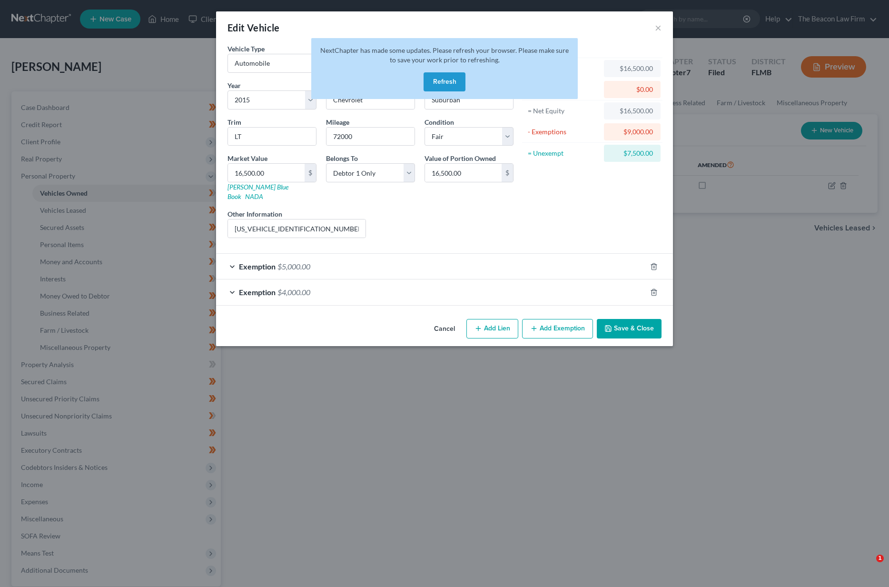
select select "0"
select select "11"
select select "3"
select select "0"
click at [451, 86] on button "Refresh" at bounding box center [444, 81] width 42 height 19
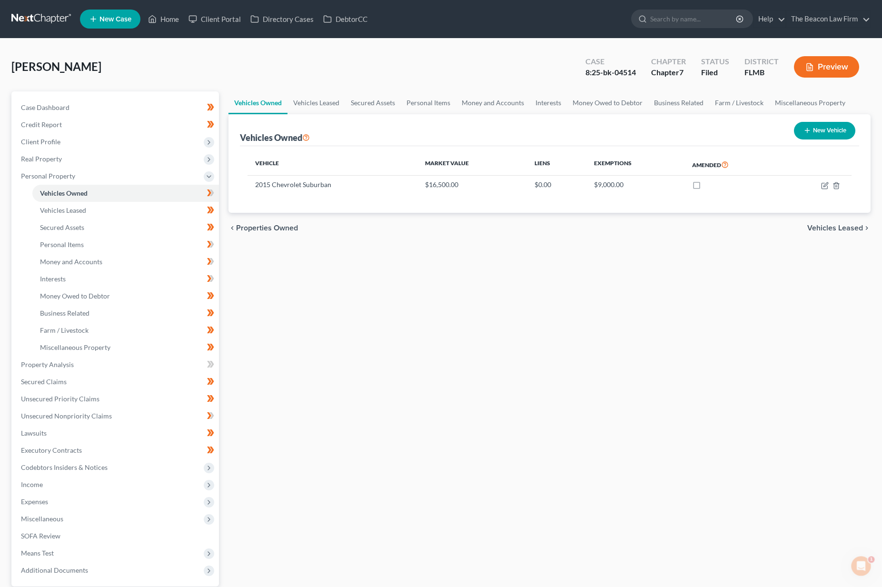
click at [39, 13] on link at bounding box center [41, 18] width 61 height 17
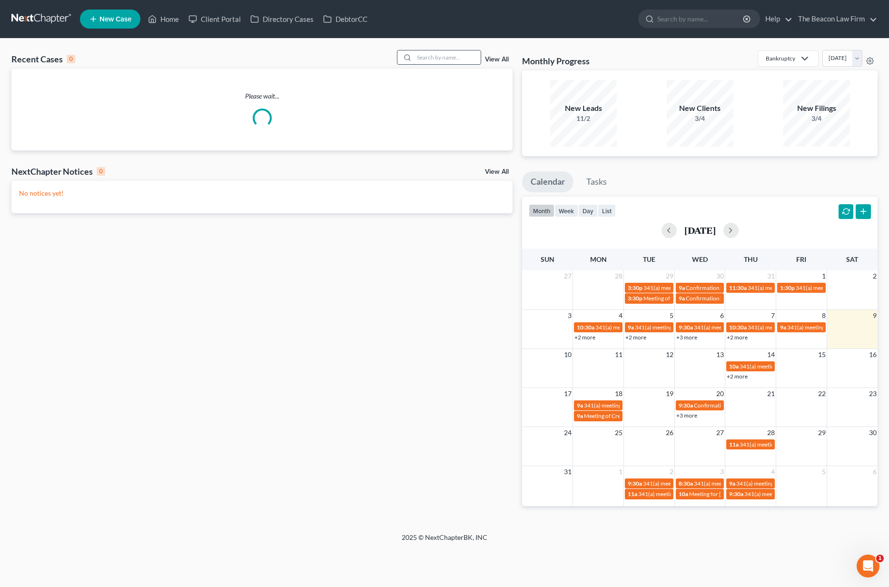
click at [465, 60] on input "search" at bounding box center [447, 57] width 67 height 14
type input "[PERSON_NAME]"
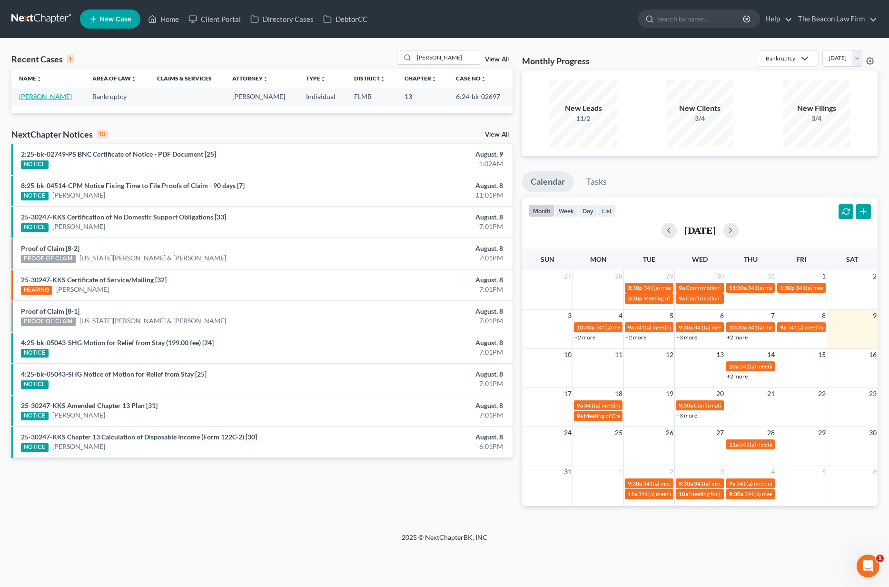
click at [46, 96] on link "[PERSON_NAME]" at bounding box center [45, 96] width 53 height 8
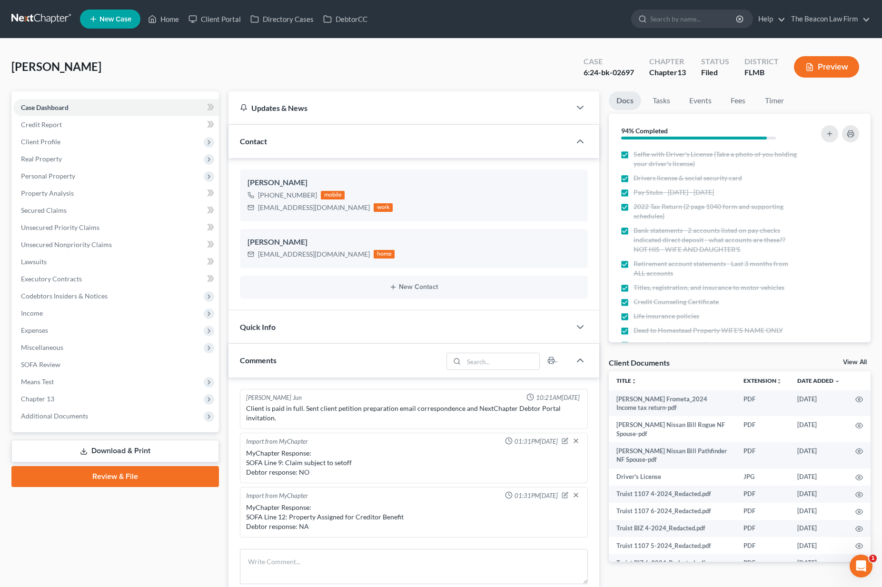
scroll to position [1230, 0]
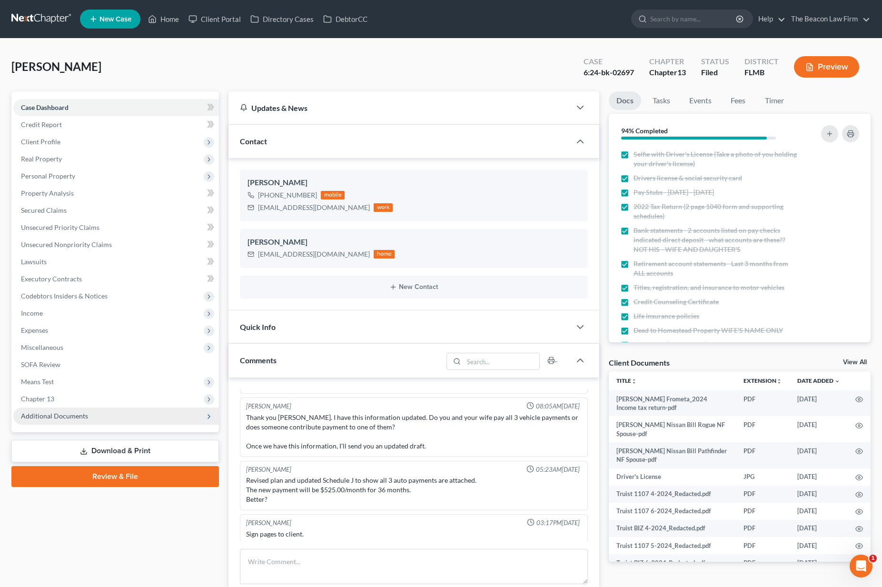
click at [109, 414] on span "Additional Documents" at bounding box center [116, 415] width 206 height 17
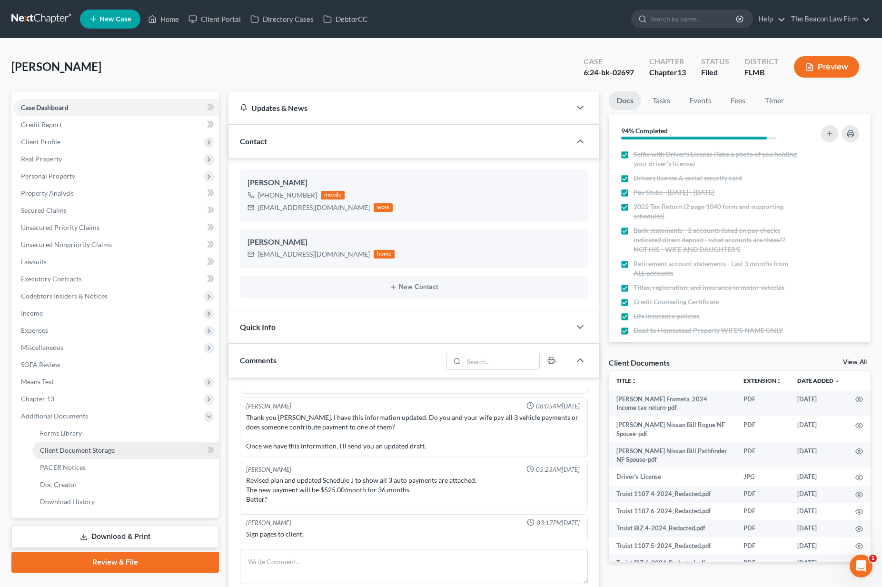
click at [106, 449] on span "Client Document Storage" at bounding box center [77, 450] width 75 height 8
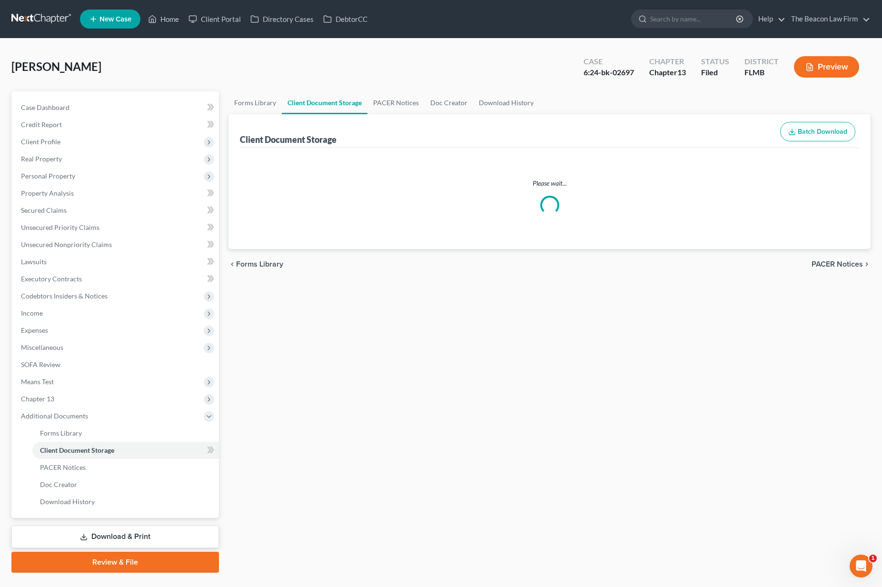
select select "9"
select select "12"
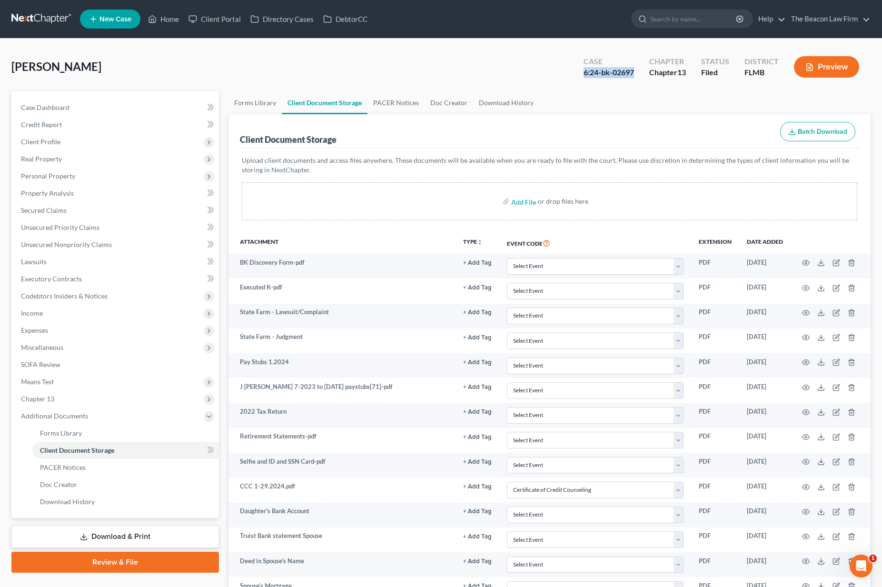
drag, startPoint x: 637, startPoint y: 74, endPoint x: 583, endPoint y: 69, distance: 54.5
click at [583, 69] on div "Case 6:24-bk-02697" at bounding box center [609, 68] width 66 height 28
copy div "6:24-bk-02697"
click at [24, 17] on link at bounding box center [41, 18] width 61 height 17
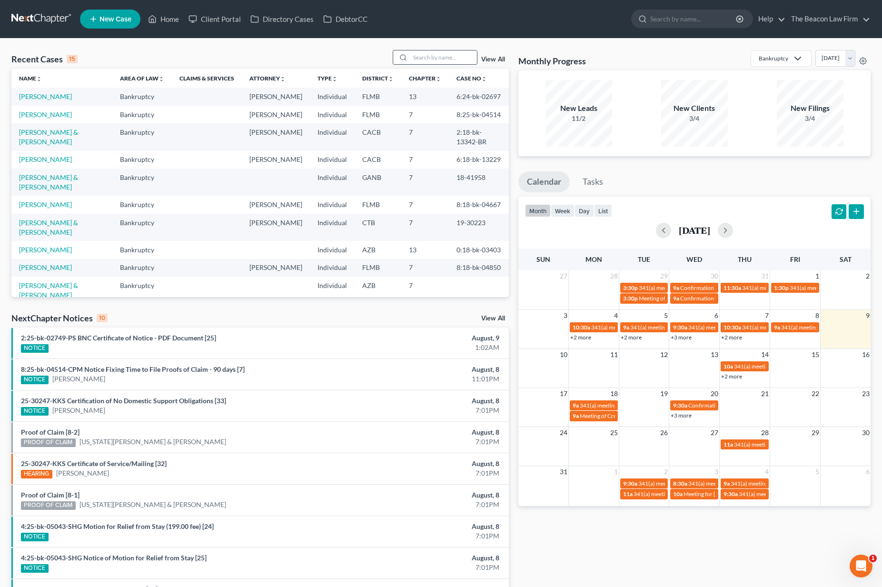
click at [442, 62] on input "search" at bounding box center [443, 57] width 67 height 14
type input "tameka"
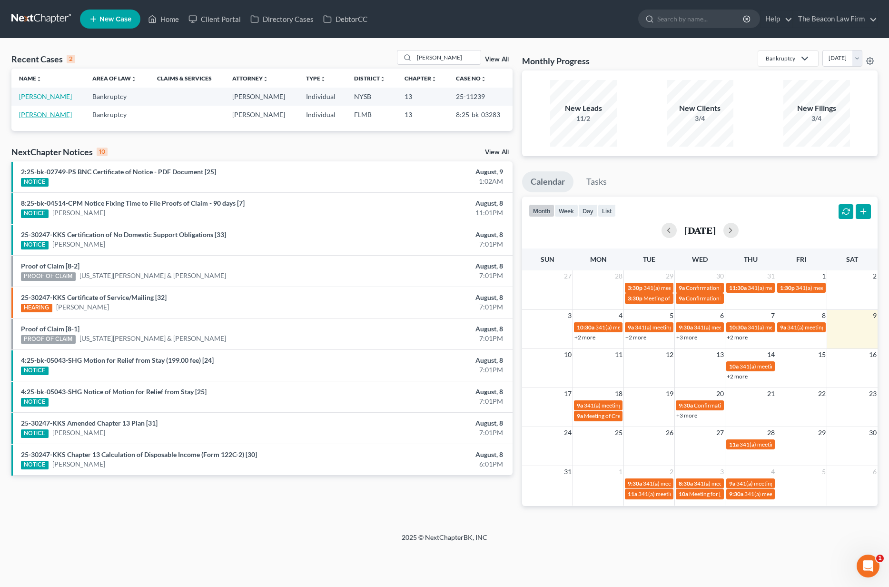
click at [44, 114] on link "Scott, Tameka" at bounding box center [45, 114] width 53 height 8
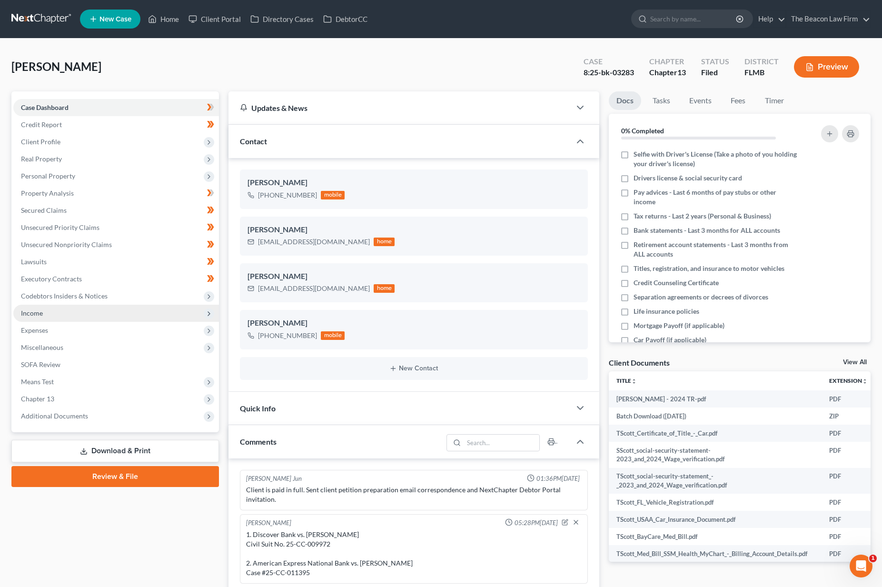
scroll to position [286, 0]
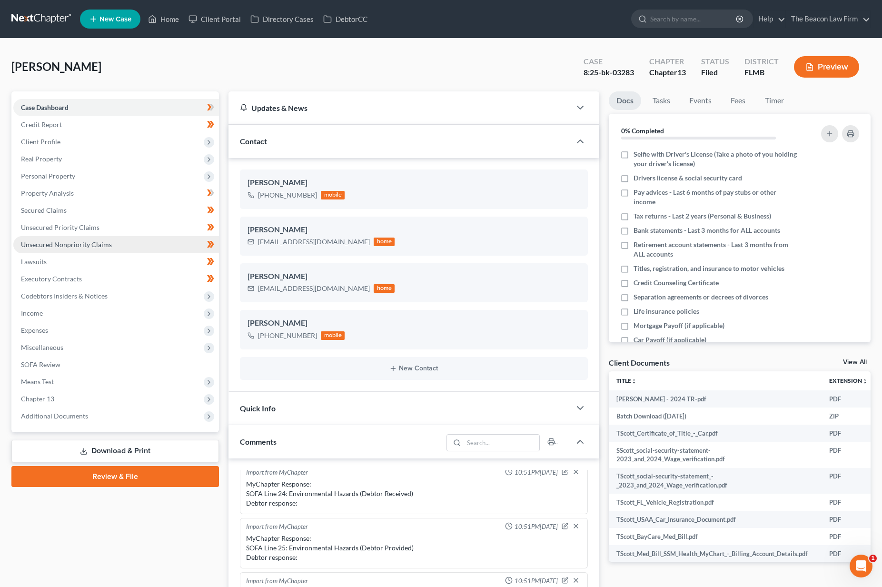
click at [48, 243] on span "Unsecured Nonpriority Claims" at bounding box center [66, 244] width 91 height 8
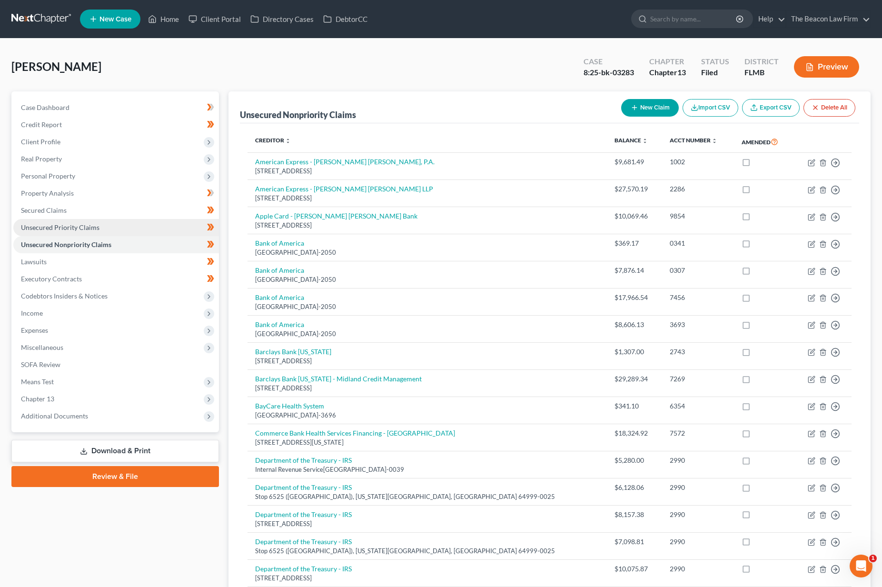
click at [53, 231] on link "Unsecured Priority Claims" at bounding box center [116, 227] width 206 height 17
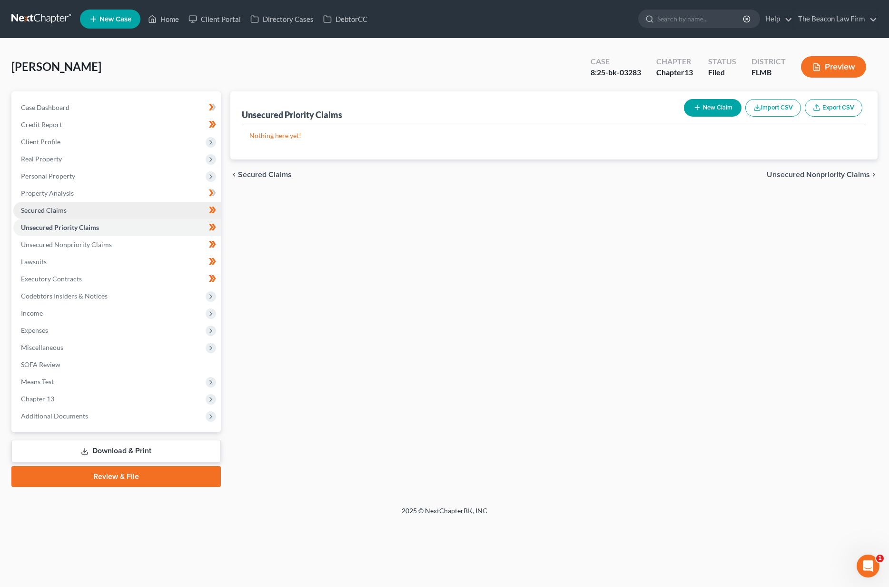
click at [61, 212] on span "Secured Claims" at bounding box center [44, 210] width 46 height 8
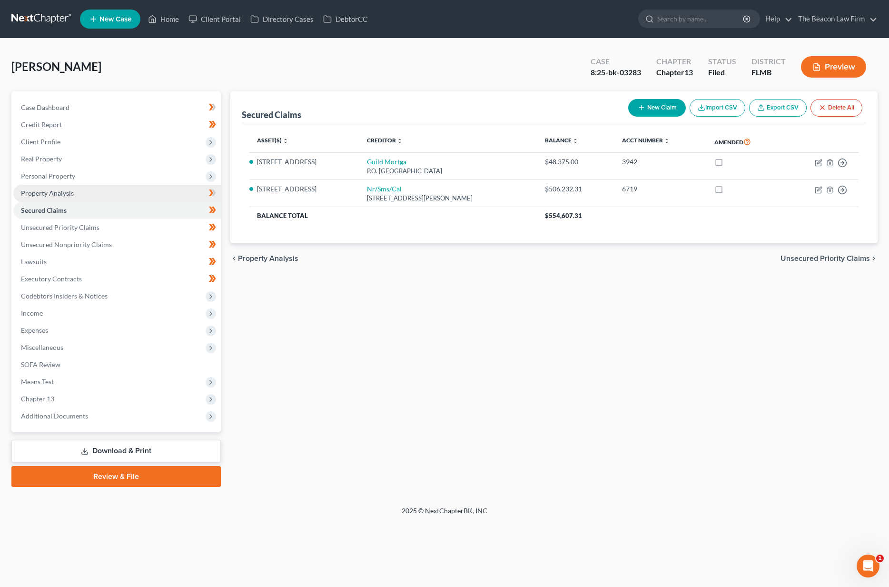
click at [62, 189] on span "Property Analysis" at bounding box center [47, 193] width 53 height 8
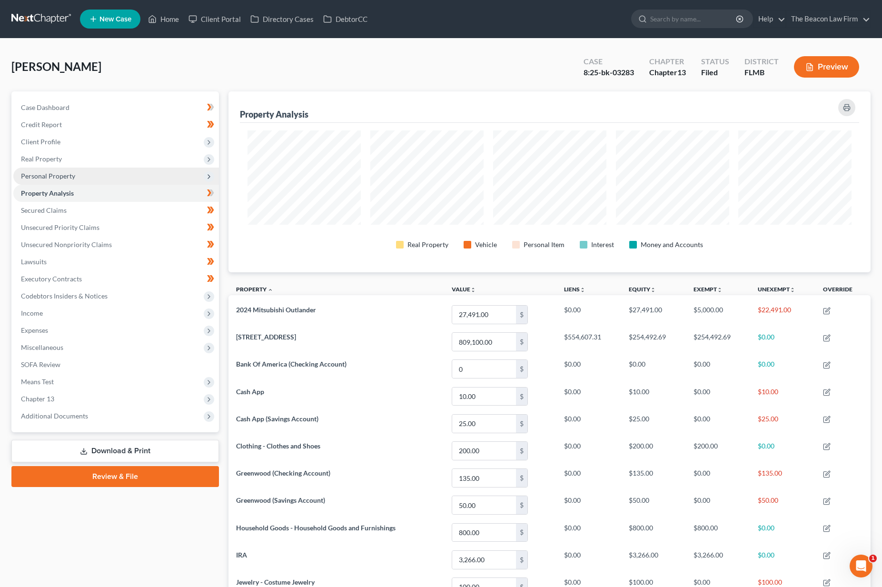
scroll to position [181, 642]
click at [65, 177] on span "Personal Property" at bounding box center [48, 176] width 54 height 8
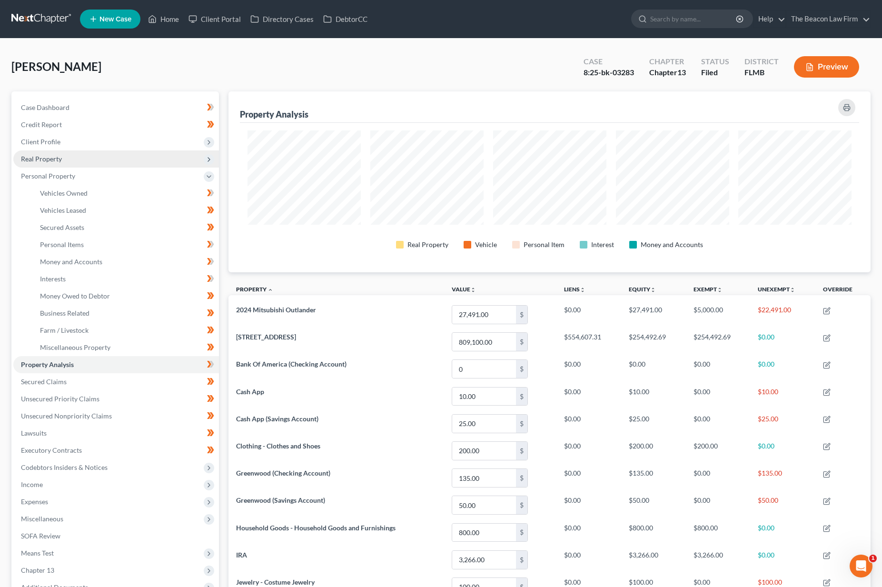
click at [63, 159] on span "Real Property" at bounding box center [116, 158] width 206 height 17
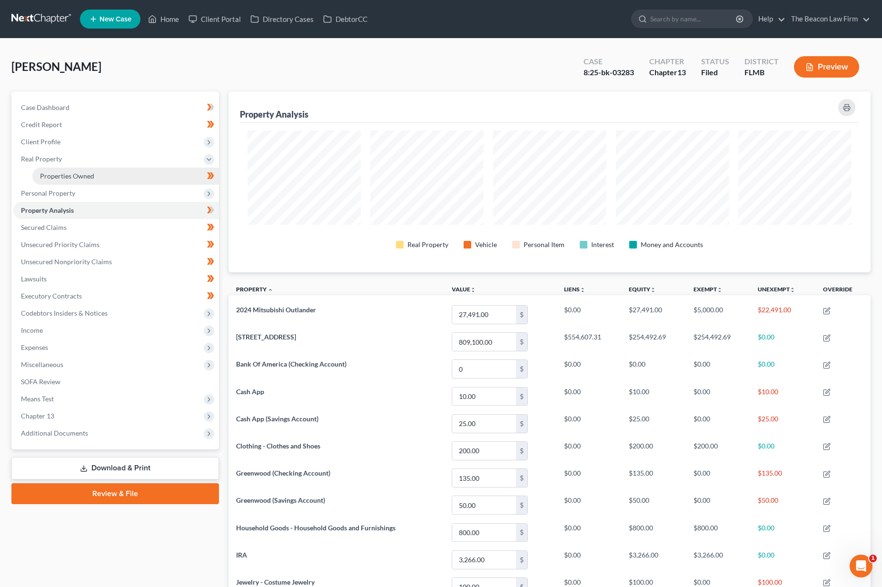
click at [61, 174] on span "Properties Owned" at bounding box center [67, 176] width 54 height 8
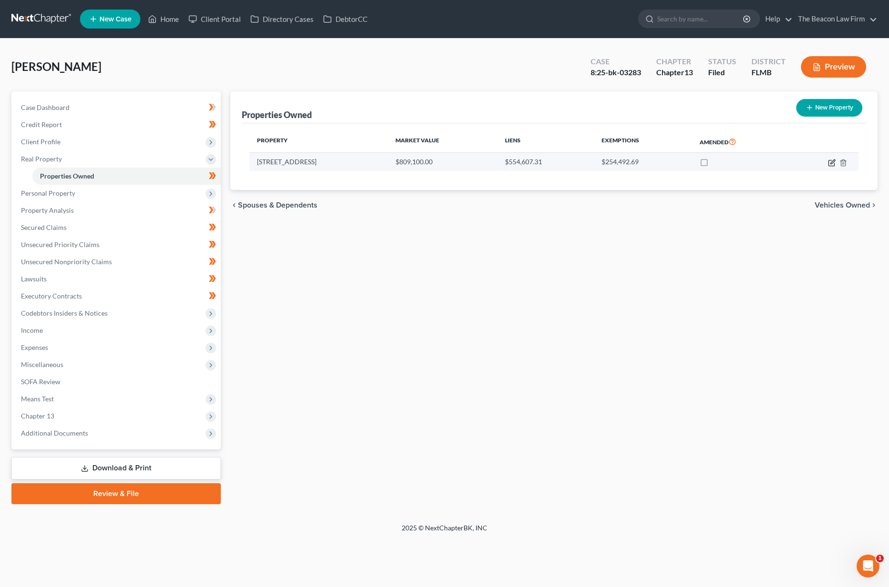
click at [835, 163] on icon "button" at bounding box center [832, 163] width 8 height 8
select select "9"
select select "3"
select select "0"
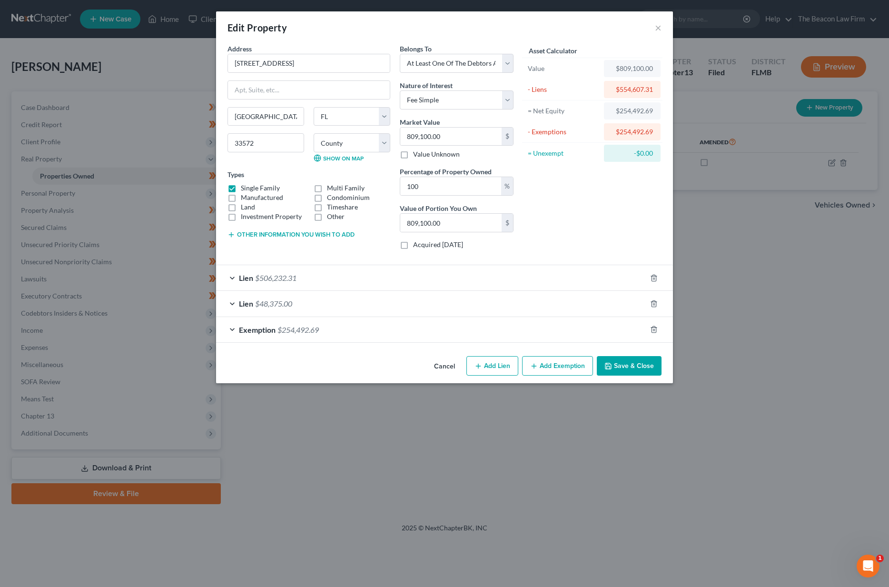
click at [445, 364] on button "Cancel" at bounding box center [444, 366] width 36 height 19
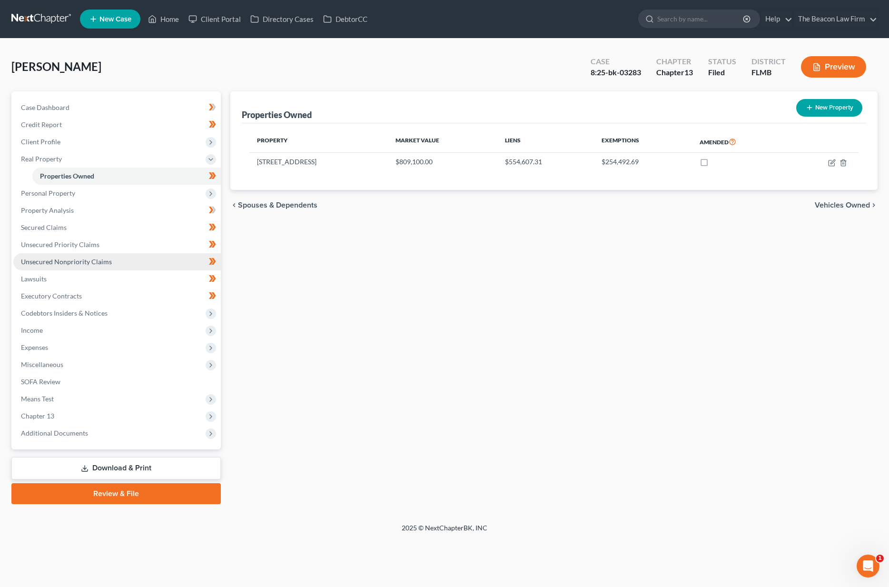
click at [49, 263] on span "Unsecured Nonpriority Claims" at bounding box center [66, 261] width 91 height 8
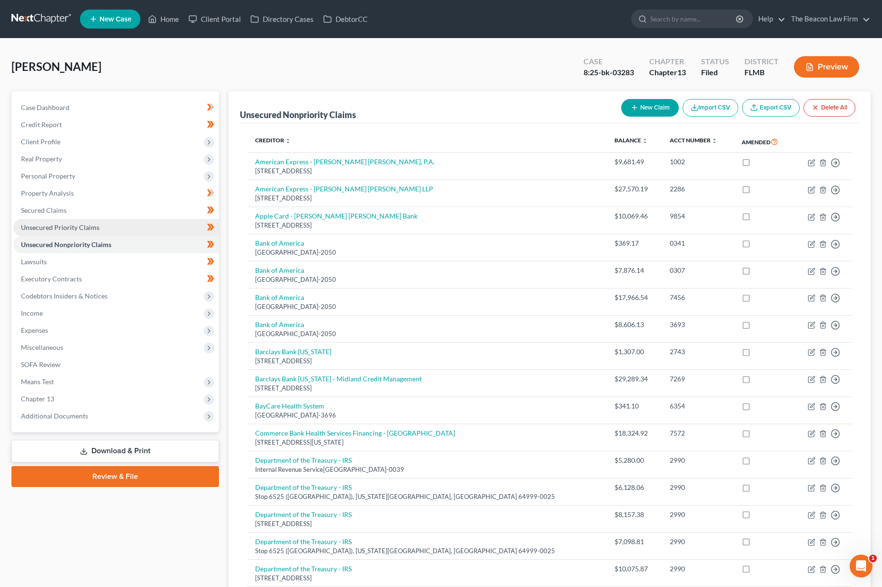
click at [72, 228] on span "Unsecured Priority Claims" at bounding box center [60, 227] width 79 height 8
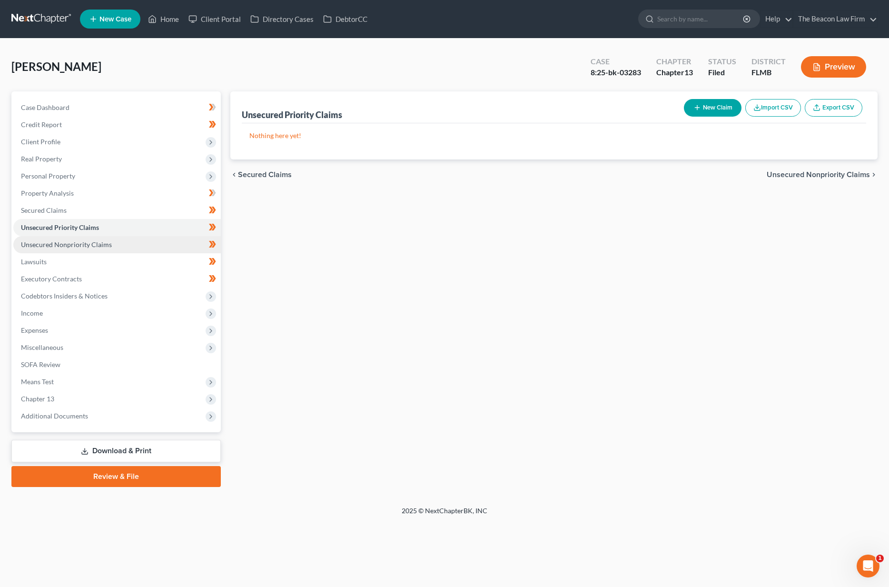
click at [69, 241] on span "Unsecured Nonpriority Claims" at bounding box center [66, 244] width 91 height 8
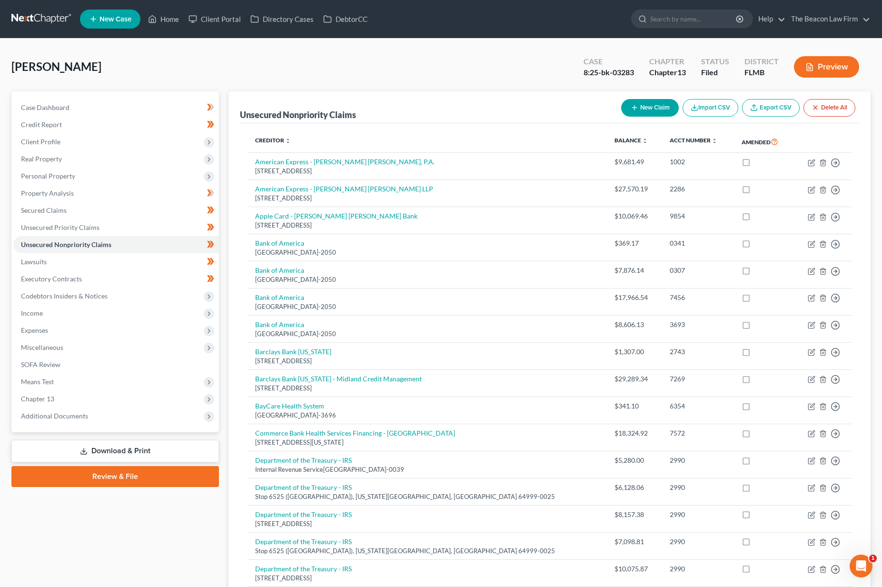
click at [662, 136] on th "Acct Number expand_more expand_less unfold_more" at bounding box center [697, 142] width 71 height 22
click at [669, 139] on link "Acct Number expand_more expand_less unfold_more" at bounding box center [693, 140] width 48 height 7
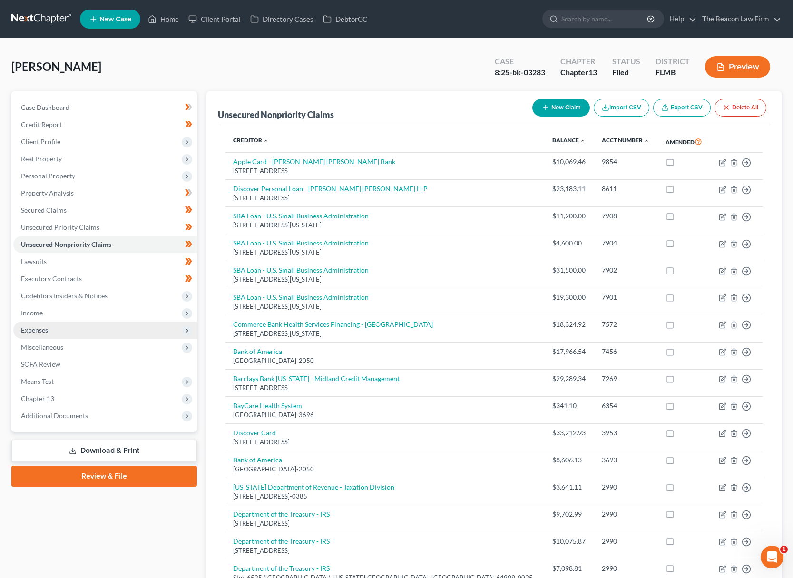
click at [65, 324] on span "Expenses" at bounding box center [105, 330] width 184 height 17
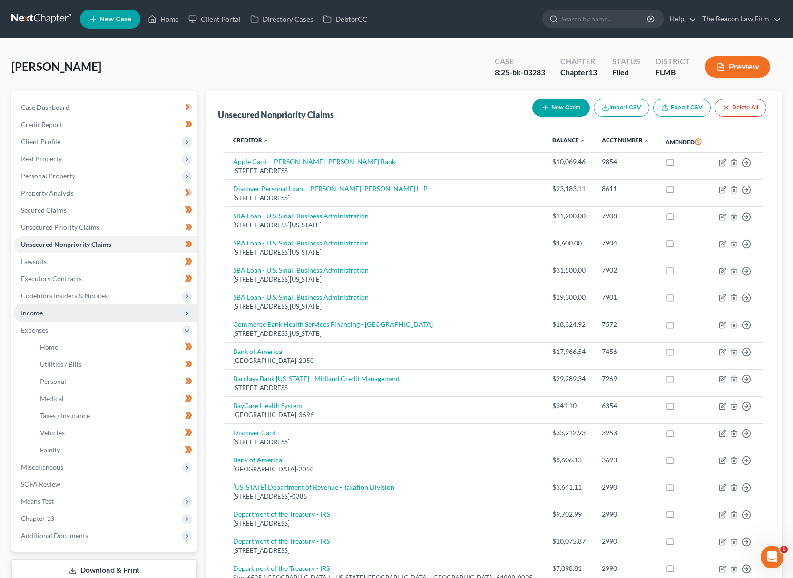
click at [69, 316] on span "Income" at bounding box center [105, 313] width 184 height 17
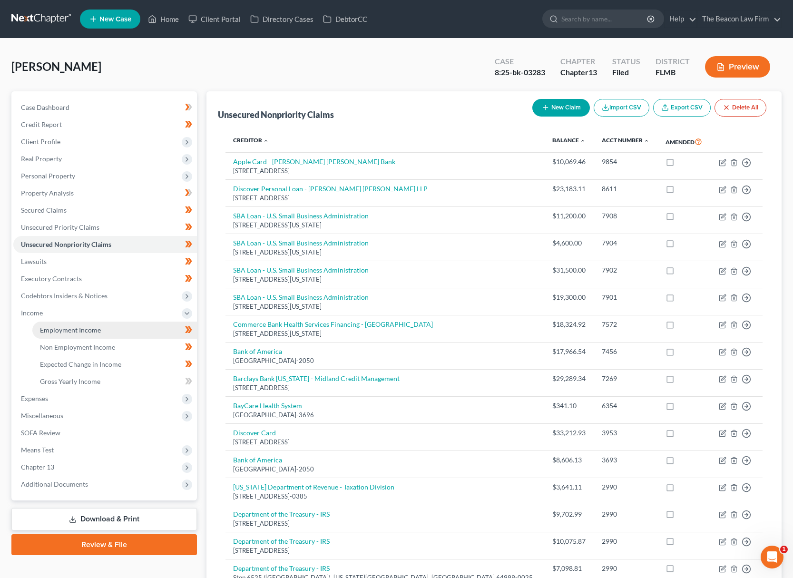
click at [72, 322] on link "Employment Income" at bounding box center [114, 330] width 165 height 17
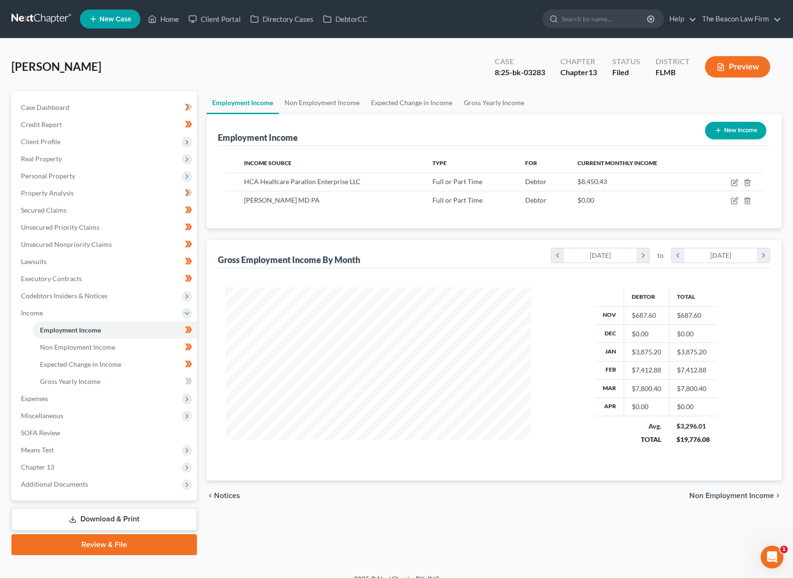
scroll to position [171, 325]
click at [312, 105] on link "Non Employment Income" at bounding box center [322, 102] width 87 height 23
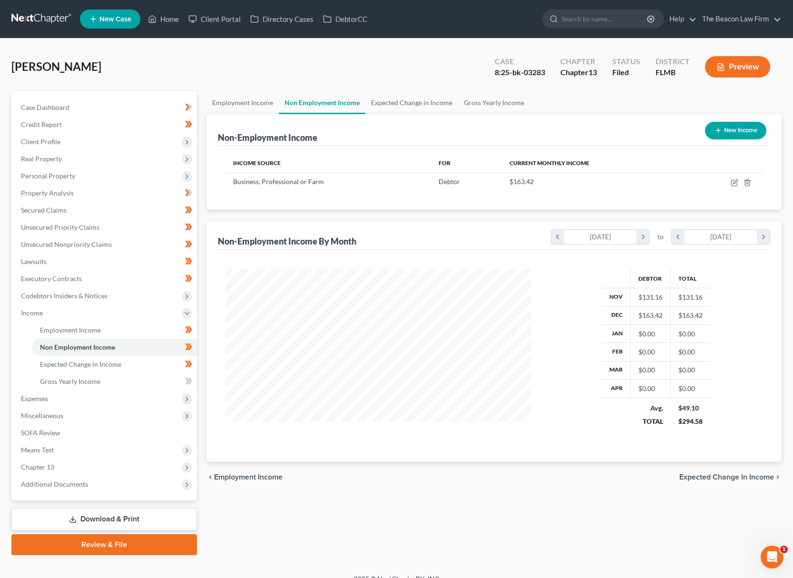
scroll to position [171, 325]
click at [426, 101] on link "Expected Change in Income" at bounding box center [411, 102] width 93 height 23
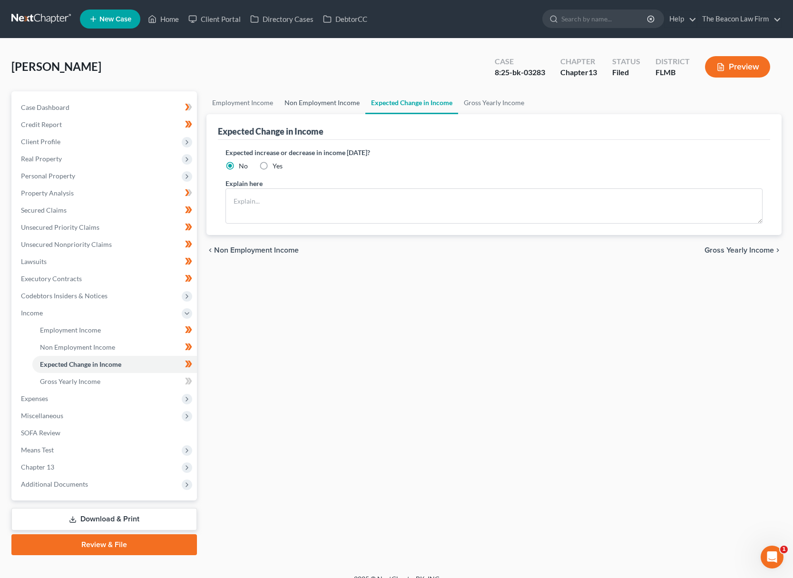
click at [335, 106] on link "Non Employment Income" at bounding box center [322, 102] width 87 height 23
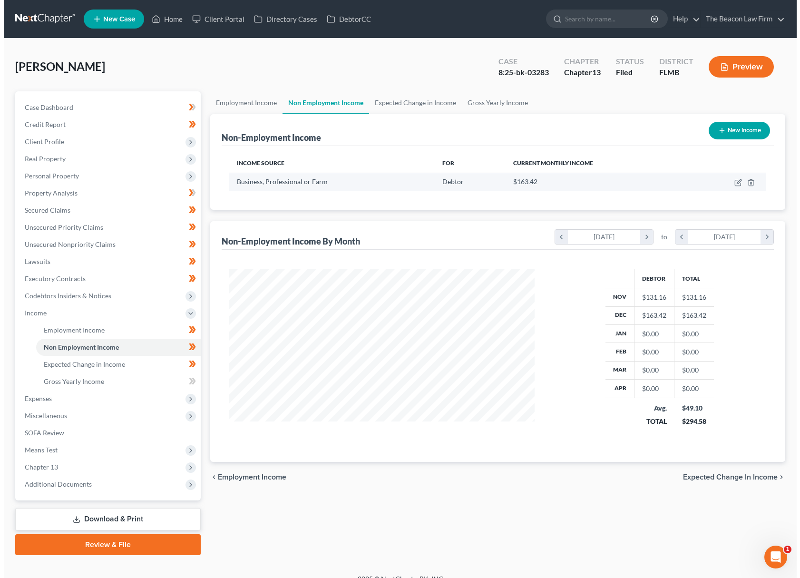
scroll to position [171, 325]
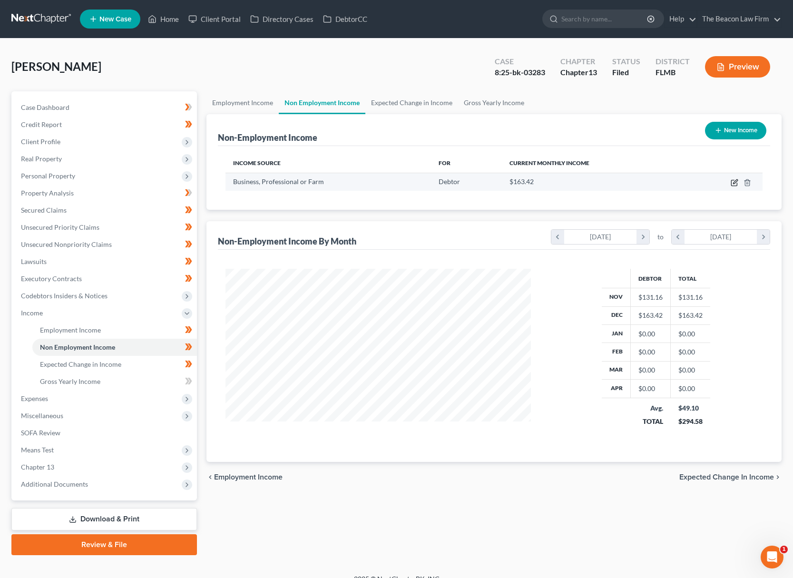
click at [734, 182] on icon "button" at bounding box center [735, 183] width 8 height 8
select select "10"
select select "0"
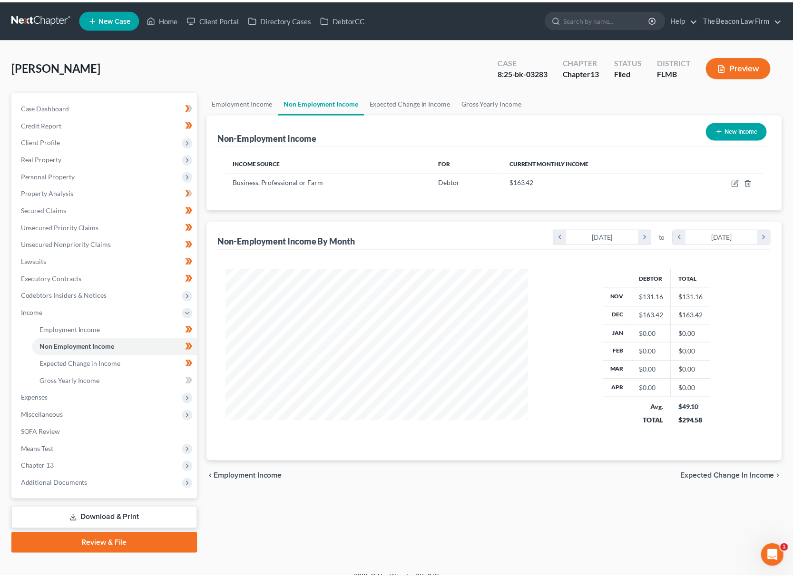
scroll to position [171, 327]
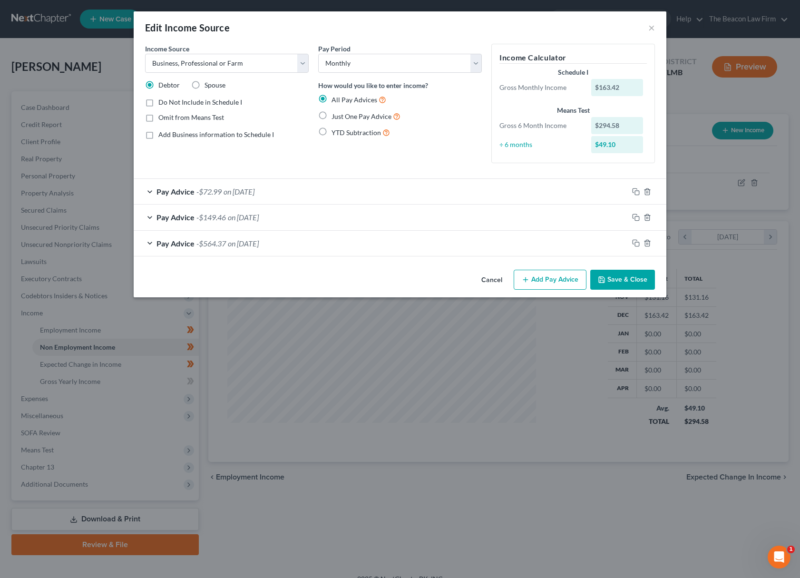
click at [487, 279] on button "Cancel" at bounding box center [492, 280] width 36 height 19
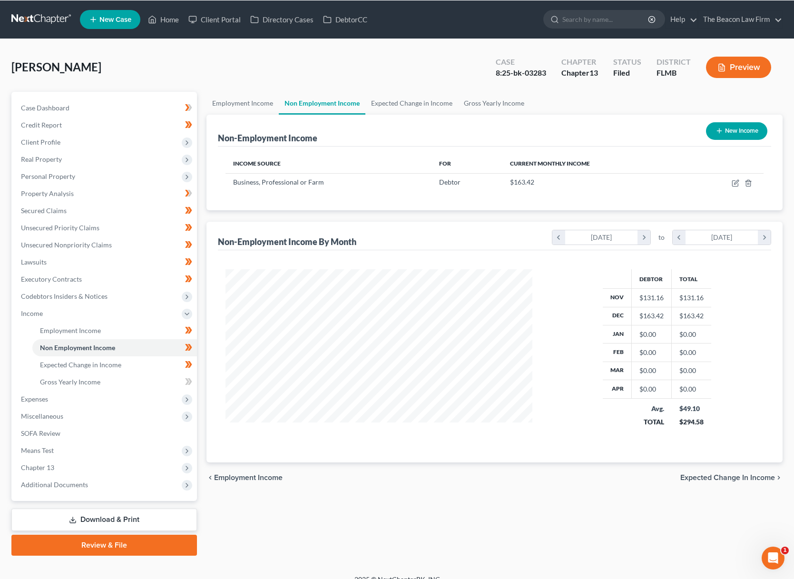
scroll to position [171, 325]
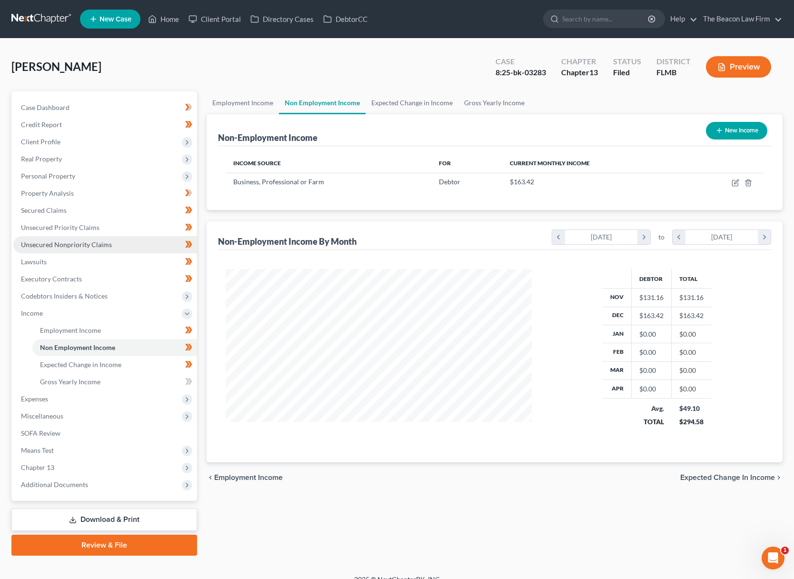
click at [75, 247] on span "Unsecured Nonpriority Claims" at bounding box center [66, 244] width 91 height 8
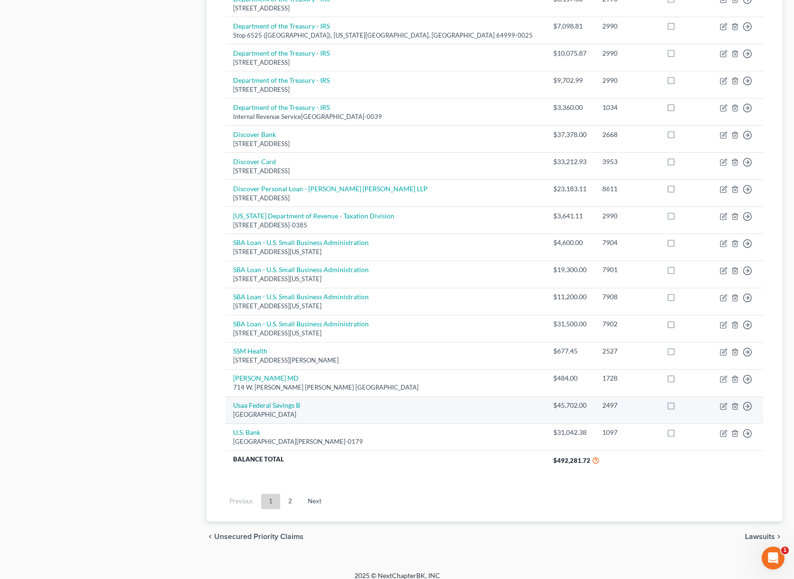
scroll to position [42, 0]
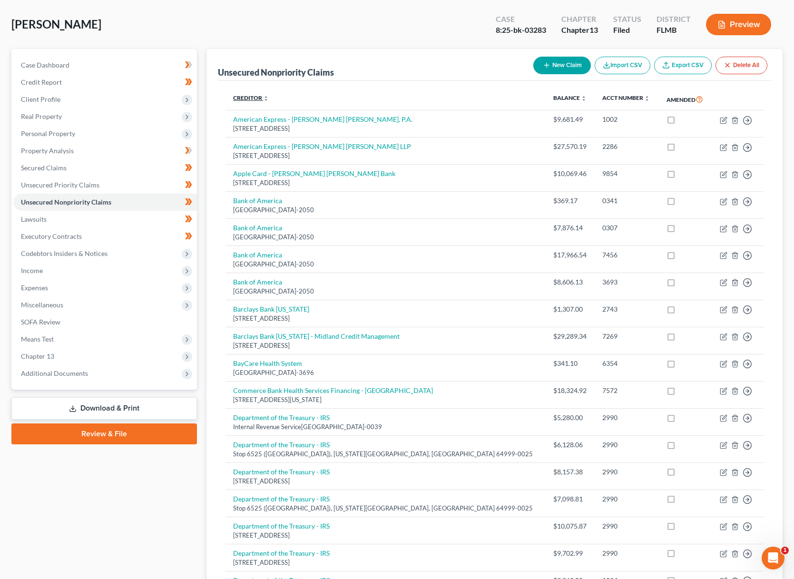
click at [251, 98] on link "Creditor expand_more expand_less unfold_more" at bounding box center [251, 97] width 36 height 7
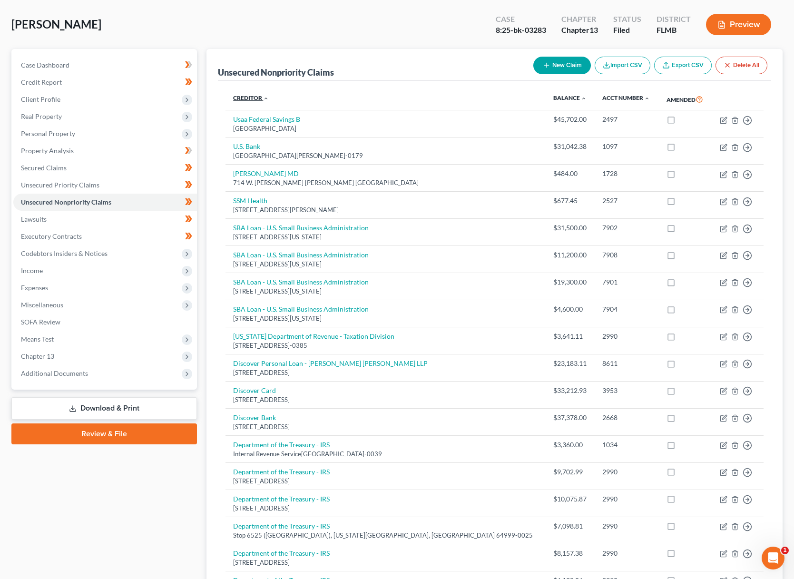
click at [251, 98] on link "Creditor expand_more expand_less unfold_more" at bounding box center [251, 97] width 36 height 7
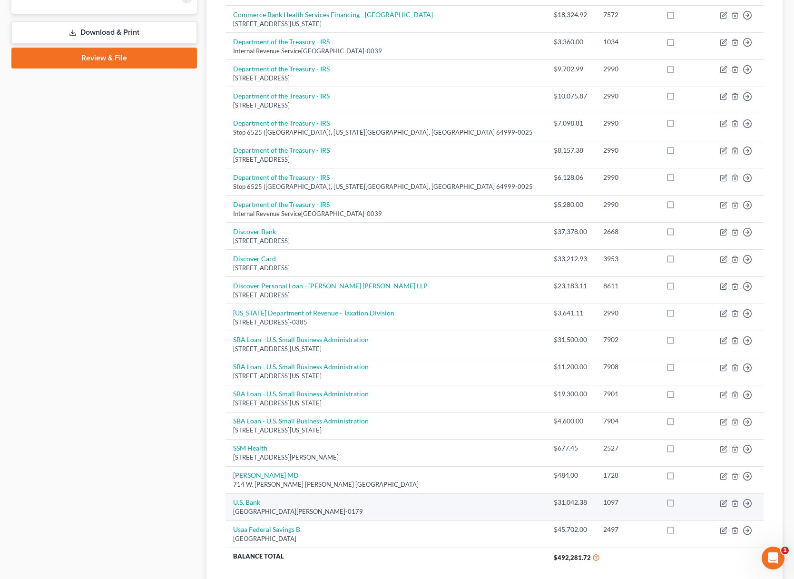
scroll to position [515, 0]
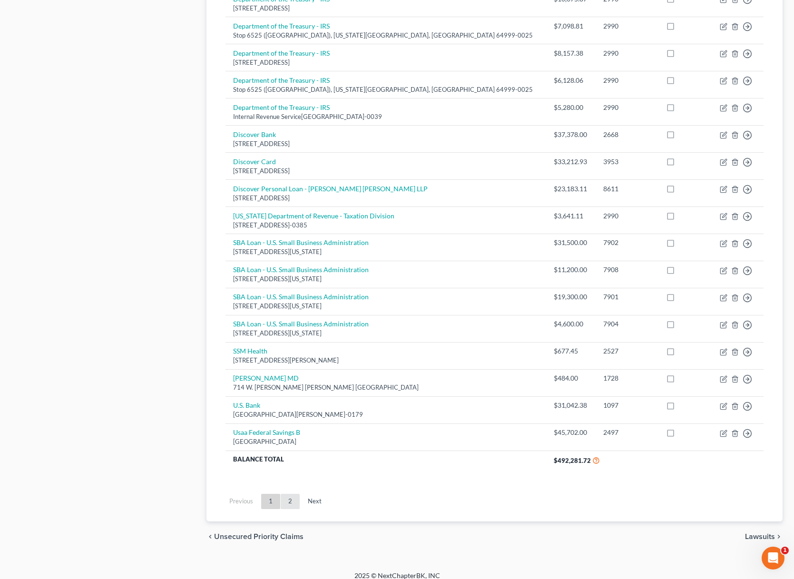
click at [284, 494] on link "2" at bounding box center [290, 501] width 19 height 15
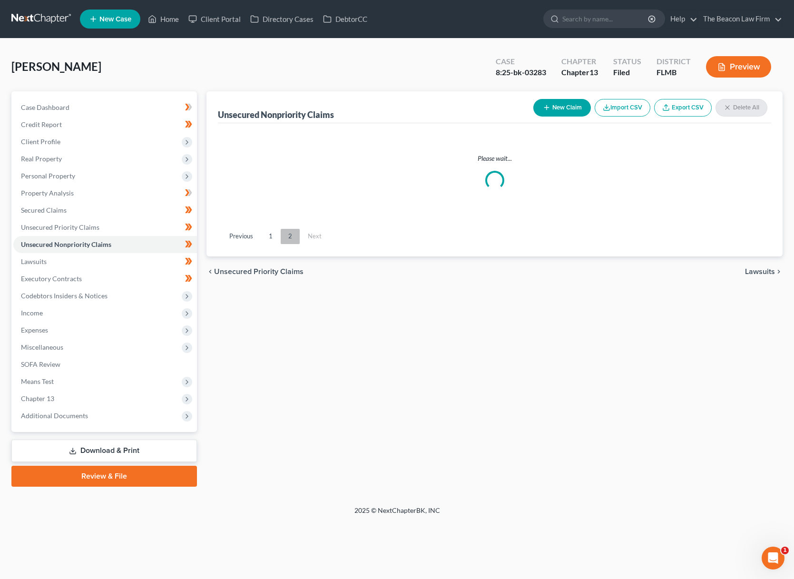
scroll to position [0, 0]
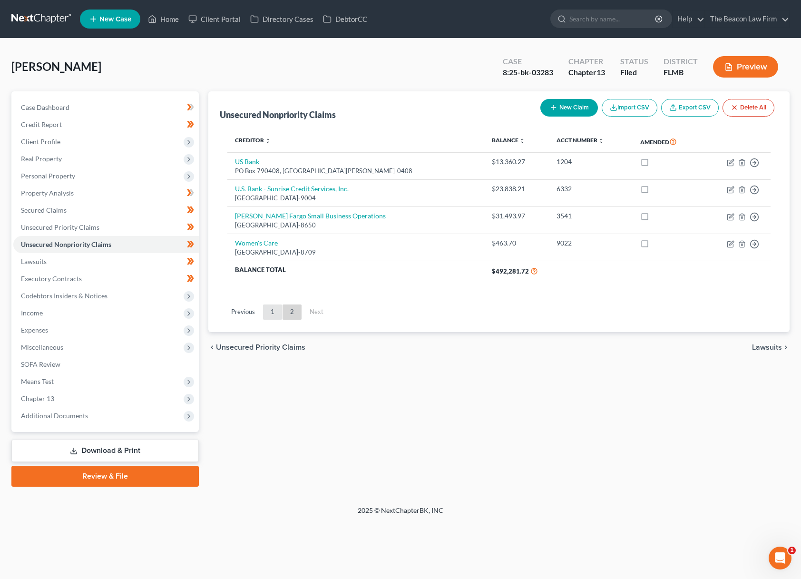
click at [272, 312] on link "1" at bounding box center [272, 312] width 19 height 15
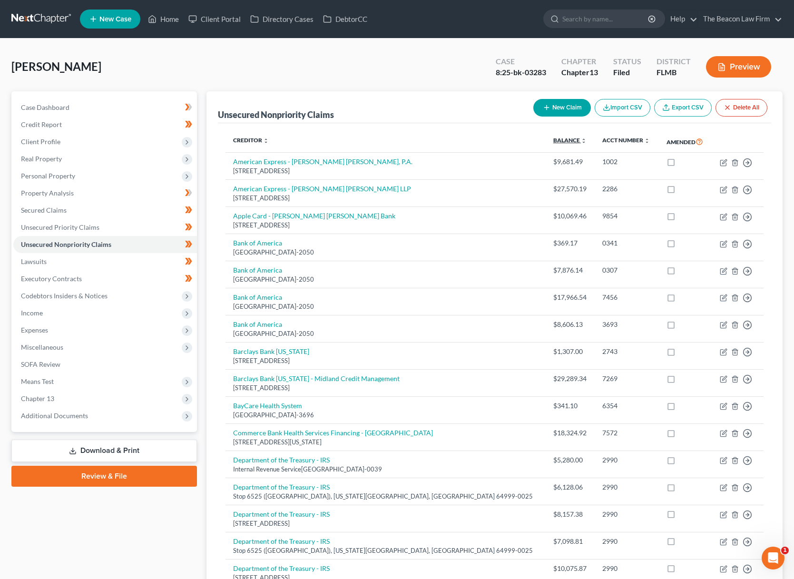
click at [553, 138] on link "Balance expand_more expand_less unfold_more" at bounding box center [569, 140] width 33 height 7
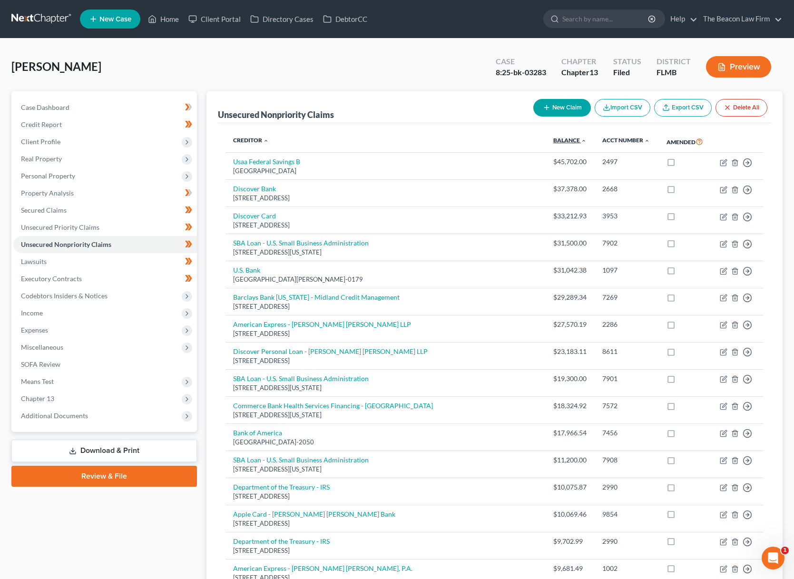
click at [553, 138] on link "Balance expand_more expand_less unfold_more" at bounding box center [569, 140] width 33 height 7
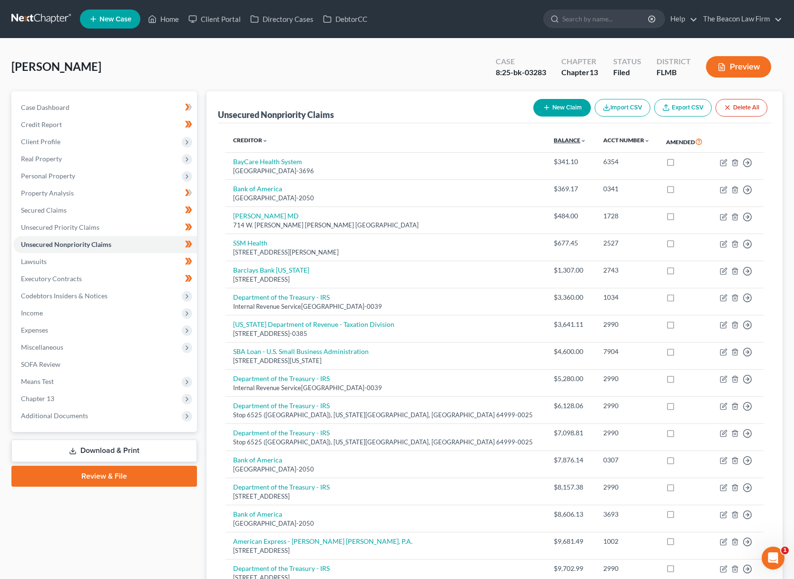
click at [554, 138] on link "Balance expand_more expand_less unfold_more" at bounding box center [570, 140] width 32 height 7
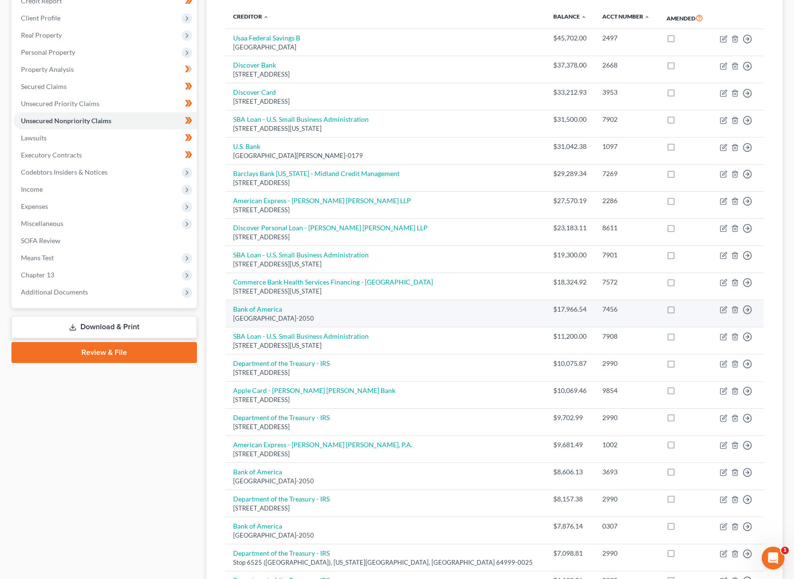
scroll to position [43, 0]
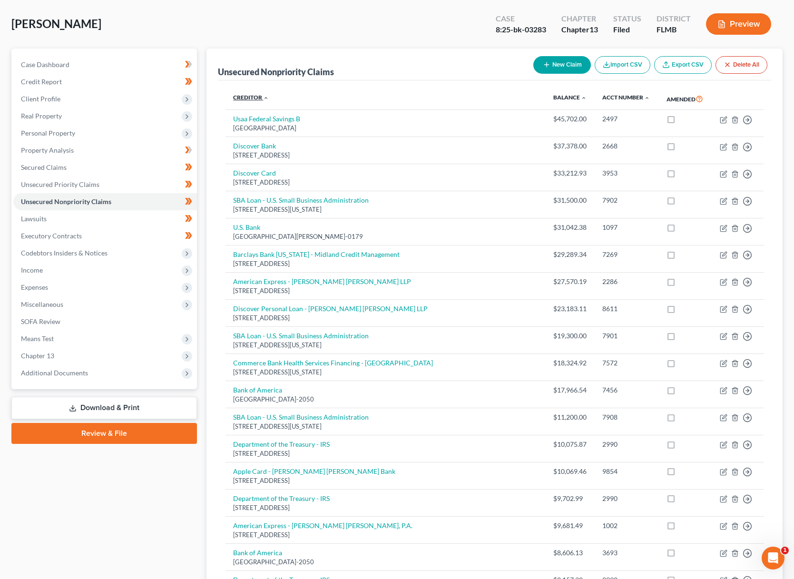
click at [266, 96] on icon "expand_less" at bounding box center [266, 98] width 6 height 6
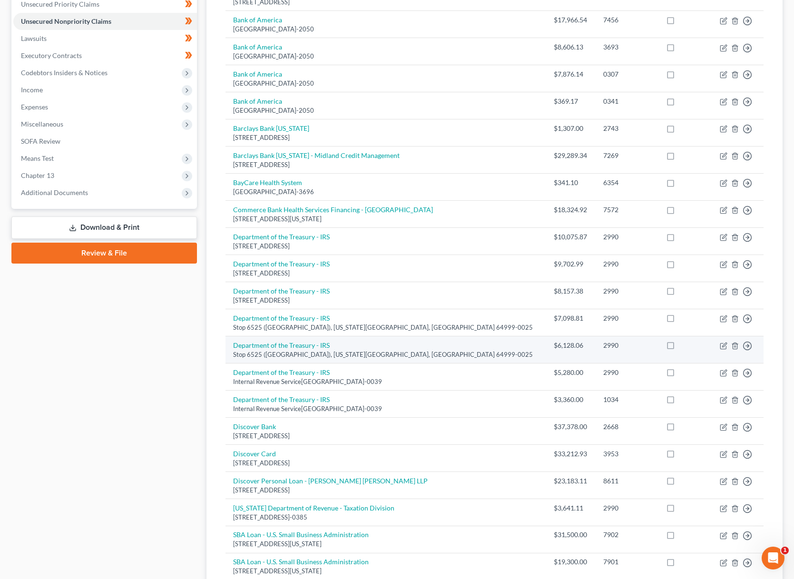
scroll to position [325, 0]
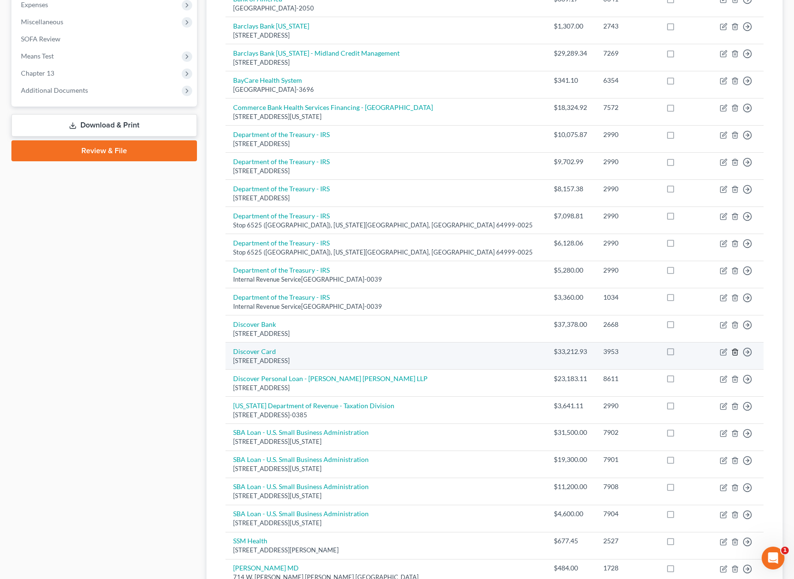
click at [736, 352] on line "button" at bounding box center [736, 353] width 0 height 2
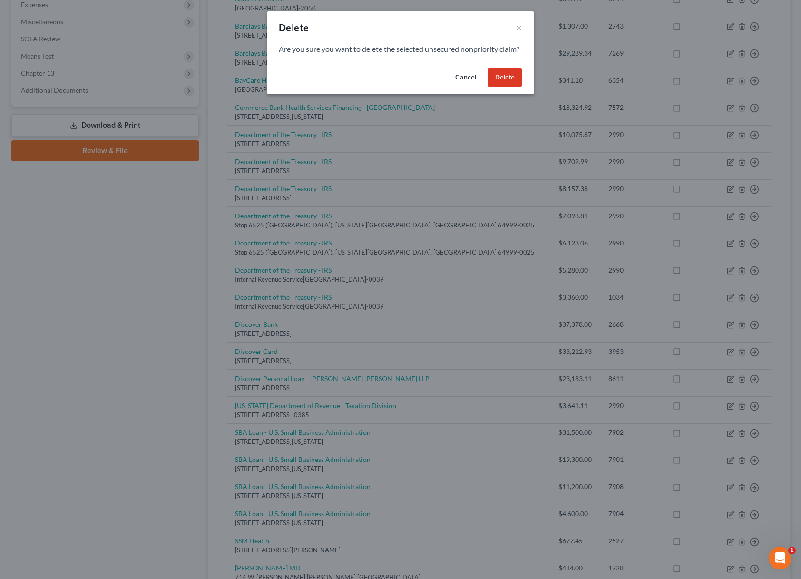
drag, startPoint x: 504, startPoint y: 85, endPoint x: 506, endPoint y: 90, distance: 6.0
click at [504, 85] on button "Delete" at bounding box center [505, 77] width 35 height 19
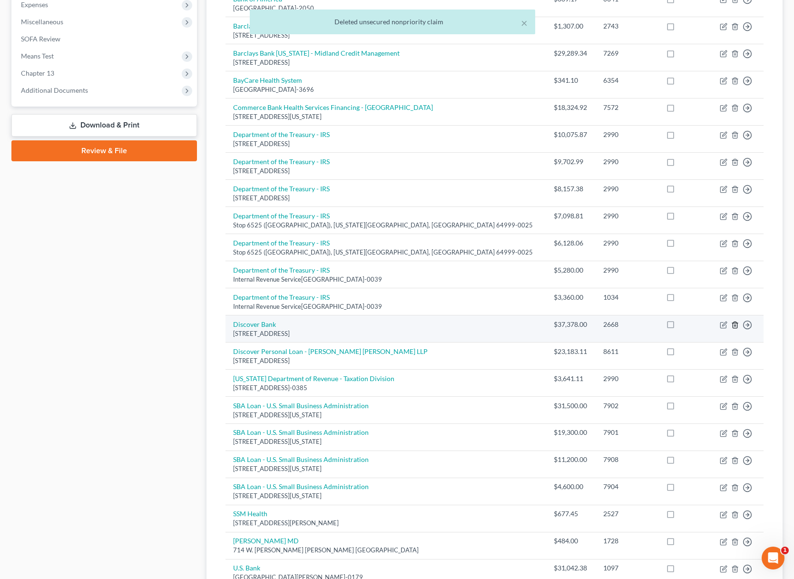
click at [734, 322] on icon "button" at bounding box center [735, 325] width 4 height 6
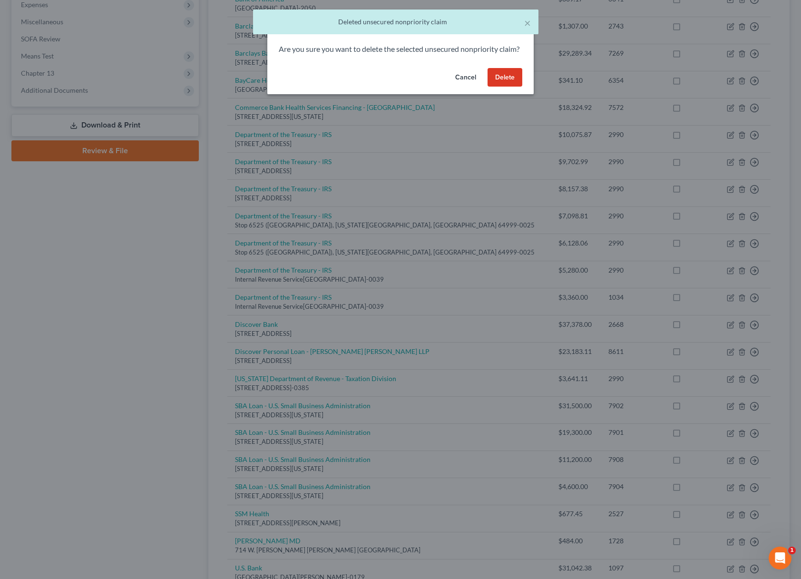
click at [497, 86] on button "Delete" at bounding box center [505, 77] width 35 height 19
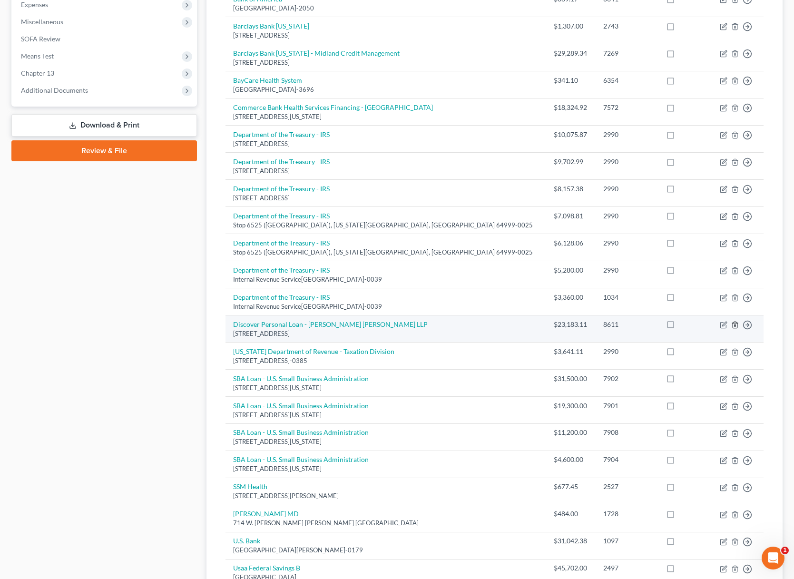
click at [735, 321] on icon "button" at bounding box center [735, 325] width 8 height 8
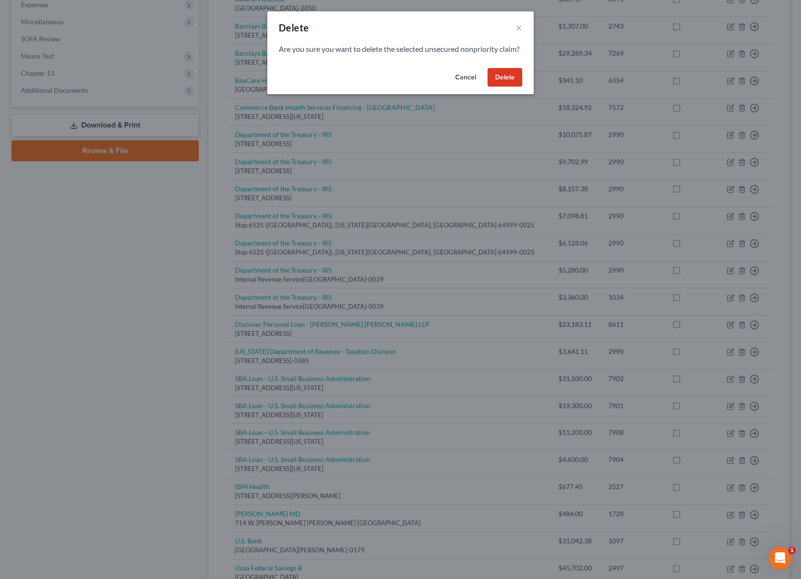
click at [504, 86] on button "Delete" at bounding box center [505, 77] width 35 height 19
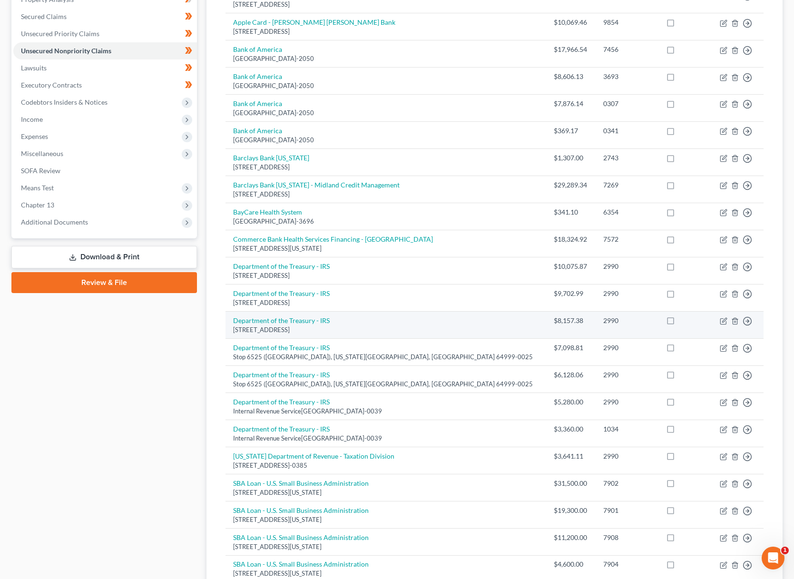
scroll to position [0, 0]
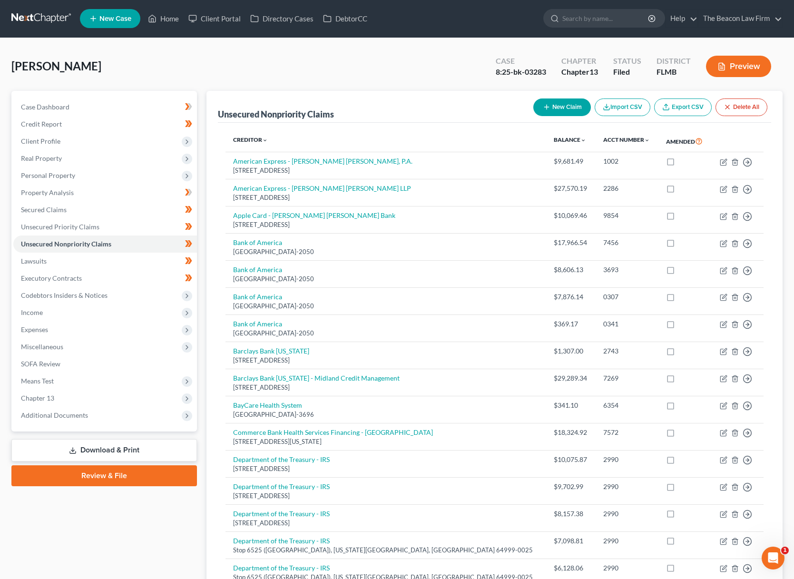
click at [576, 111] on button "New Claim" at bounding box center [562, 107] width 58 height 18
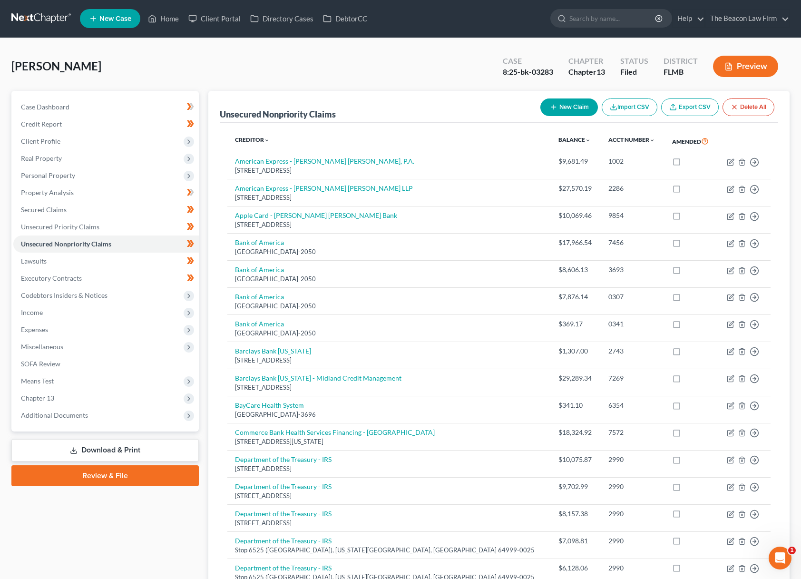
select select "0"
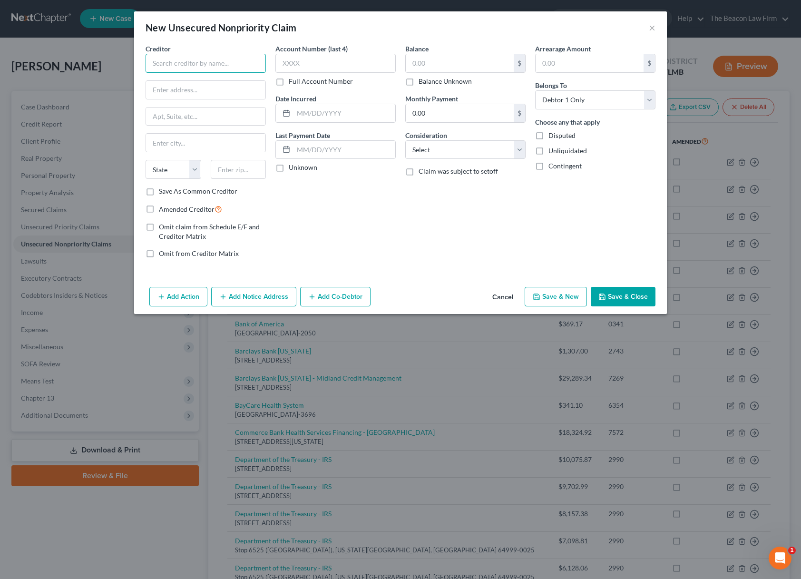
click at [212, 63] on input "text" at bounding box center [206, 63] width 120 height 19
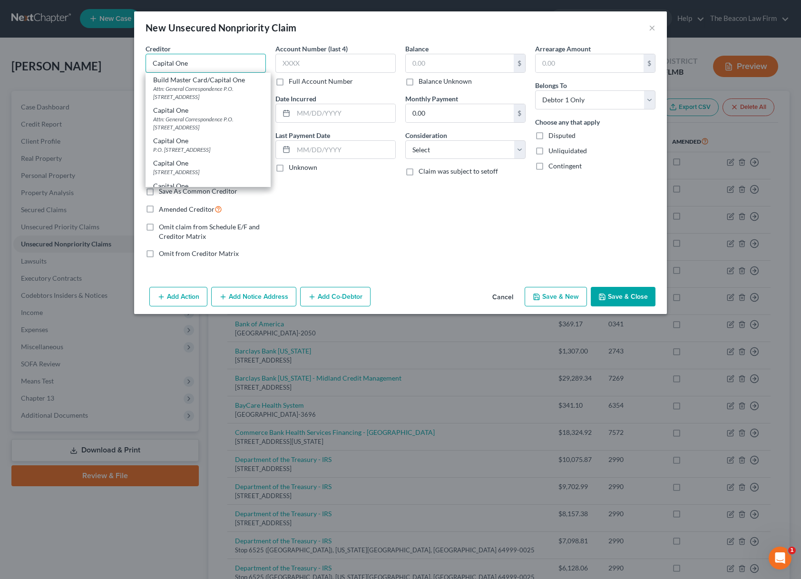
type input "Capital One"
click at [324, 206] on div "Account Number (last 4) Full Account Number Date Incurred Last Payment Date Unk…" at bounding box center [336, 155] width 130 height 222
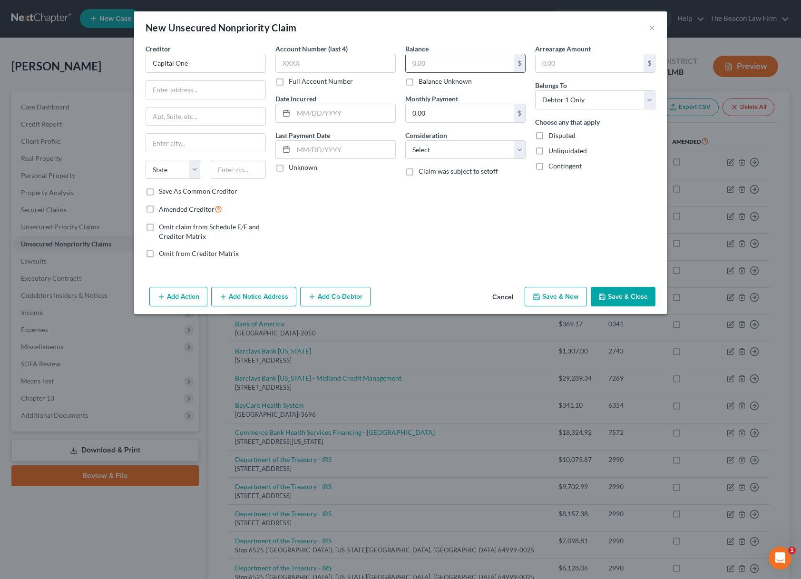
click at [427, 59] on input "text" at bounding box center [460, 63] width 108 height 18
type input "23,183.11"
click at [620, 298] on button "Save & Close" at bounding box center [623, 297] width 65 height 20
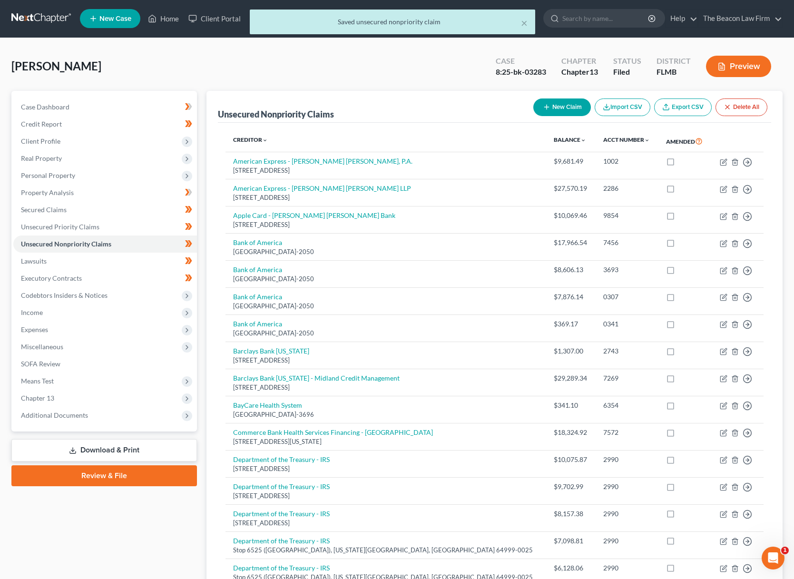
click at [555, 102] on button "New Claim" at bounding box center [562, 107] width 58 height 18
select select "0"
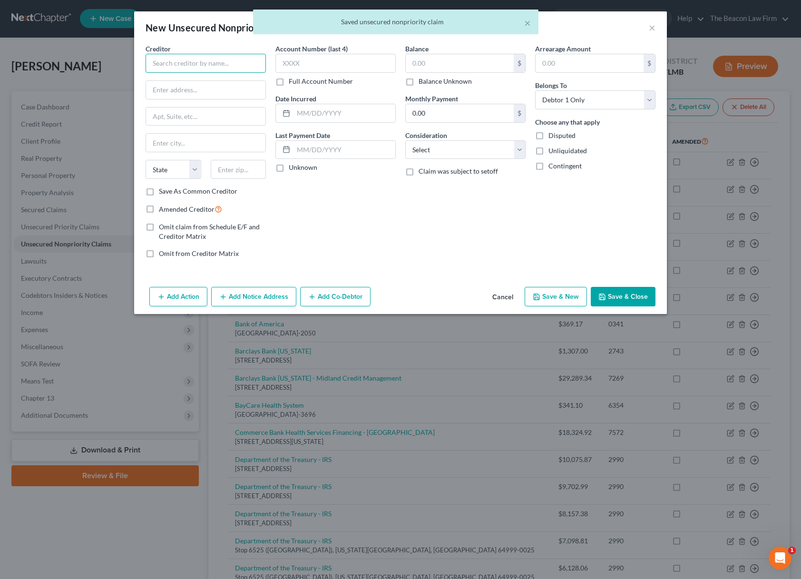
click at [206, 66] on input "text" at bounding box center [206, 63] width 120 height 19
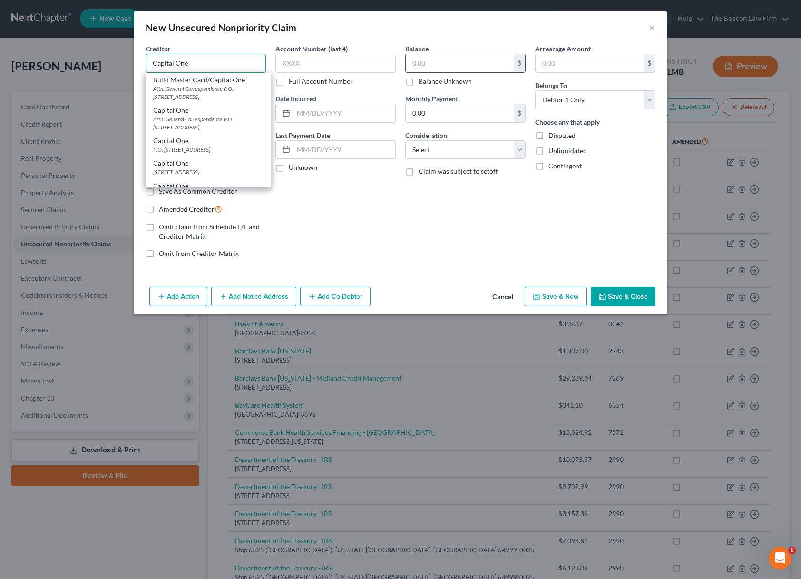
type input "Capital One"
click at [440, 64] on input "text" at bounding box center [460, 63] width 108 height 18
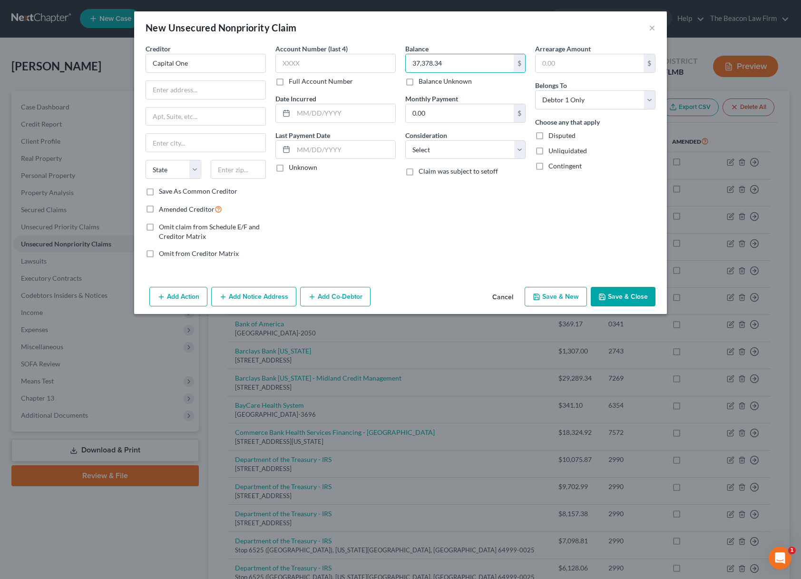
type input "37,378.34"
click at [615, 294] on button "Save & Close" at bounding box center [623, 297] width 65 height 20
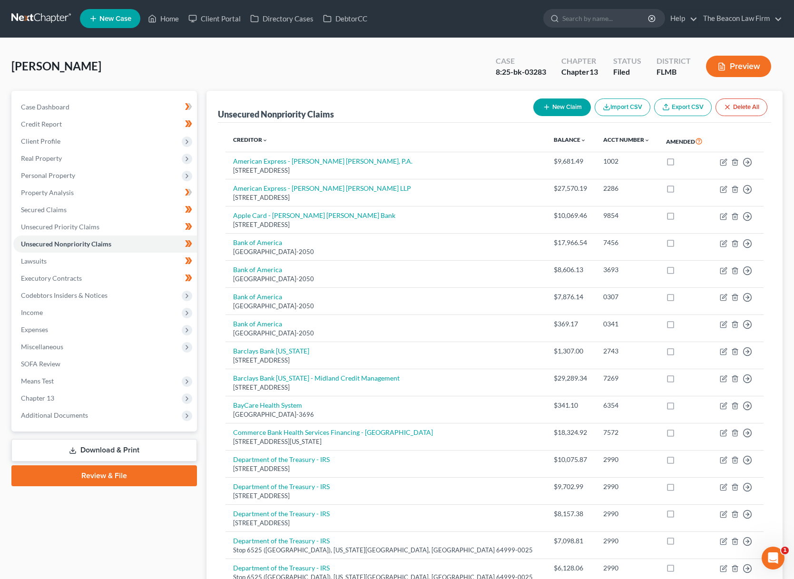
click at [548, 108] on icon "button" at bounding box center [547, 107] width 8 height 8
select select "0"
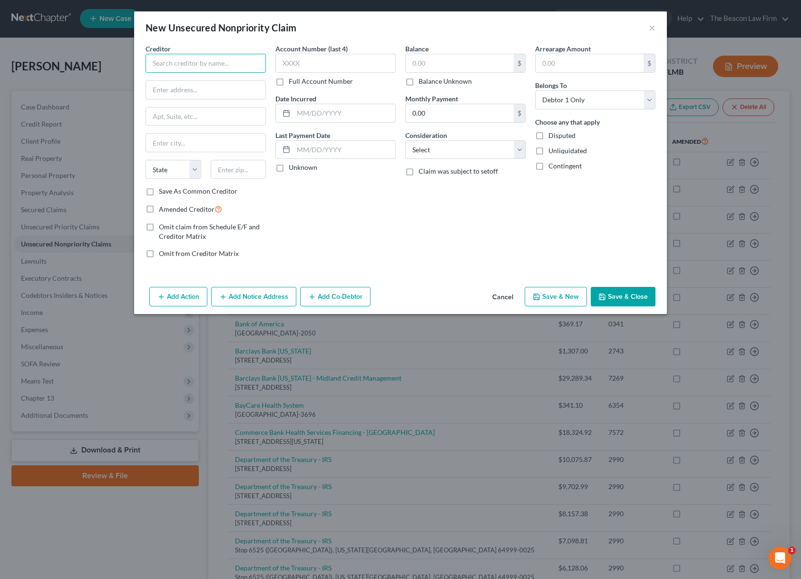
click at [191, 69] on input "text" at bounding box center [206, 63] width 120 height 19
type input "US Department of Education"
click at [469, 67] on input "text" at bounding box center [460, 63] width 108 height 18
type input "73,106.35"
click at [632, 290] on button "Save & Close" at bounding box center [623, 297] width 65 height 20
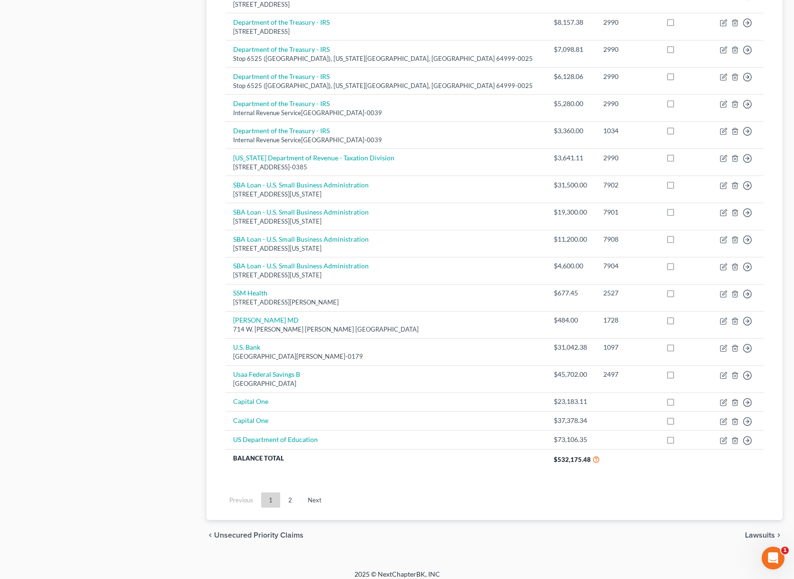
scroll to position [0, 0]
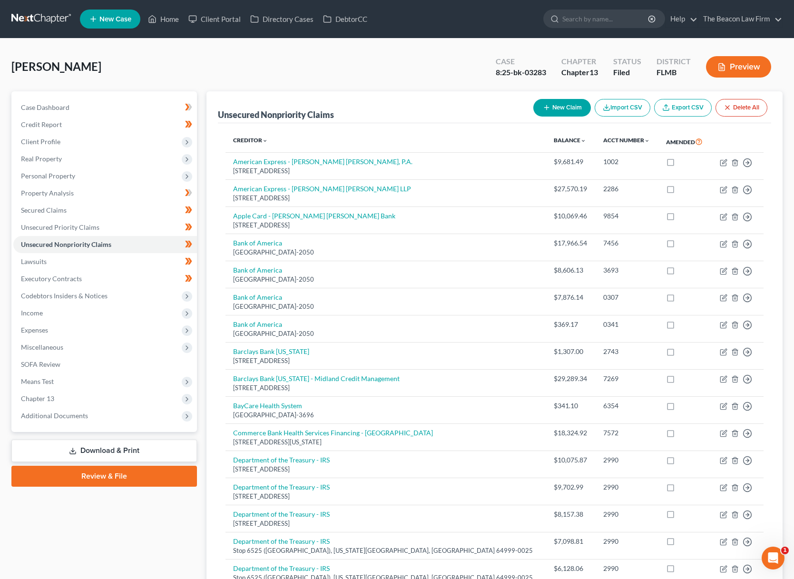
click at [251, 135] on th "Creditor expand_more expand_less unfold_more" at bounding box center [386, 142] width 321 height 22
click at [249, 139] on link "Creditor expand_more expand_less unfold_more" at bounding box center [250, 140] width 35 height 7
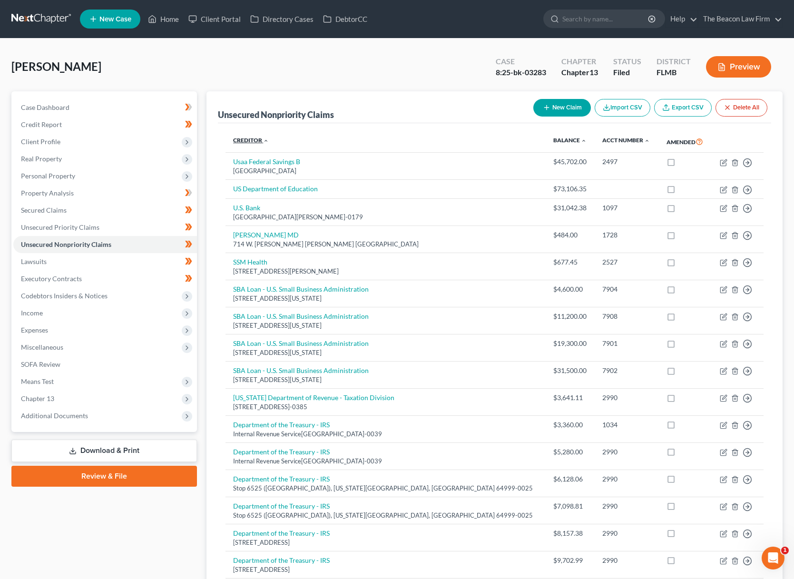
click at [249, 139] on link "Creditor expand_more expand_less unfold_more" at bounding box center [251, 140] width 36 height 7
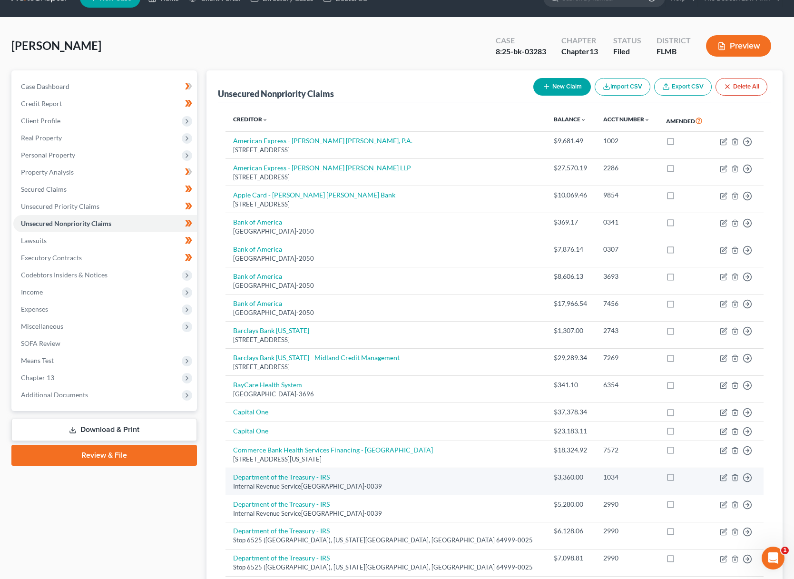
scroll to position [466, 0]
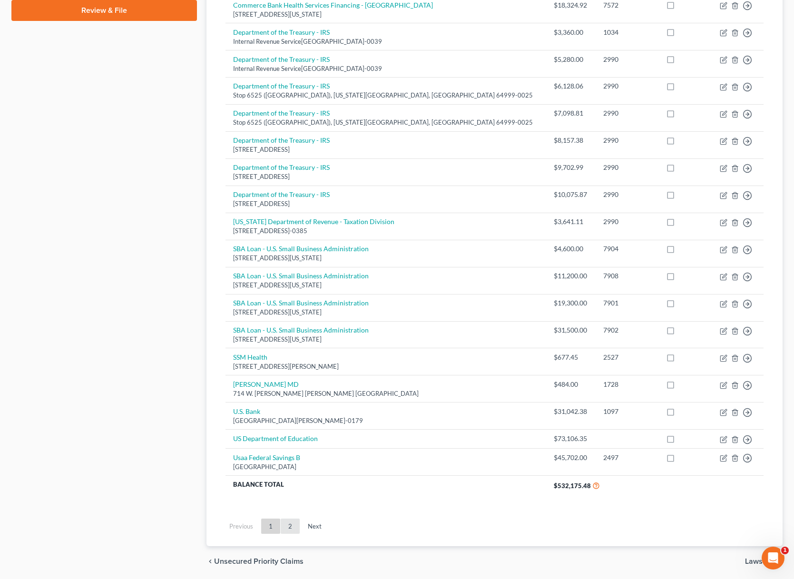
click at [290, 519] on link "2" at bounding box center [290, 526] width 19 height 15
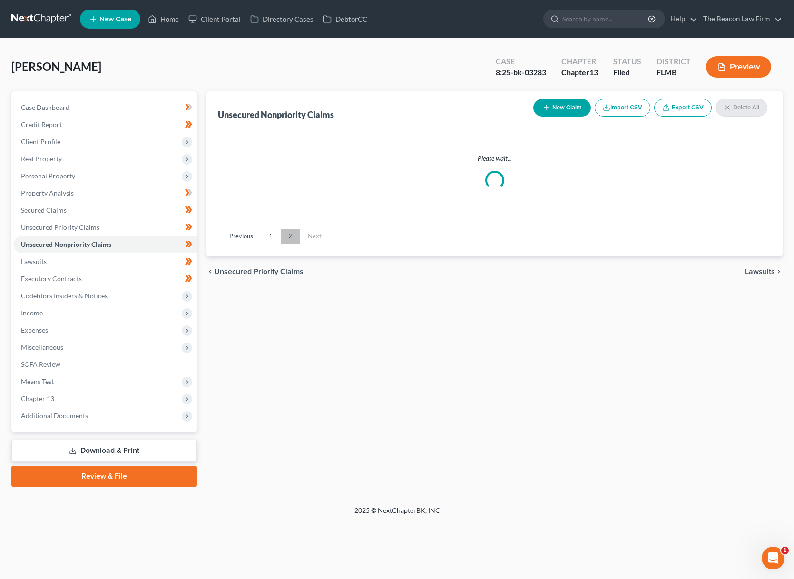
scroll to position [0, 0]
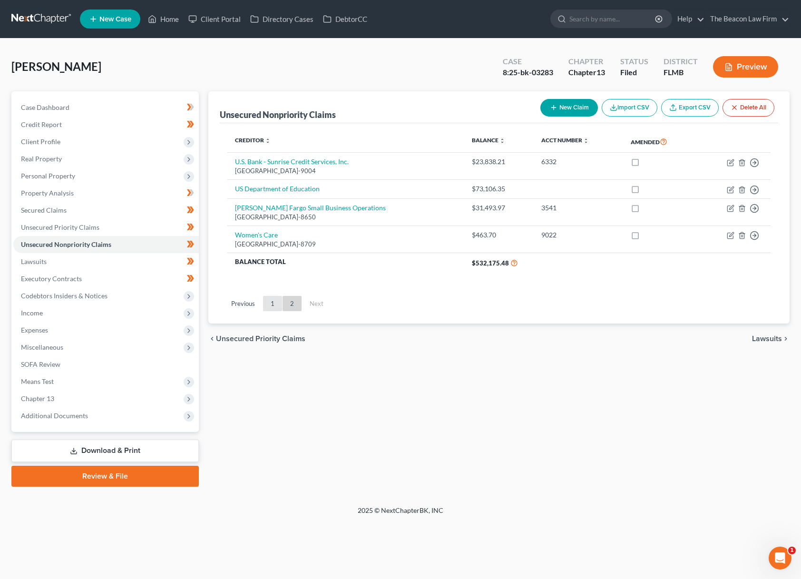
click at [274, 304] on link "1" at bounding box center [272, 303] width 19 height 15
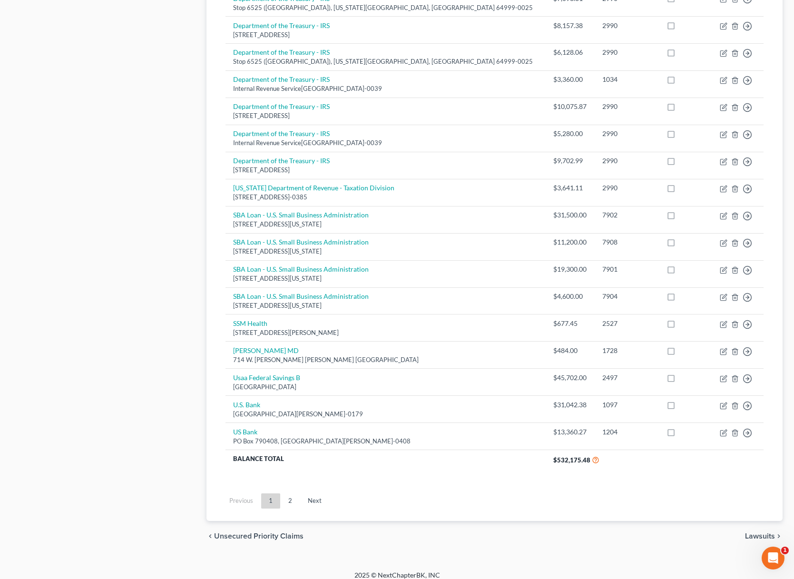
scroll to position [34, 0]
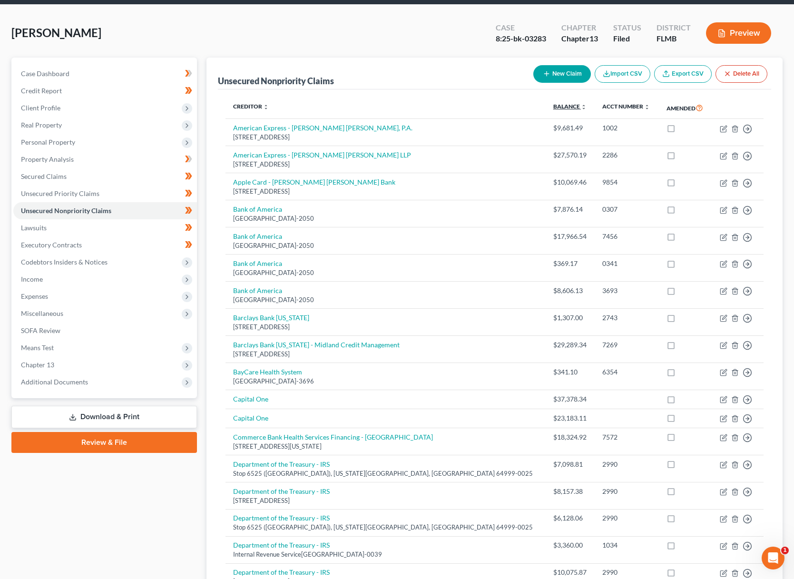
click at [553, 107] on link "Balance expand_more expand_less unfold_more" at bounding box center [569, 106] width 33 height 7
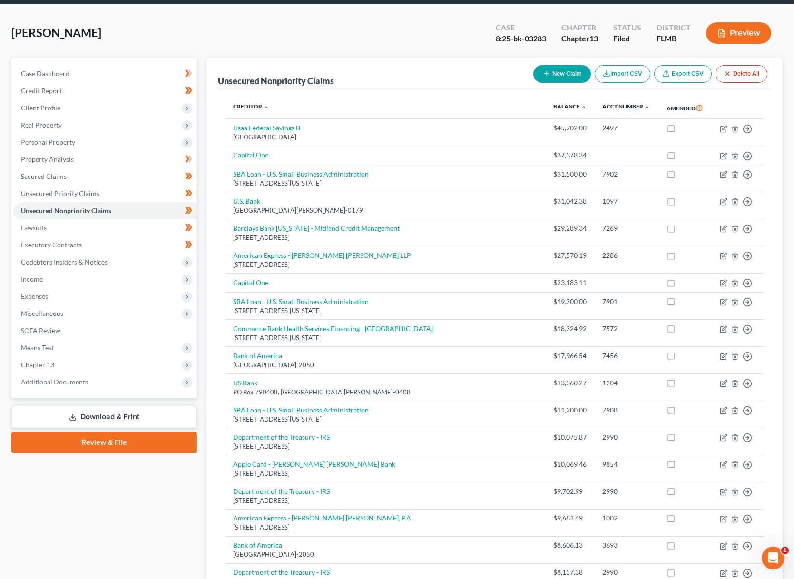
click at [602, 105] on link "Acct Number expand_more expand_less unfold_more" at bounding box center [626, 106] width 48 height 7
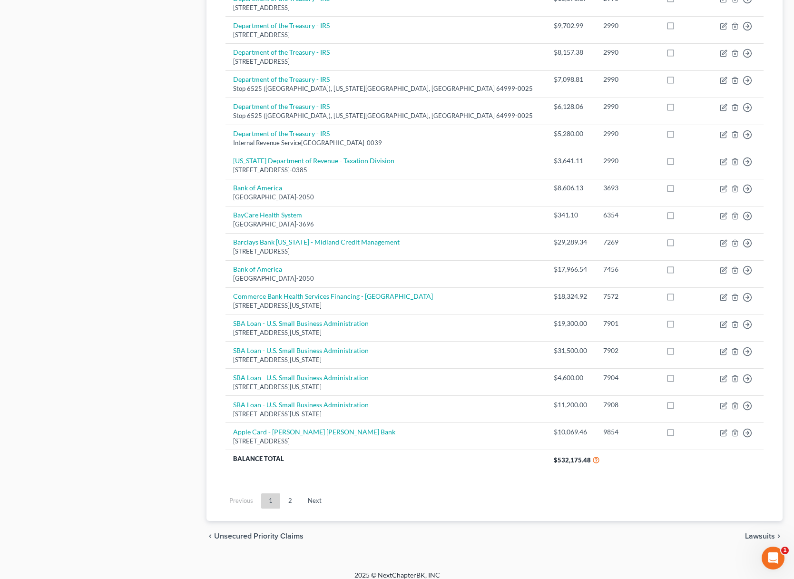
scroll to position [0, 0]
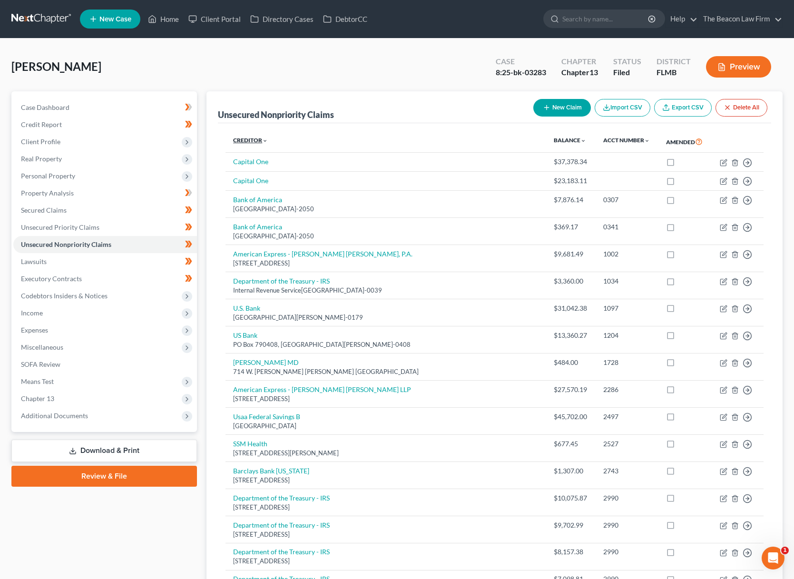
click at [251, 143] on link "Creditor expand_more expand_less unfold_more" at bounding box center [250, 140] width 35 height 7
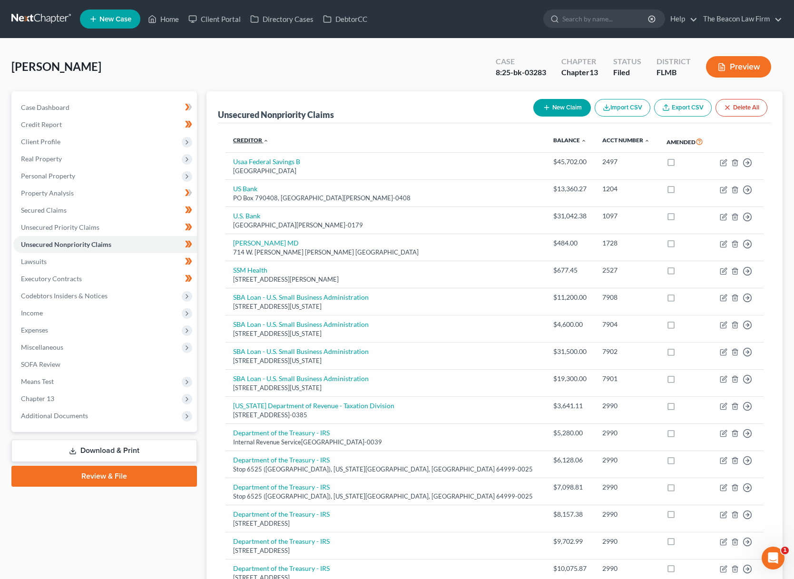
click at [252, 141] on link "Creditor expand_more expand_less unfold_more" at bounding box center [251, 140] width 36 height 7
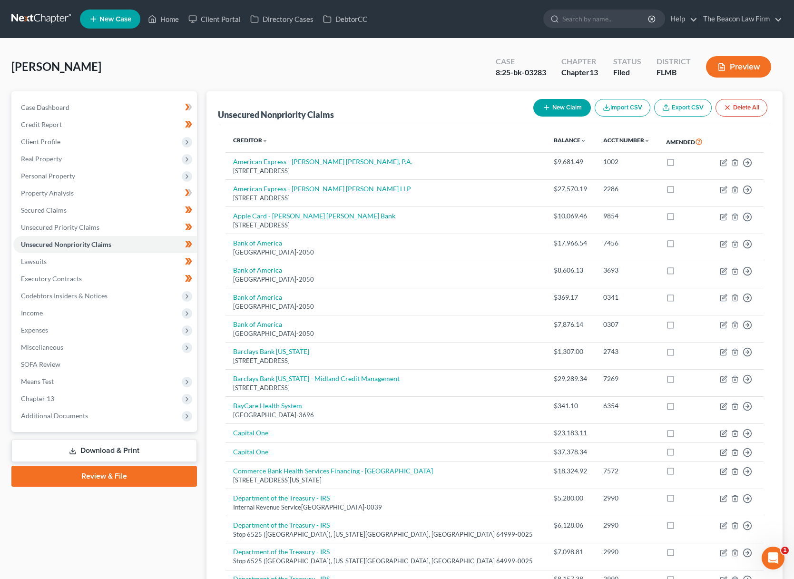
click at [252, 141] on link "Creditor expand_more expand_less unfold_more" at bounding box center [250, 140] width 35 height 7
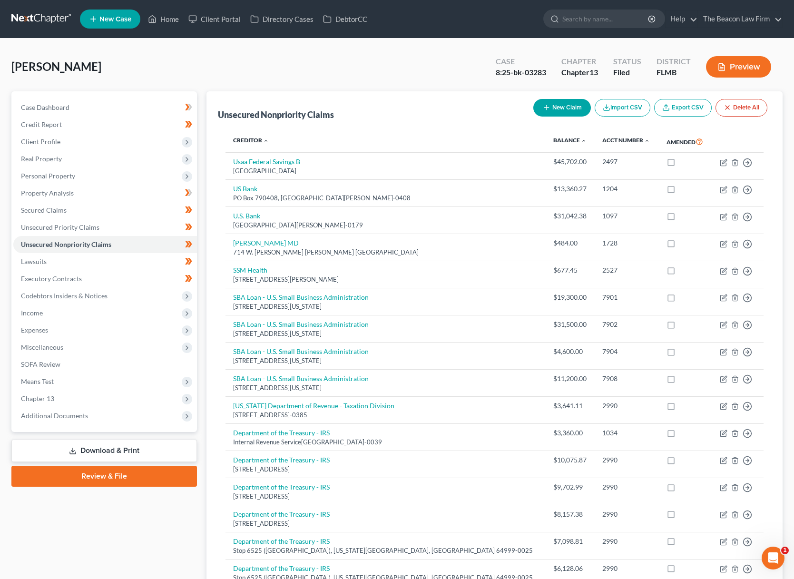
click at [252, 141] on link "Creditor expand_more expand_less unfold_more" at bounding box center [251, 140] width 36 height 7
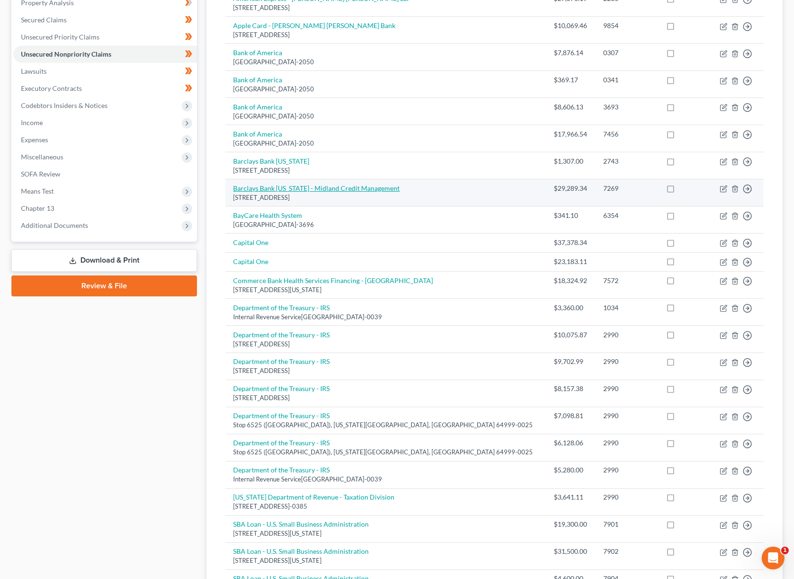
scroll to position [500, 0]
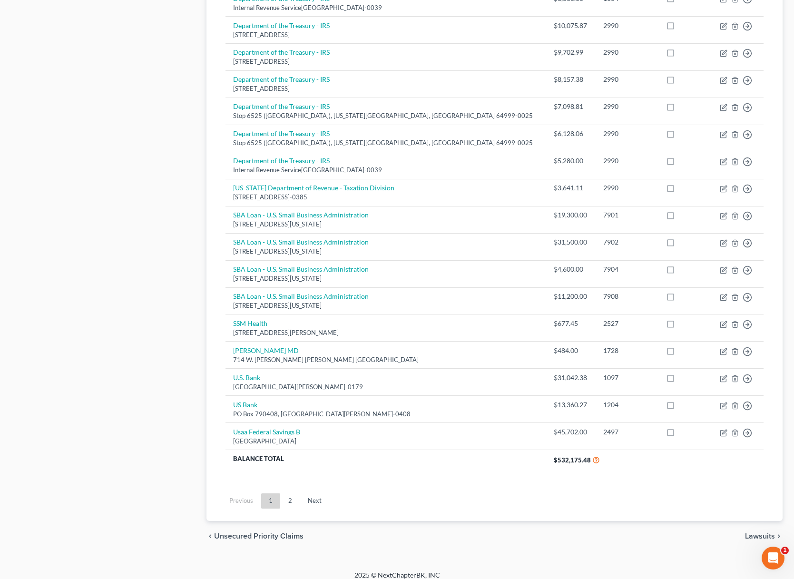
drag, startPoint x: 292, startPoint y: 491, endPoint x: 302, endPoint y: 489, distance: 9.7
click at [292, 493] on link "2" at bounding box center [290, 500] width 19 height 15
click at [285, 496] on link "2" at bounding box center [290, 500] width 19 height 15
click at [294, 493] on link "2" at bounding box center [290, 500] width 19 height 15
click at [290, 493] on link "2" at bounding box center [290, 500] width 19 height 15
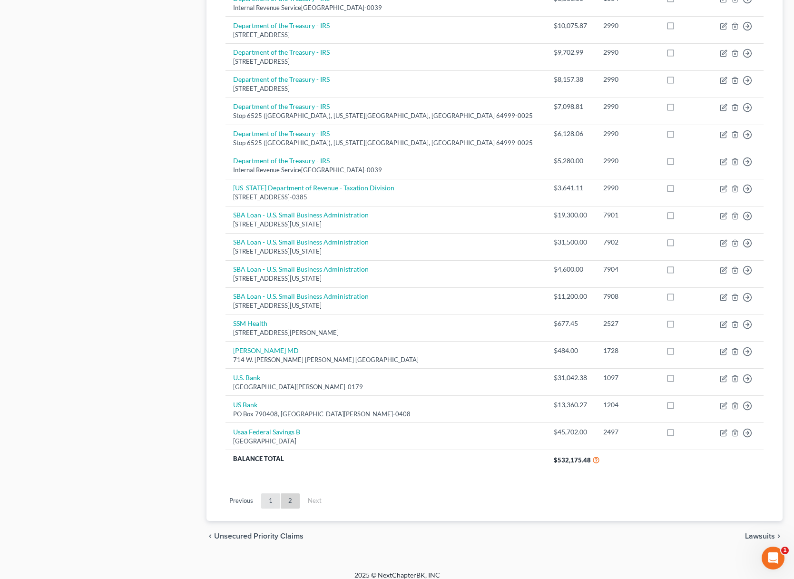
click at [275, 493] on link "1" at bounding box center [270, 500] width 19 height 15
click at [285, 493] on link "2" at bounding box center [290, 500] width 19 height 15
click at [312, 493] on li "Next" at bounding box center [315, 500] width 30 height 15
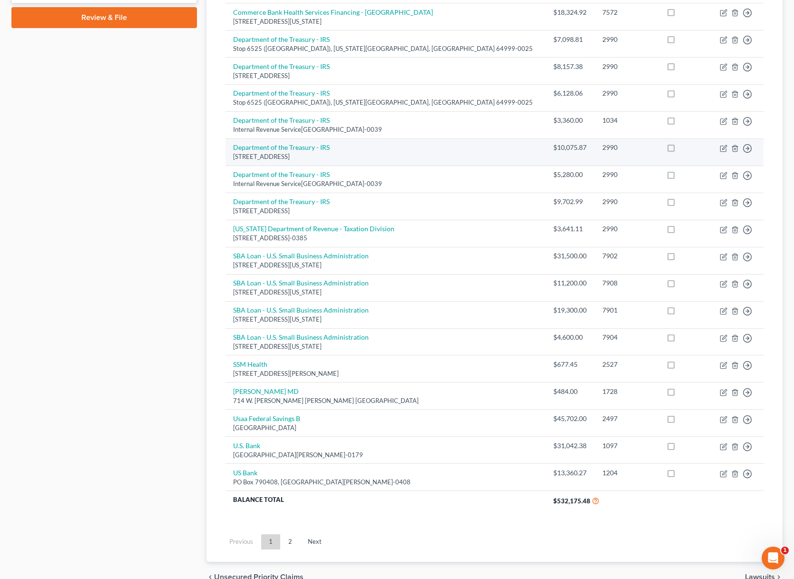
scroll to position [500, 0]
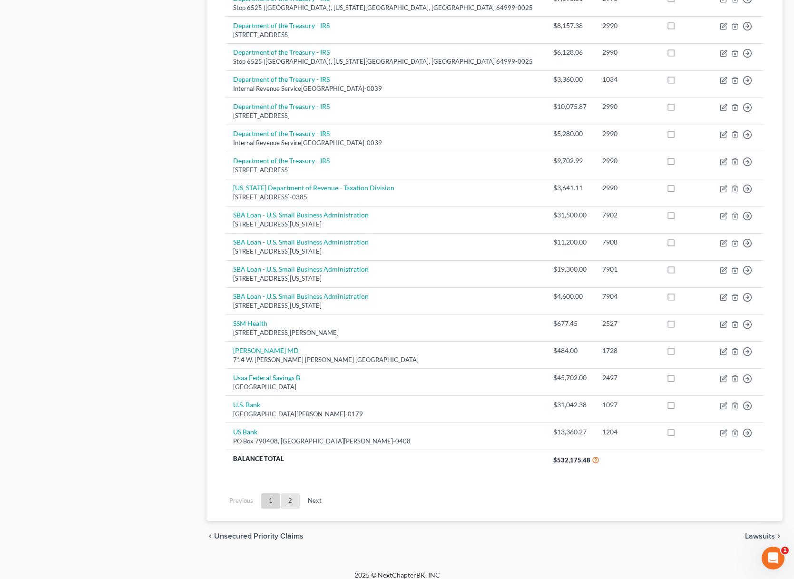
click at [293, 497] on link "2" at bounding box center [290, 500] width 19 height 15
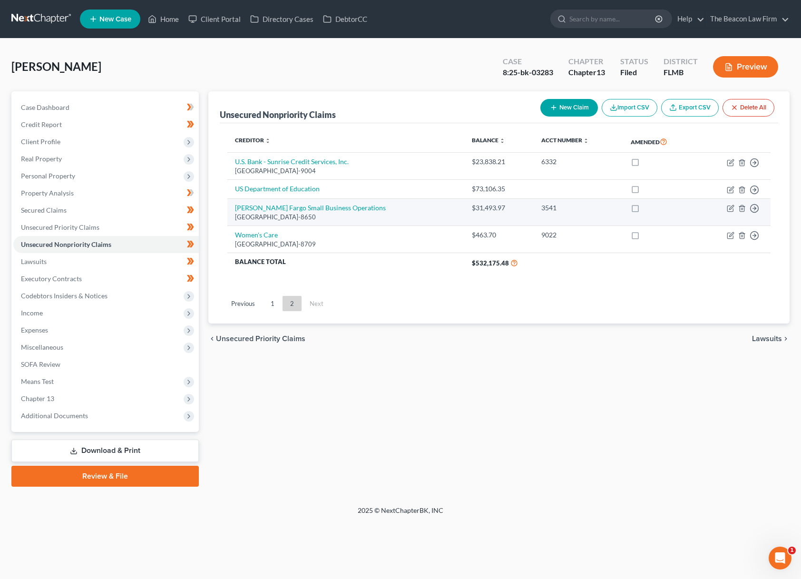
click at [747, 204] on td "Move to D Move to E Move to G Move to Notice Only" at bounding box center [734, 212] width 73 height 27
click at [744, 207] on icon "button" at bounding box center [742, 209] width 8 height 8
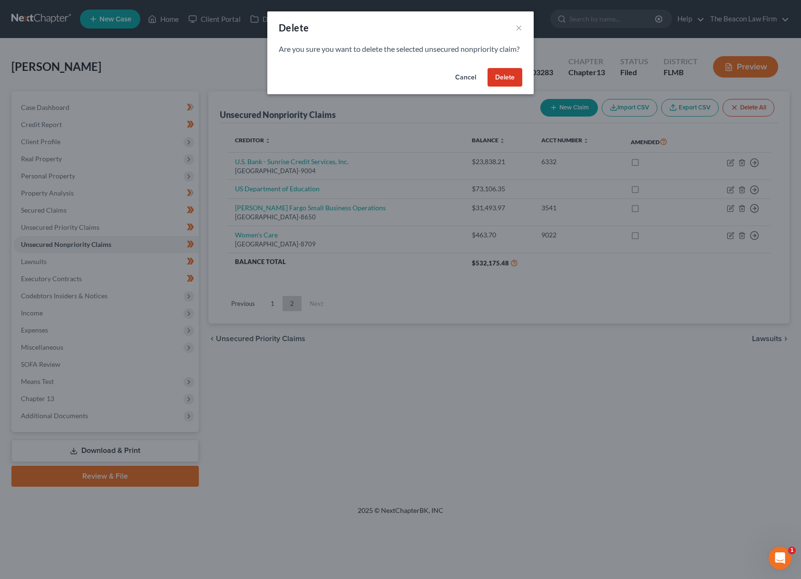
click at [511, 86] on button "Delete" at bounding box center [505, 77] width 35 height 19
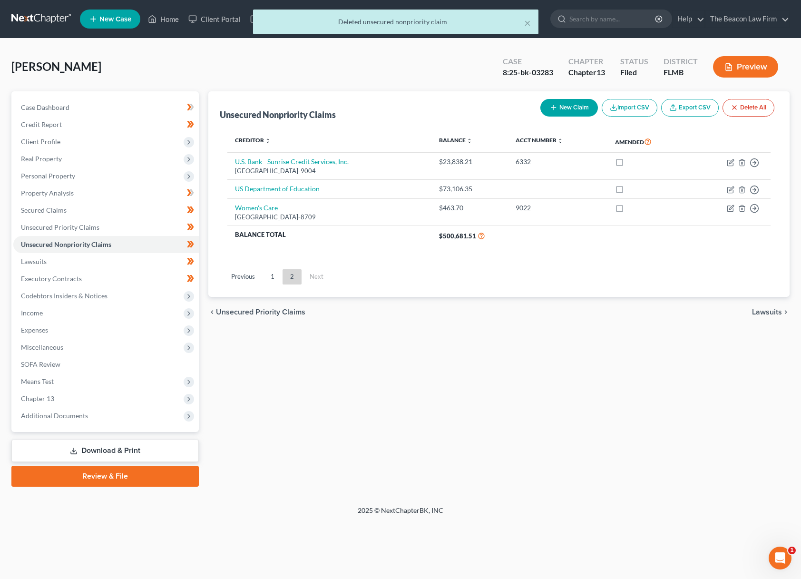
click at [449, 275] on ul "Previous 1 2 Next" at bounding box center [499, 277] width 559 height 25
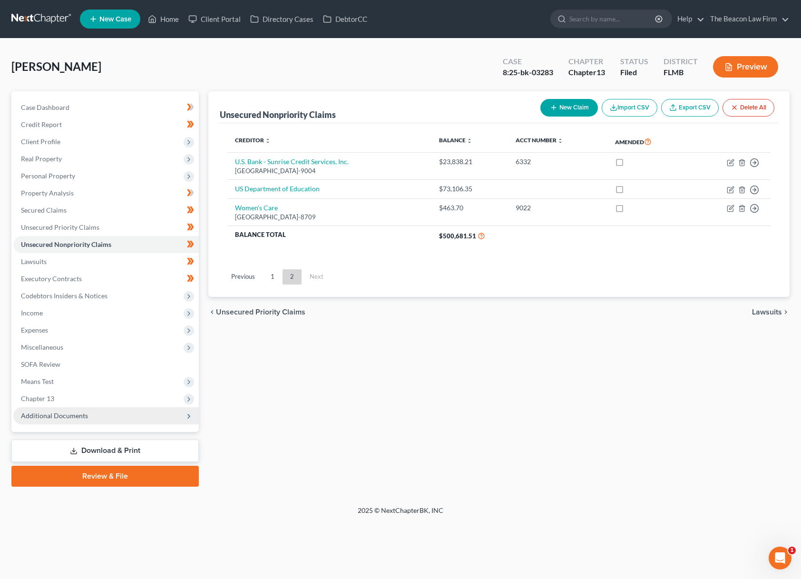
click at [80, 417] on span "Additional Documents" at bounding box center [54, 416] width 67 height 8
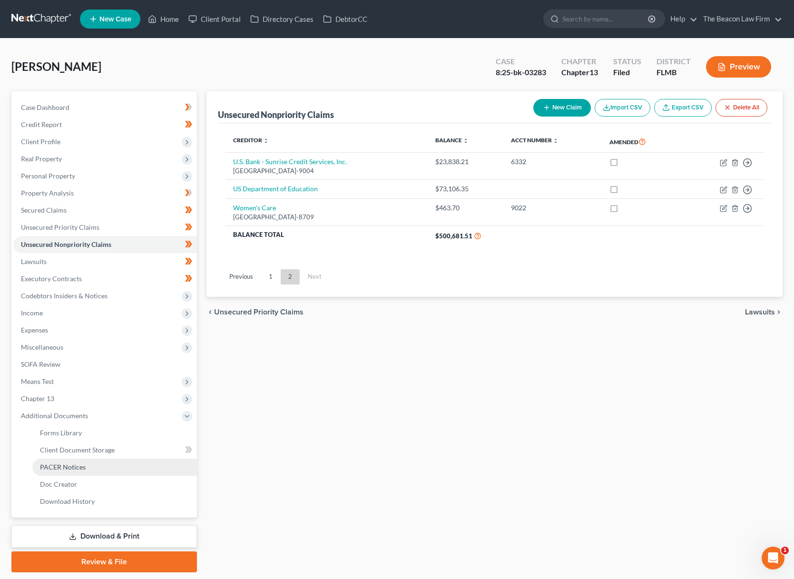
click at [81, 466] on span "PACER Notices" at bounding box center [63, 467] width 46 height 8
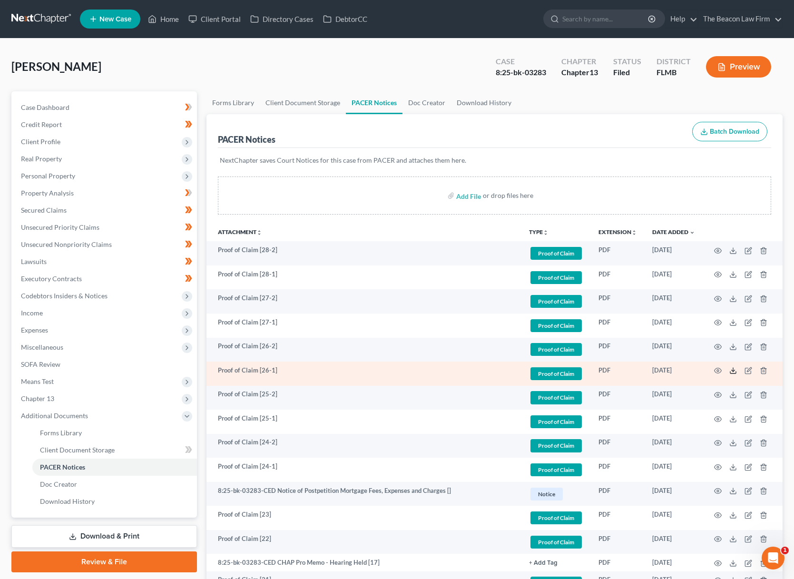
click at [735, 369] on icon at bounding box center [733, 371] width 8 height 8
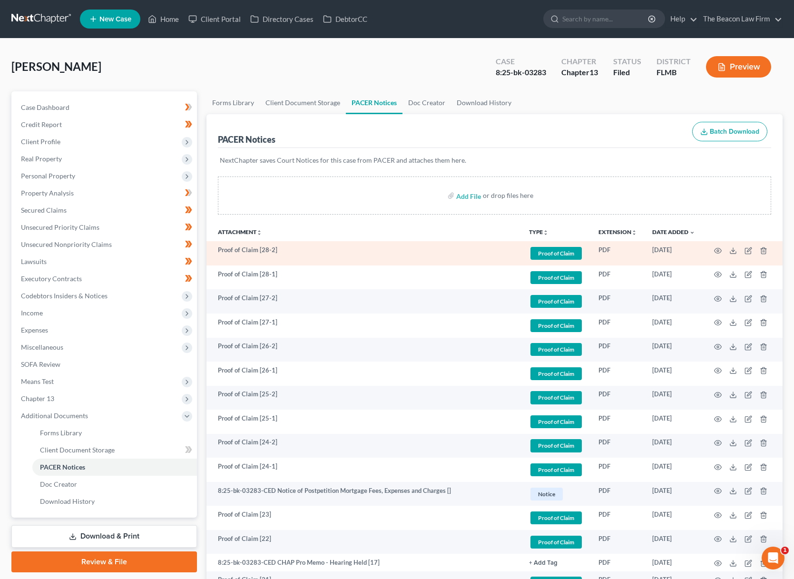
click at [723, 248] on td at bounding box center [743, 253] width 80 height 24
click at [721, 250] on icon "button" at bounding box center [718, 251] width 8 height 8
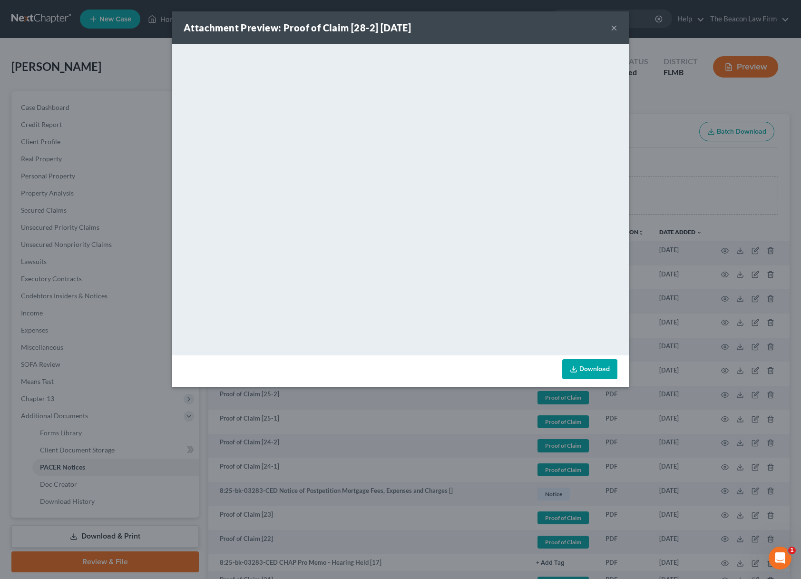
click at [614, 30] on button "×" at bounding box center [614, 27] width 7 height 11
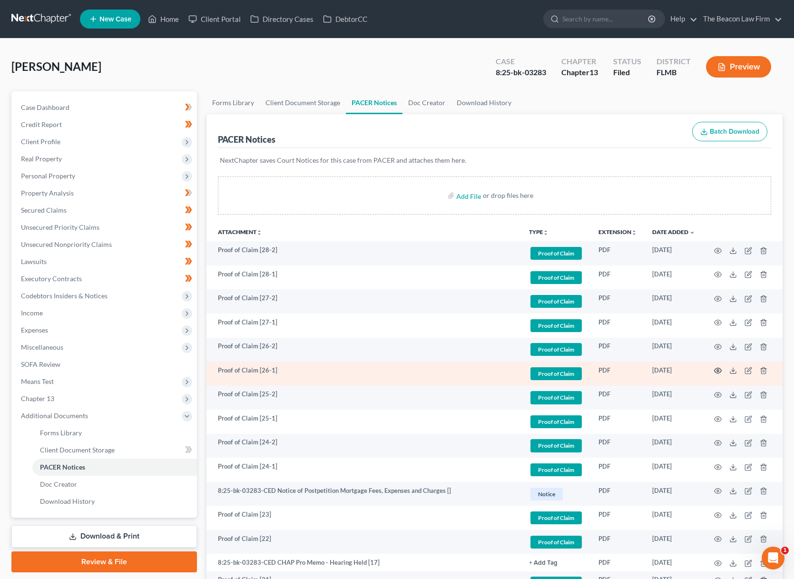
click at [719, 369] on icon "button" at bounding box center [718, 371] width 8 height 8
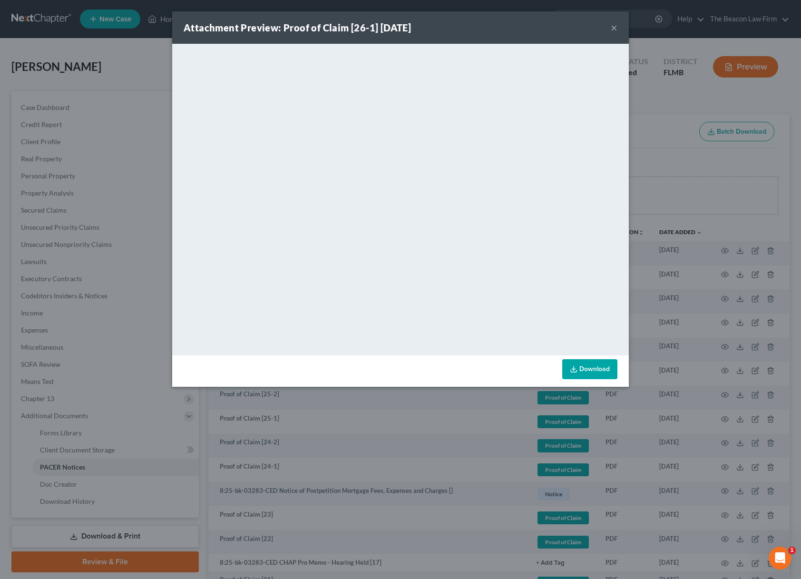
click at [614, 27] on button "×" at bounding box center [614, 27] width 7 height 11
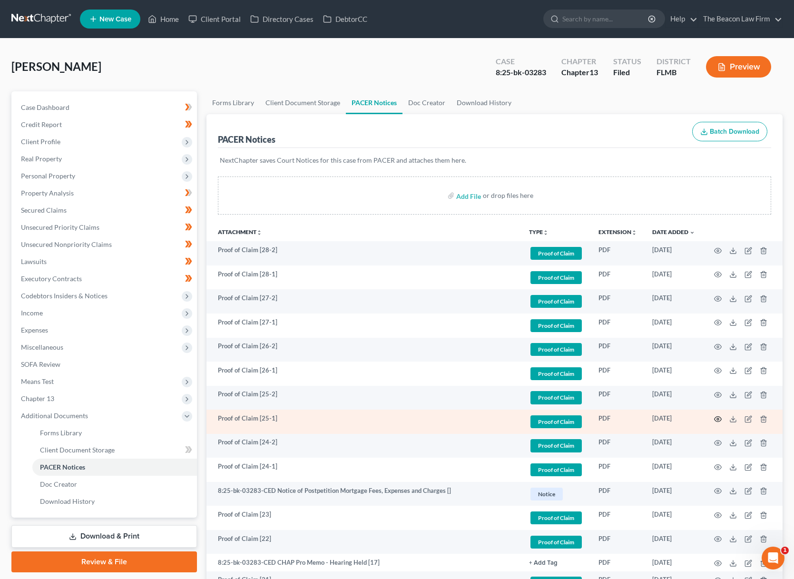
click at [721, 418] on icon "button" at bounding box center [718, 419] width 8 height 8
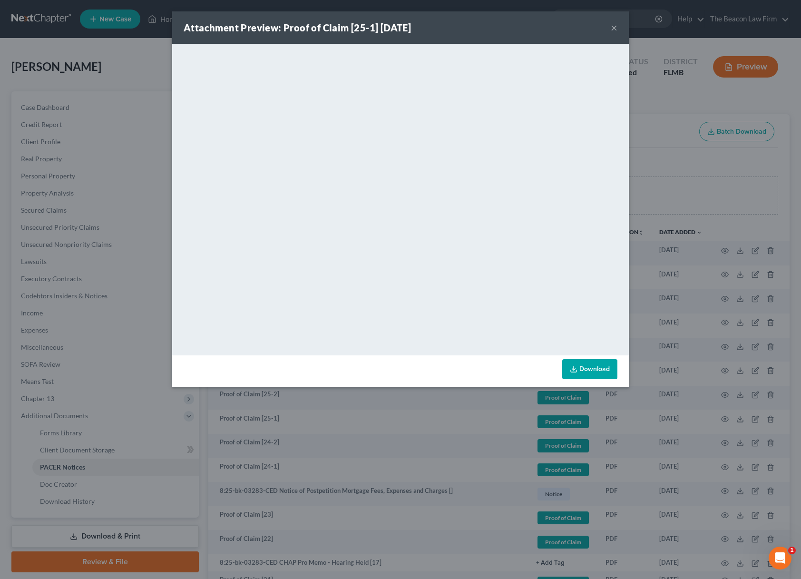
click at [614, 25] on button "×" at bounding box center [614, 27] width 7 height 11
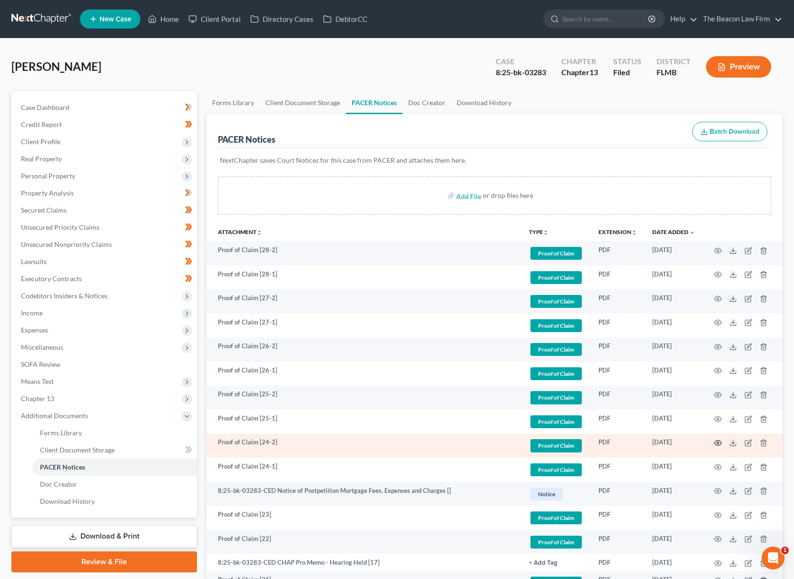
click at [716, 443] on icon "button" at bounding box center [718, 443] width 8 height 8
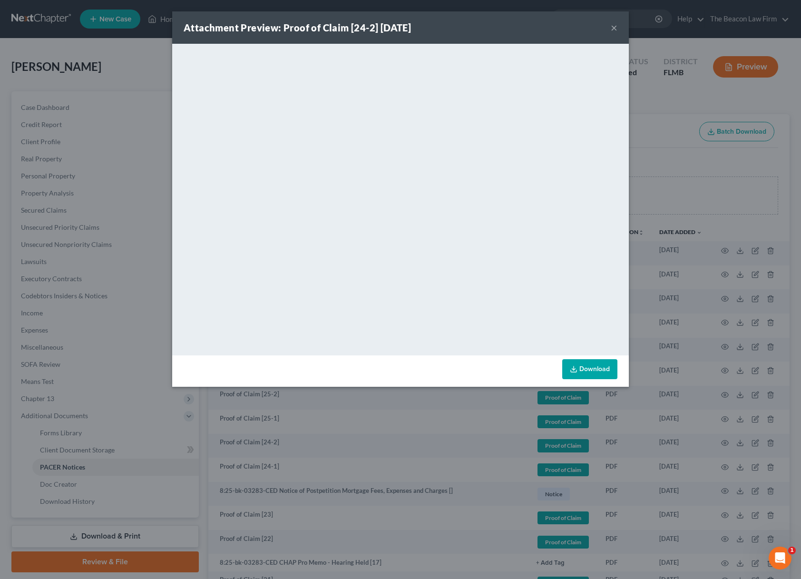
click at [615, 27] on button "×" at bounding box center [614, 27] width 7 height 11
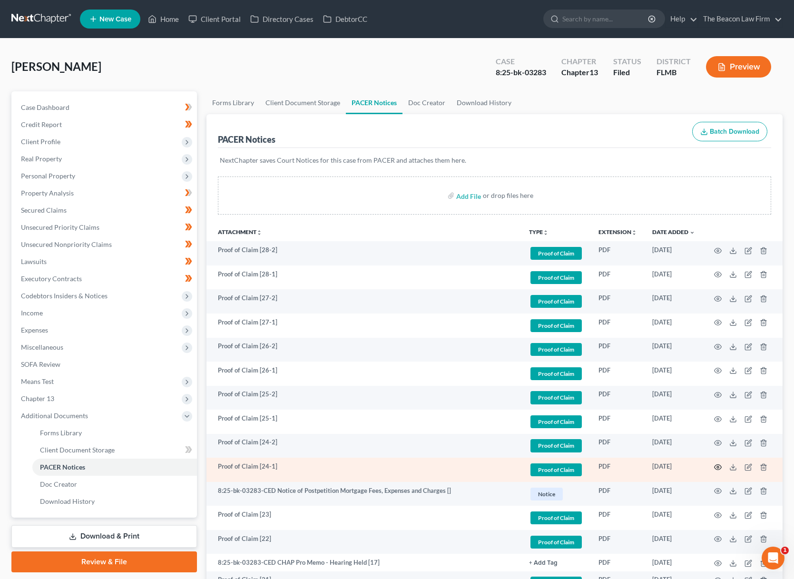
click at [718, 465] on icon "button" at bounding box center [718, 467] width 8 height 8
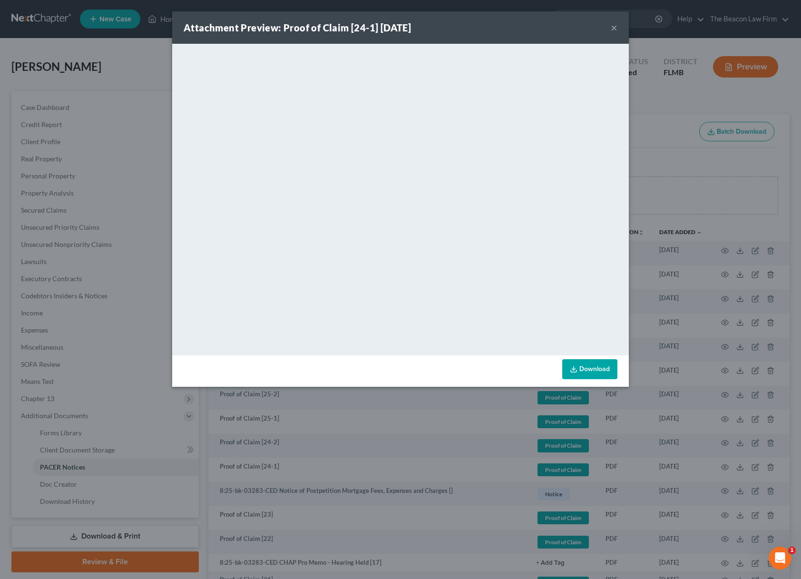
click at [614, 31] on button "×" at bounding box center [614, 27] width 7 height 11
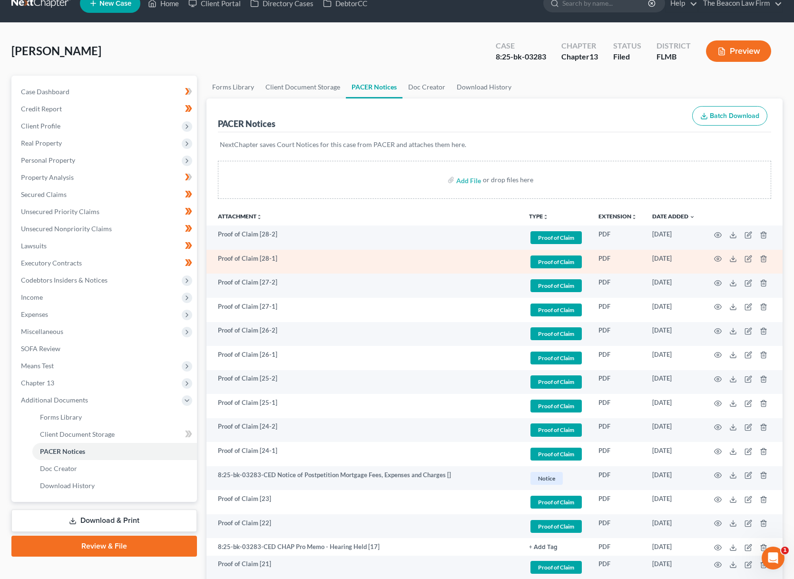
scroll to position [78, 0]
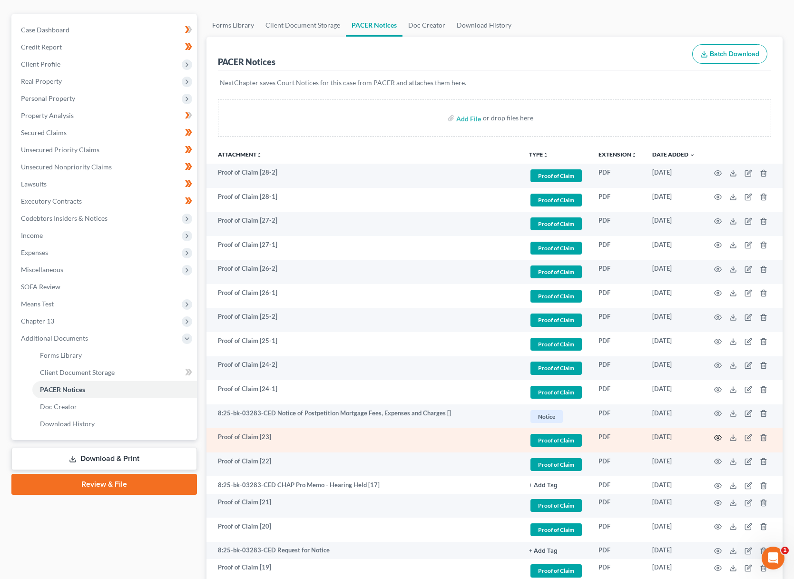
click at [717, 438] on icon "button" at bounding box center [718, 438] width 8 height 8
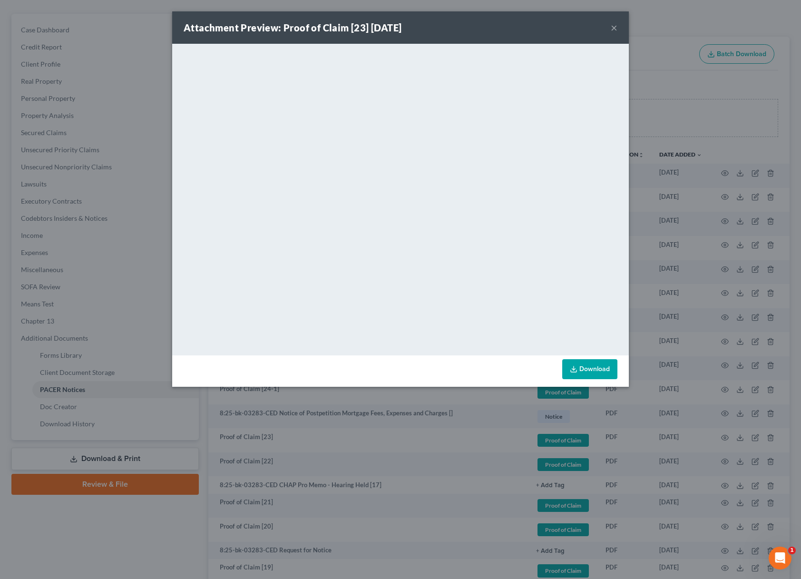
click at [614, 30] on button "×" at bounding box center [614, 27] width 7 height 11
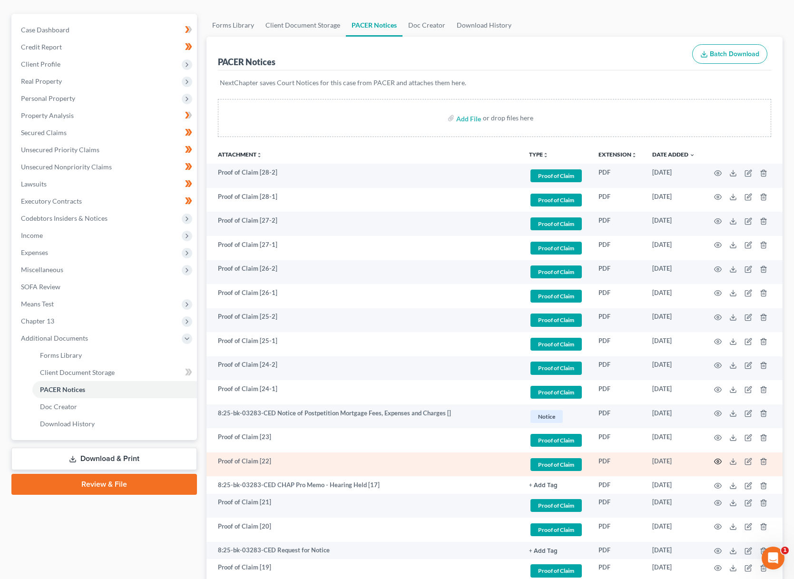
click at [718, 461] on icon "button" at bounding box center [718, 462] width 8 height 8
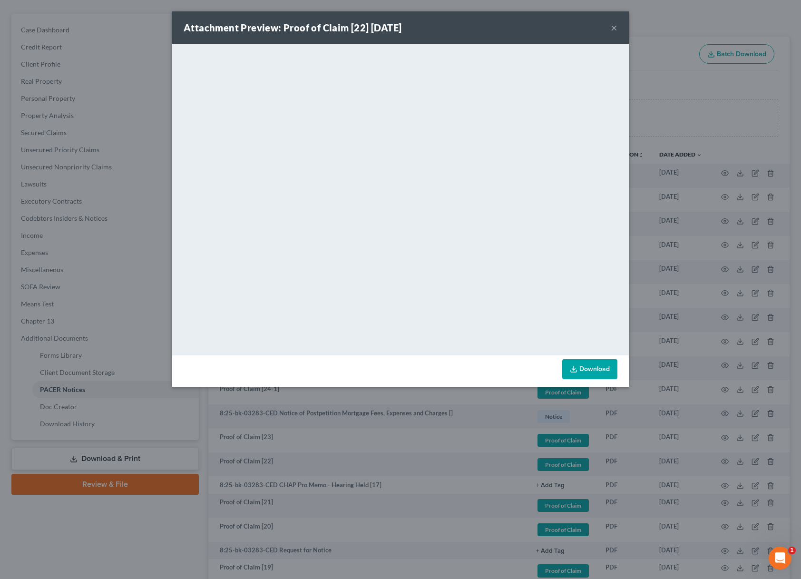
click at [613, 28] on button "×" at bounding box center [614, 27] width 7 height 11
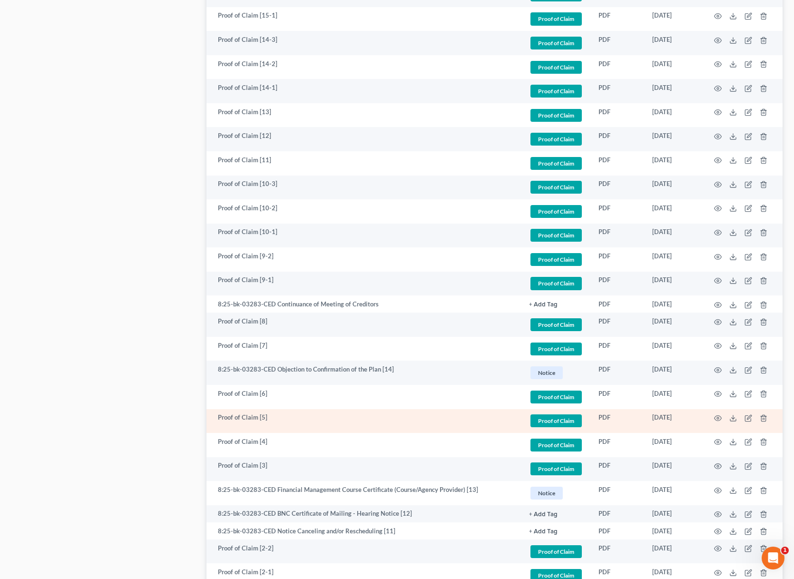
scroll to position [998, 0]
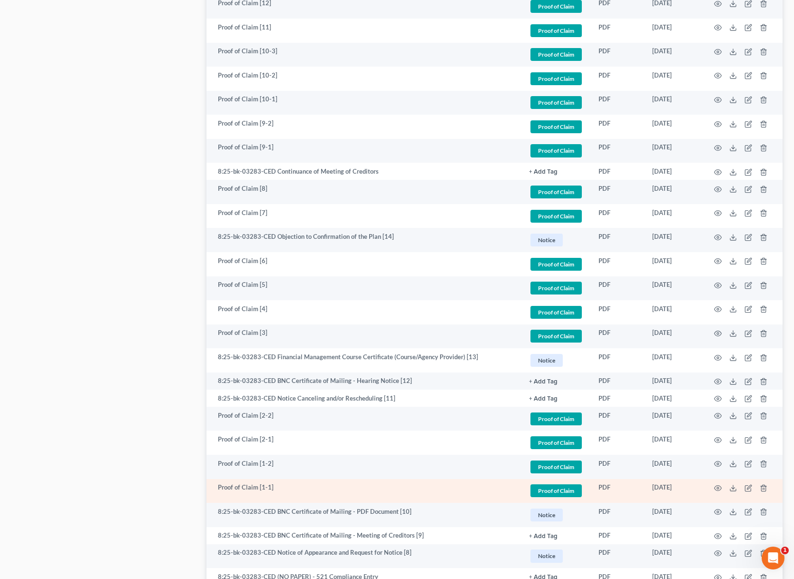
click at [722, 482] on td at bounding box center [743, 491] width 80 height 24
click at [719, 487] on circle "button" at bounding box center [718, 488] width 2 height 2
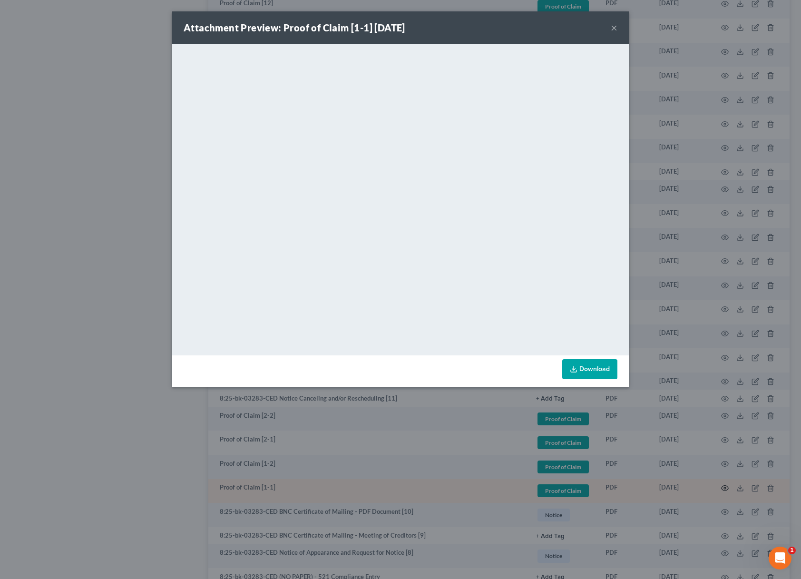
click at [719, 482] on div "Attachment Preview: Proof of Claim [1-1] [DATE] × <object ng-attr-data='[URL][D…" at bounding box center [400, 289] width 801 height 579
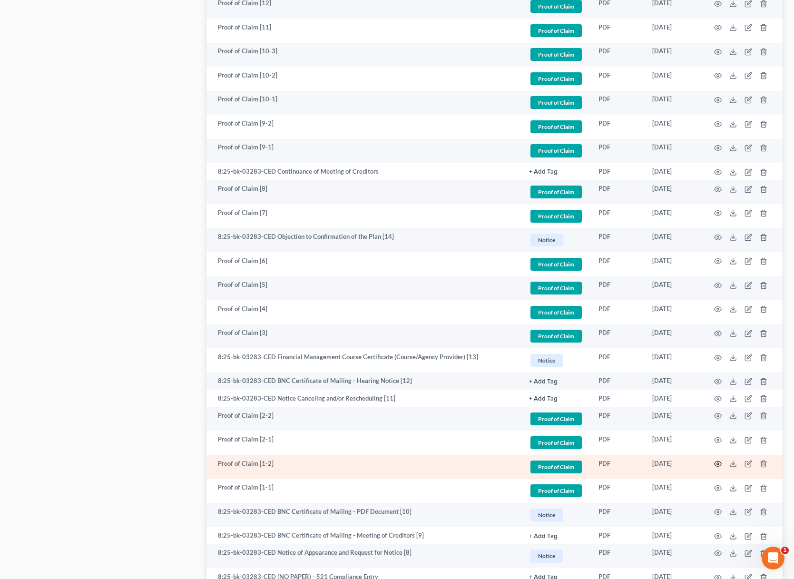
click at [716, 460] on icon "button" at bounding box center [718, 464] width 8 height 8
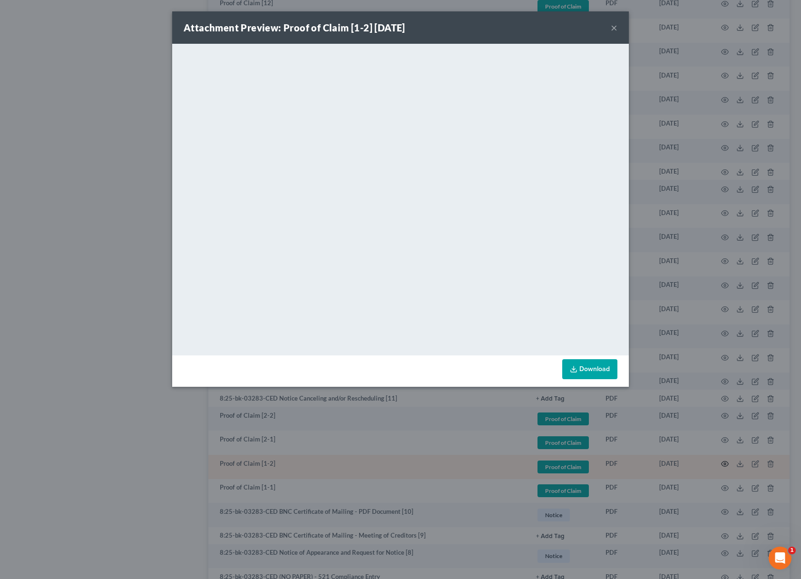
click at [716, 457] on div "Attachment Preview: Proof of Claim [1-2] [DATE] × <object ng-attr-data='[URL][D…" at bounding box center [400, 289] width 801 height 579
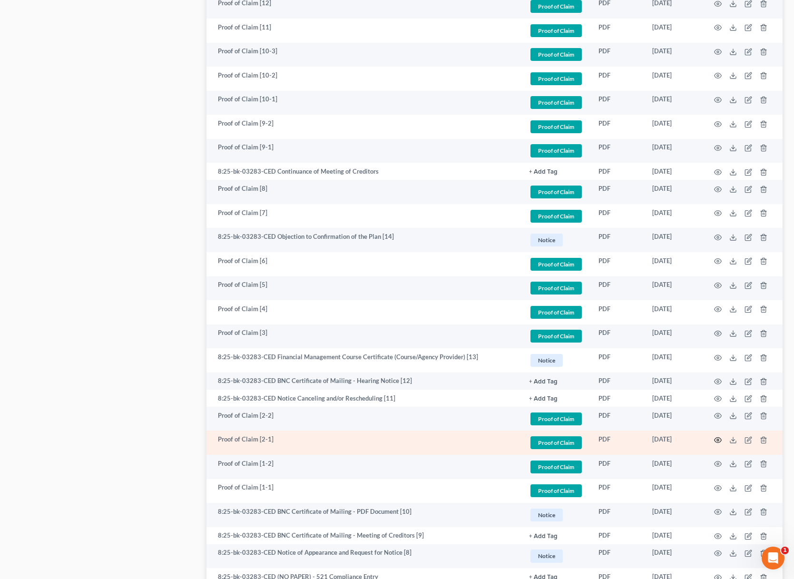
click at [717, 437] on icon "button" at bounding box center [718, 439] width 7 height 5
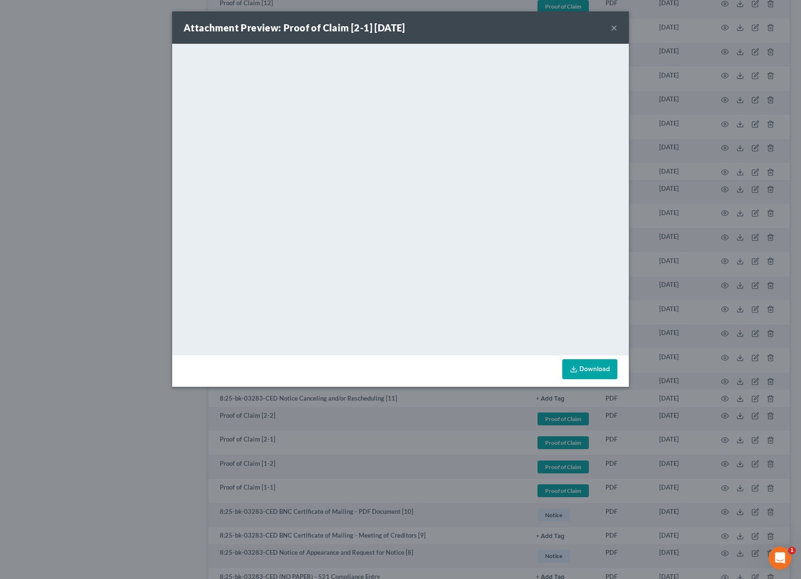
click at [585, 366] on link "Download" at bounding box center [589, 369] width 55 height 20
click at [100, 391] on div "Attachment Preview: Proof of Claim [2-1] [DATE] × <object ng-attr-data='[URL][D…" at bounding box center [400, 289] width 801 height 579
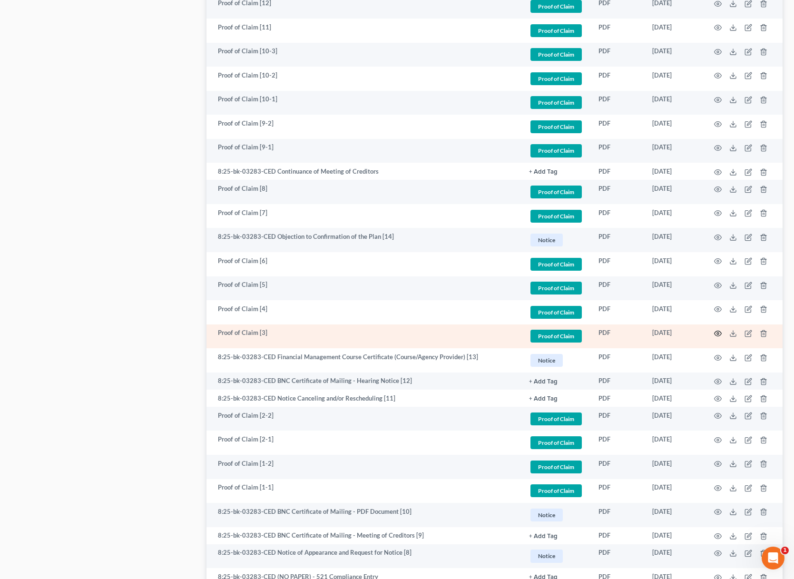
click at [717, 333] on circle "button" at bounding box center [718, 334] width 2 height 2
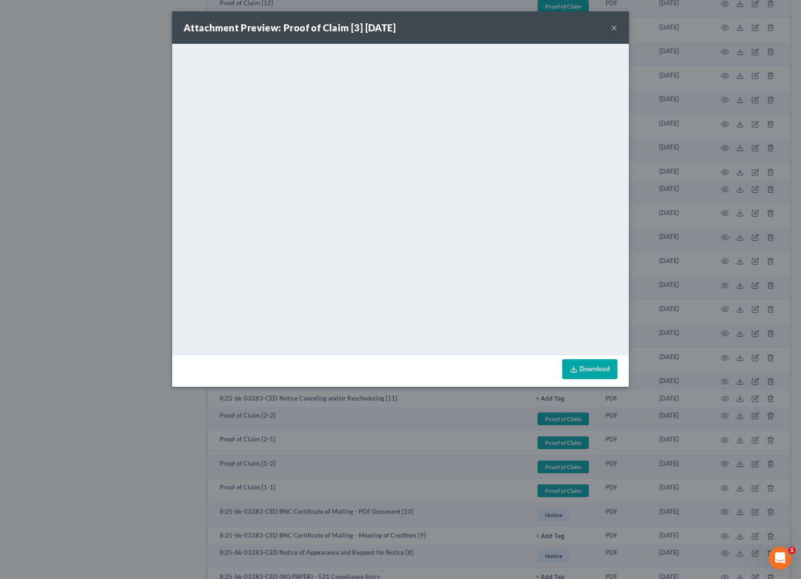
click at [592, 369] on link "Download" at bounding box center [589, 369] width 55 height 20
click at [614, 30] on button "×" at bounding box center [614, 27] width 7 height 11
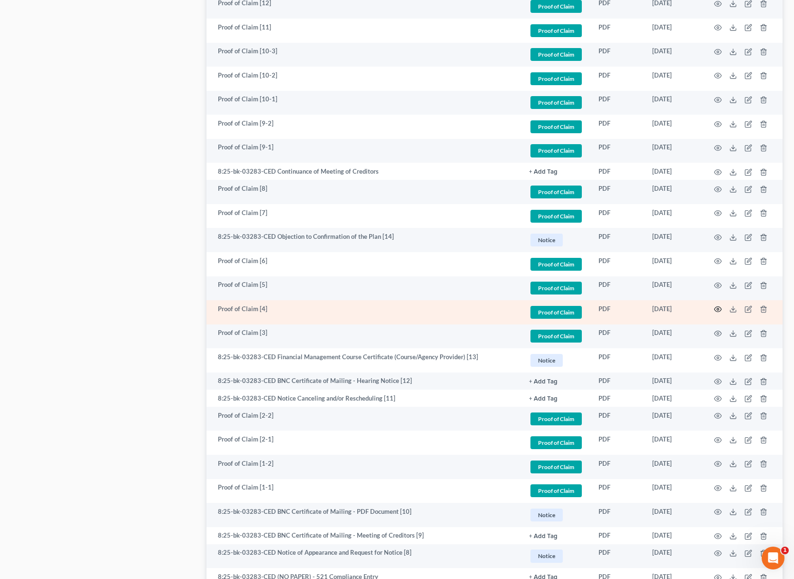
click at [719, 306] on icon "button" at bounding box center [718, 309] width 8 height 8
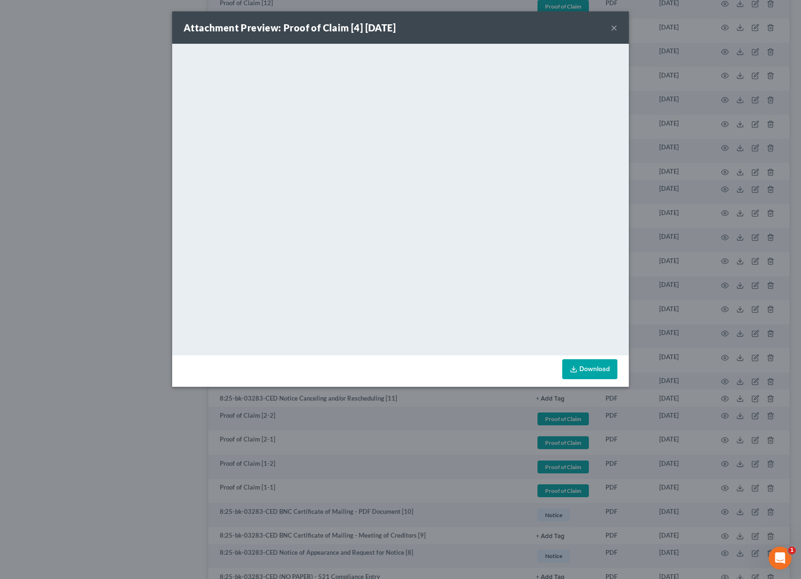
click at [719, 306] on div "Attachment Preview: Proof of Claim [4] [DATE] × <object ng-attr-data='[URL][DOM…" at bounding box center [400, 289] width 801 height 579
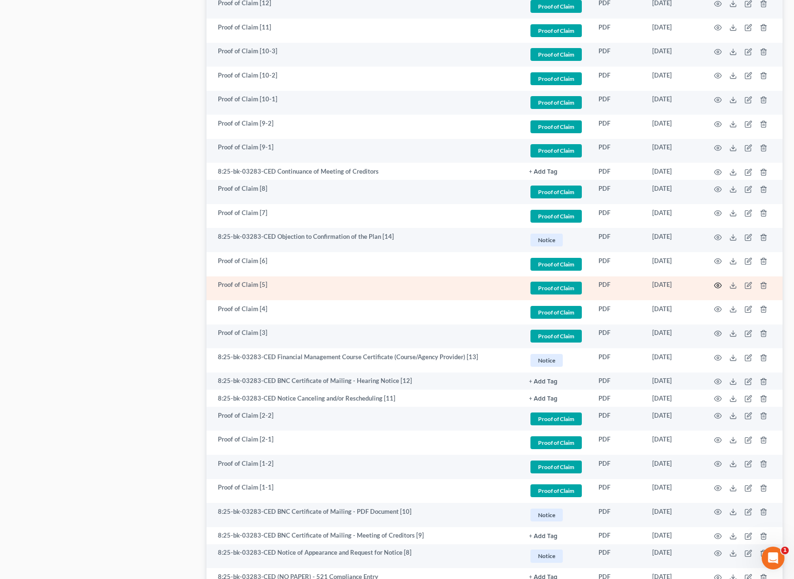
click at [718, 282] on icon "button" at bounding box center [718, 286] width 8 height 8
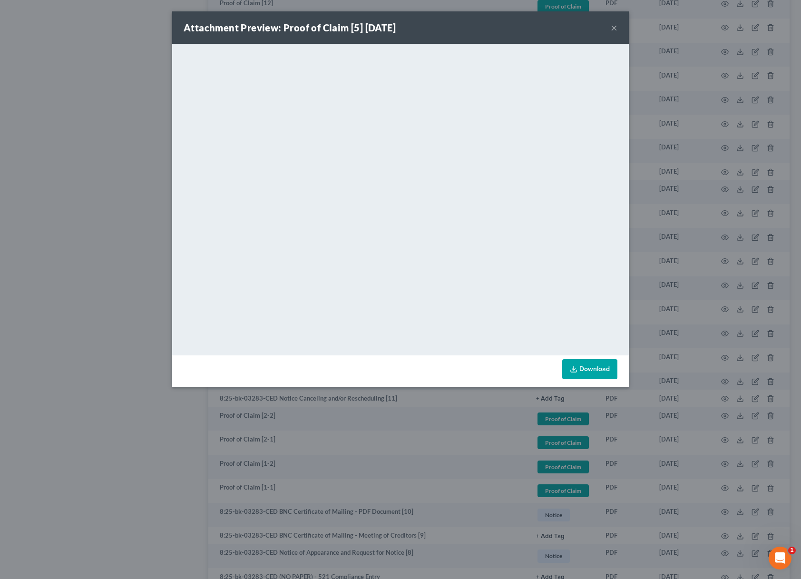
click at [718, 281] on div "Attachment Preview: Proof of Claim [5] [DATE] × <object ng-attr-data='[URL][DOM…" at bounding box center [400, 289] width 801 height 579
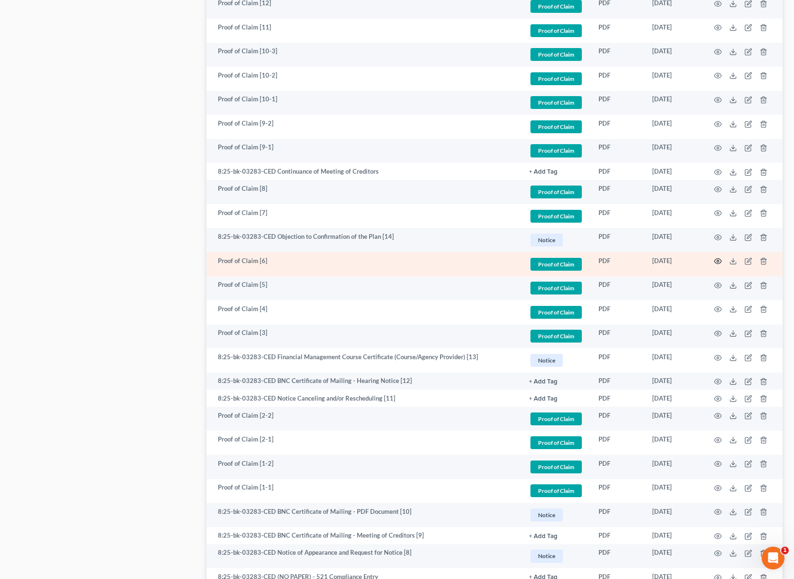
click at [720, 257] on icon "button" at bounding box center [718, 261] width 8 height 8
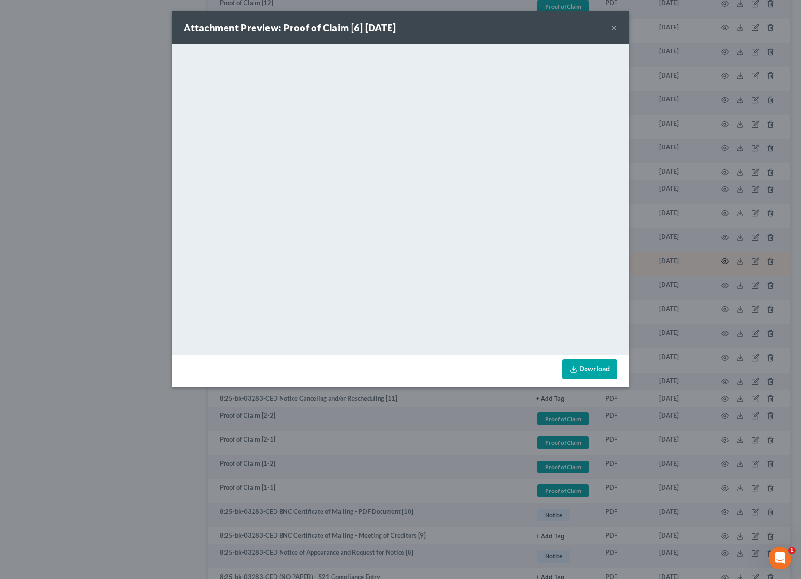
click at [720, 257] on div "Attachment Preview: Proof of Claim [6] [DATE] × <object ng-attr-data='[URL][DOM…" at bounding box center [400, 289] width 801 height 579
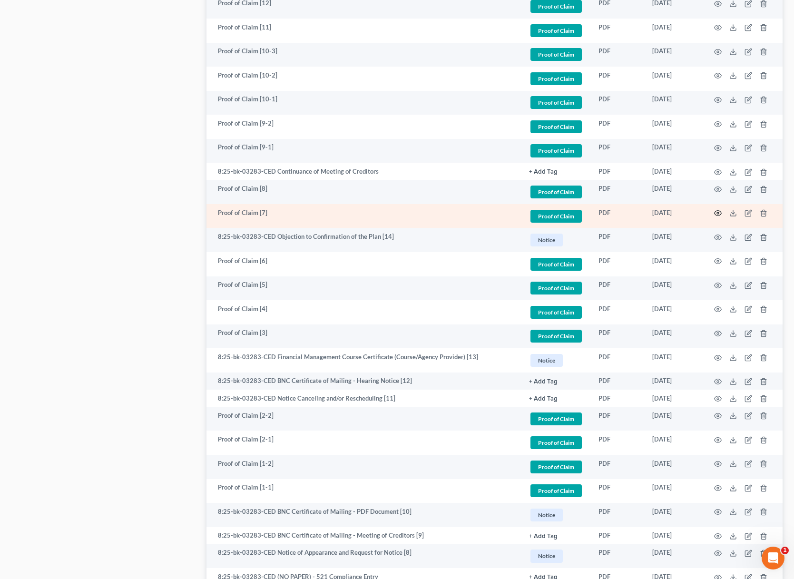
click at [719, 211] on icon "button" at bounding box center [718, 213] width 8 height 8
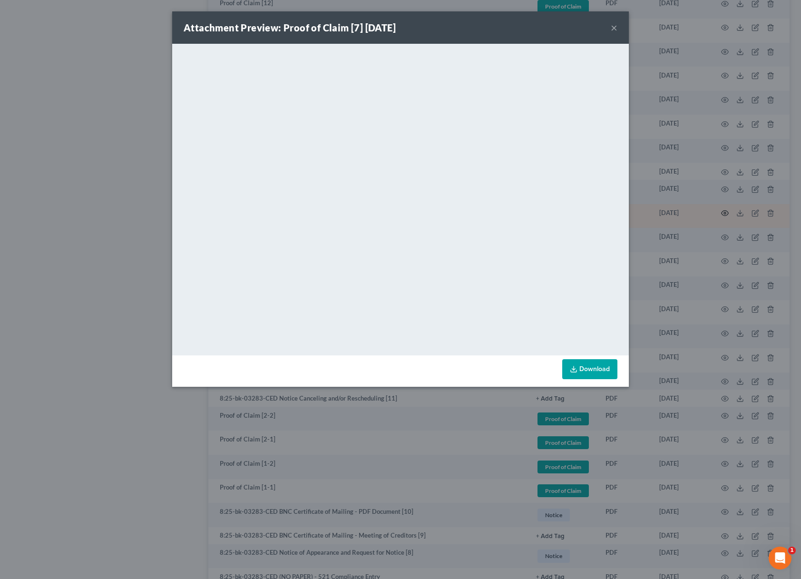
click at [719, 211] on div "Attachment Preview: Proof of Claim [7] [DATE] × <object ng-attr-data='[URL][DOM…" at bounding box center [400, 289] width 801 height 579
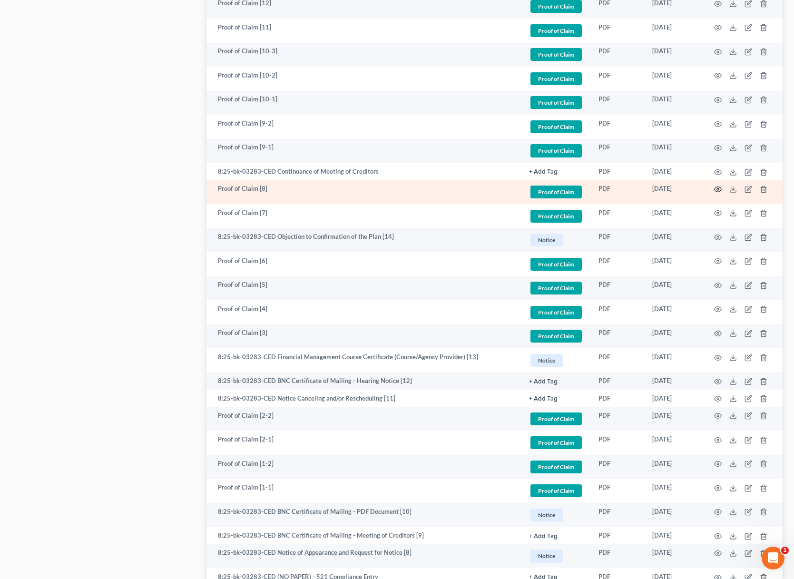
click at [720, 186] on icon "button" at bounding box center [718, 190] width 8 height 8
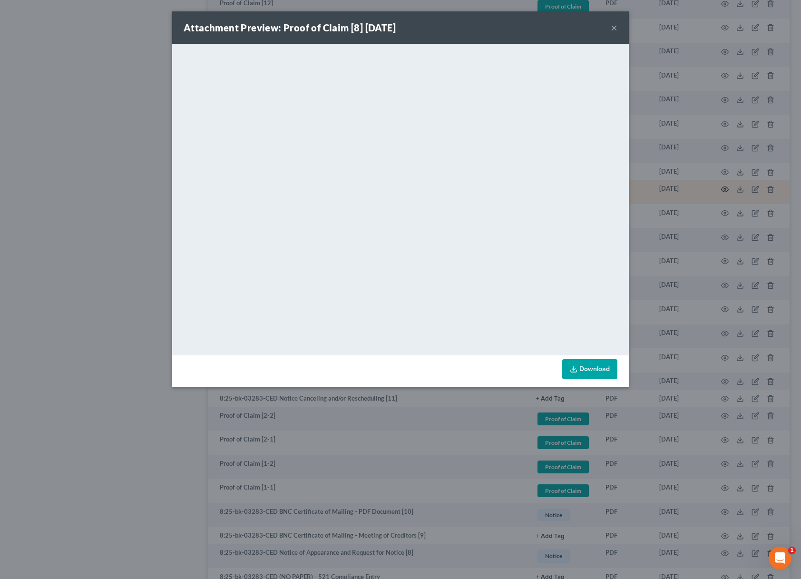
click at [720, 186] on div "Attachment Preview: Proof of Claim [8] [DATE] × <object ng-attr-data='[URL][DOM…" at bounding box center [400, 289] width 801 height 579
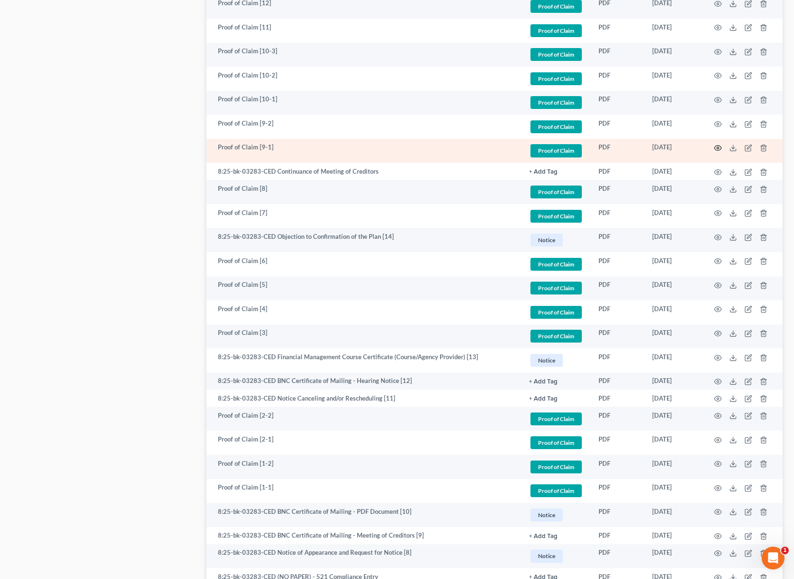
click at [718, 147] on circle "button" at bounding box center [718, 148] width 2 height 2
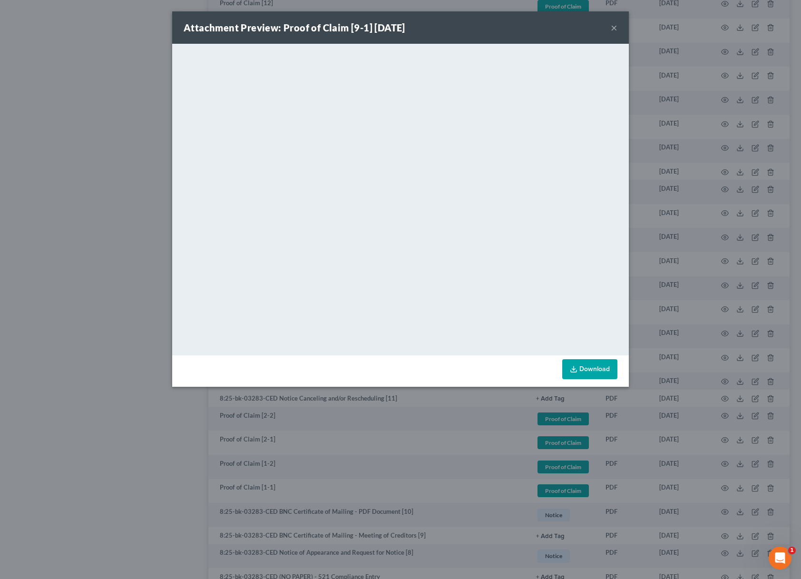
click at [712, 142] on div "Attachment Preview: Proof of Claim [9-1] [DATE] × <object ng-attr-data='[URL][D…" at bounding box center [400, 289] width 801 height 579
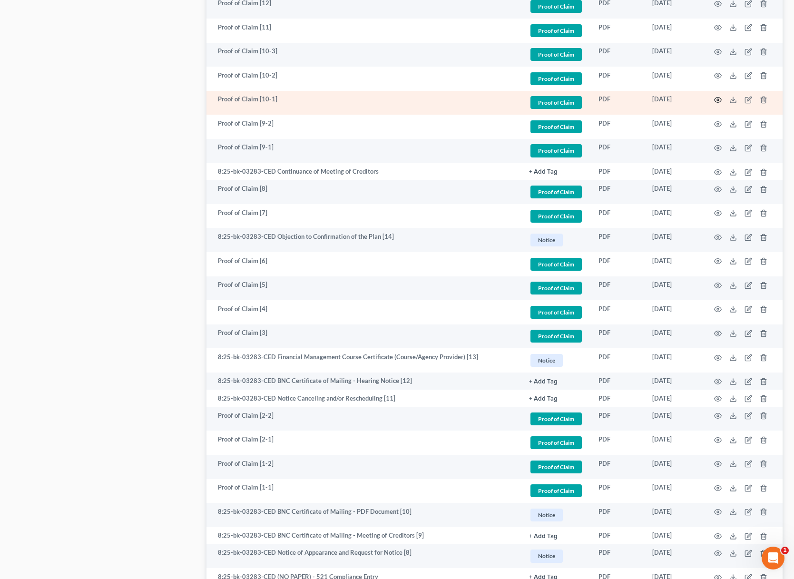
click at [719, 98] on icon "button" at bounding box center [718, 100] width 8 height 8
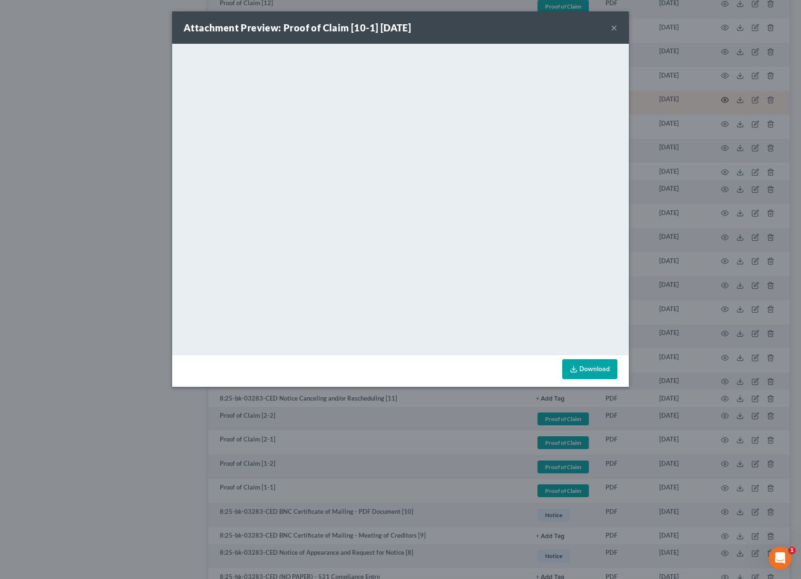
click at [719, 98] on div "Attachment Preview: Proof of Claim [10-1] [DATE] × <object ng-attr-data='[URL][…" at bounding box center [400, 289] width 801 height 579
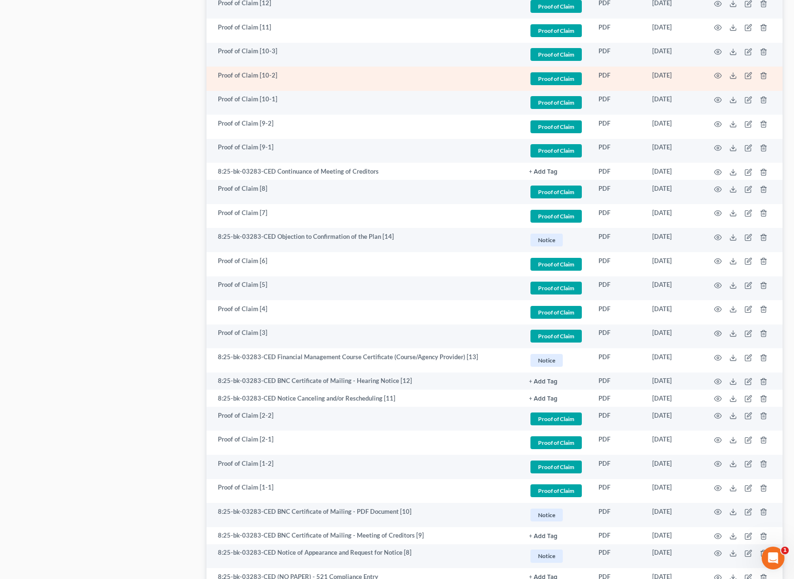
scroll to position [980, 0]
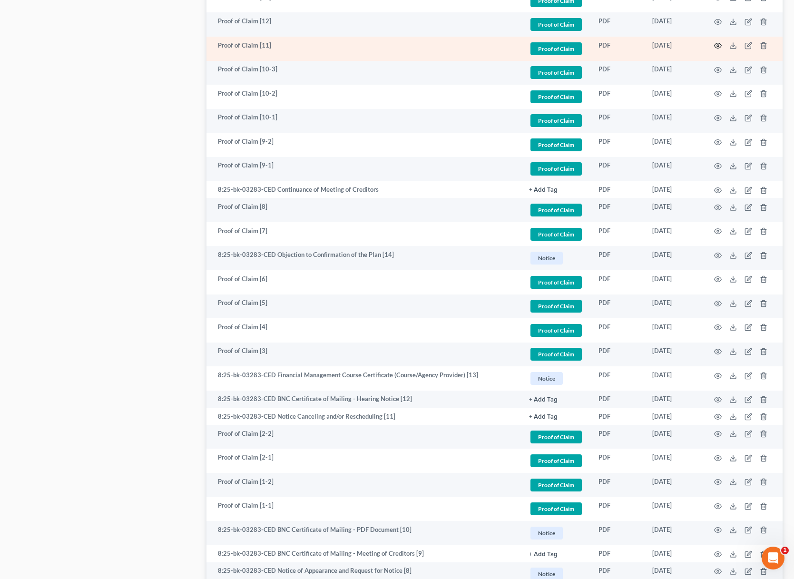
click at [718, 42] on icon "button" at bounding box center [718, 46] width 8 height 8
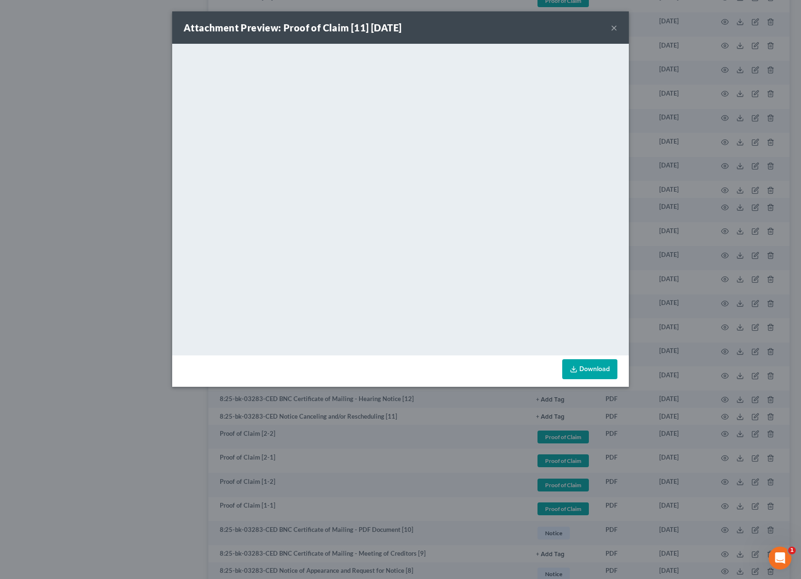
click at [721, 64] on div "Attachment Preview: Proof of Claim [11] [DATE] × <object ng-attr-data='[URL][DO…" at bounding box center [400, 289] width 801 height 579
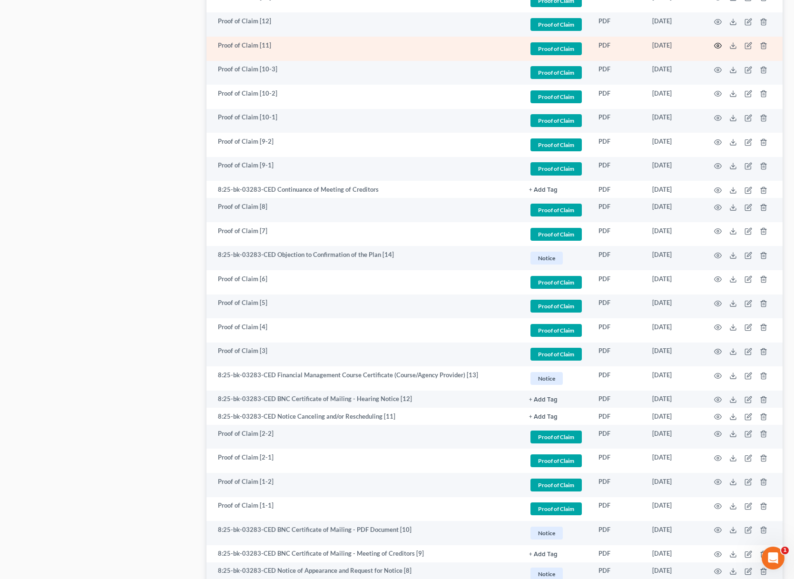
click at [718, 45] on circle "button" at bounding box center [718, 46] width 2 height 2
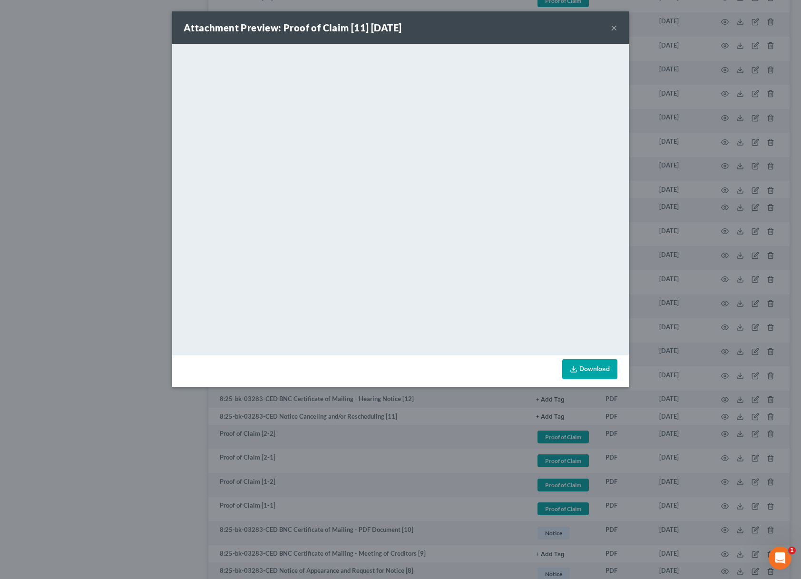
click at [718, 41] on div "Attachment Preview: Proof of Claim [11] [DATE] × <object ng-attr-data='[URL][DO…" at bounding box center [400, 289] width 801 height 579
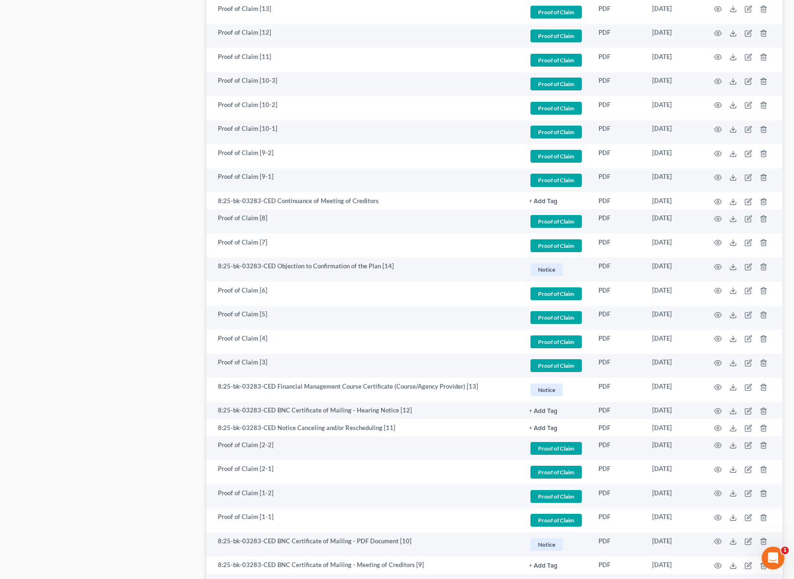
scroll to position [948, 0]
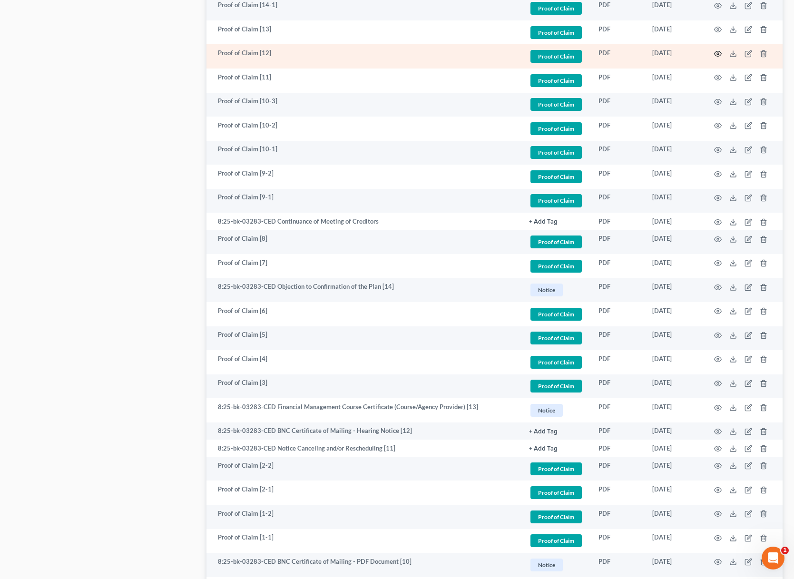
click at [718, 50] on icon "button" at bounding box center [718, 54] width 8 height 8
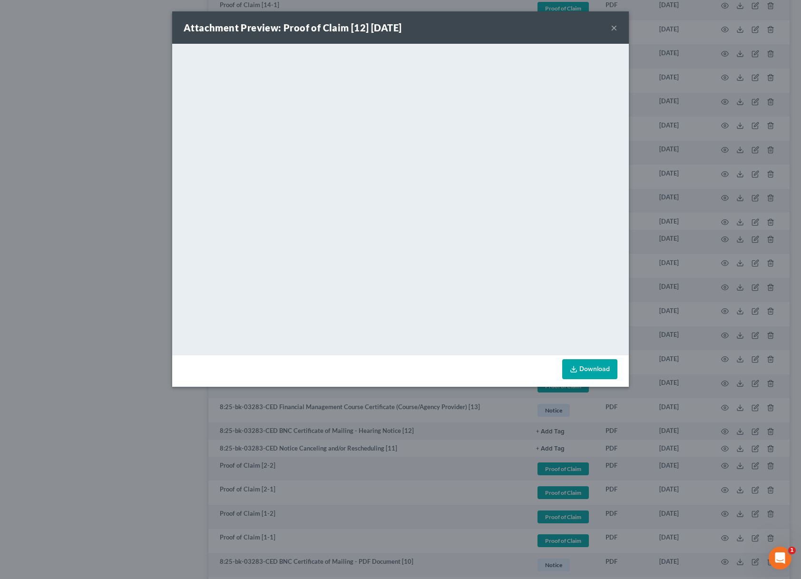
click at [718, 49] on div "Attachment Preview: Proof of Claim [12] [DATE] × <object ng-attr-data='[URL][DO…" at bounding box center [400, 289] width 801 height 579
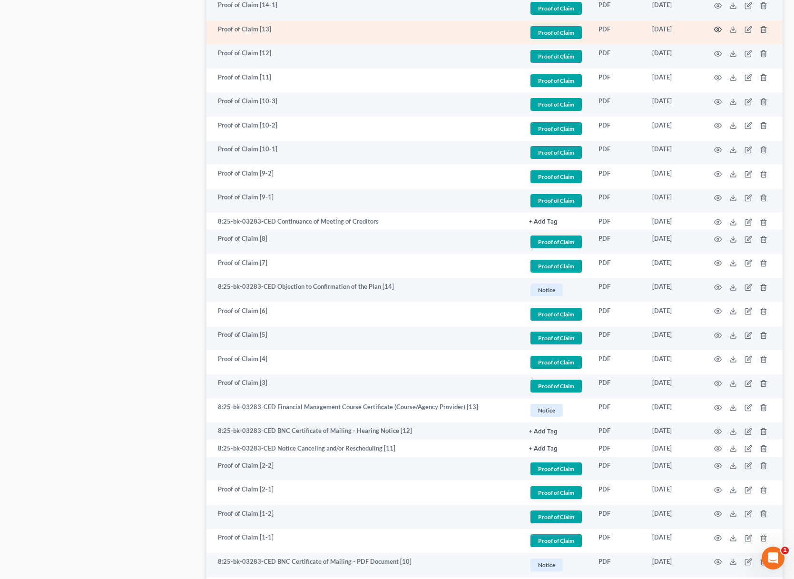
click at [719, 27] on icon "button" at bounding box center [718, 30] width 8 height 8
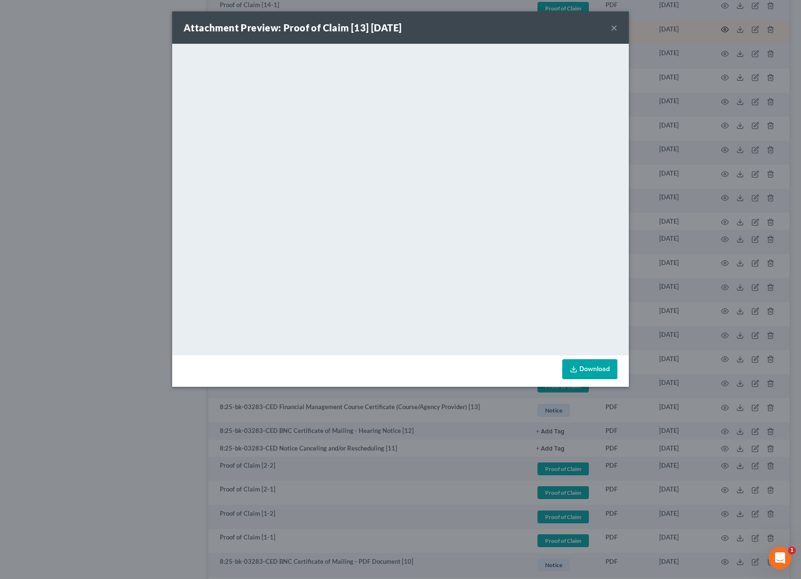
click at [719, 27] on div "Attachment Preview: Proof of Claim [13] [DATE] × <object ng-attr-data='[URL][DO…" at bounding box center [400, 289] width 801 height 579
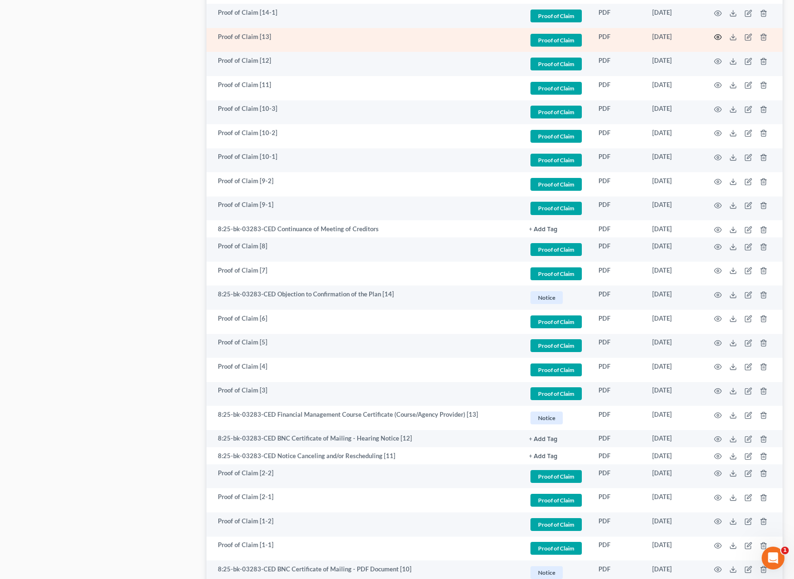
scroll to position [931, 0]
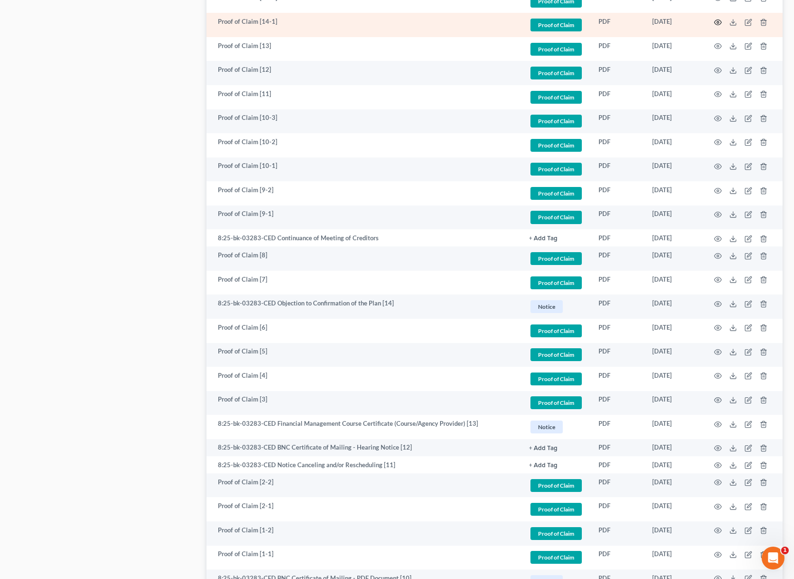
click at [720, 19] on icon "button" at bounding box center [718, 23] width 8 height 8
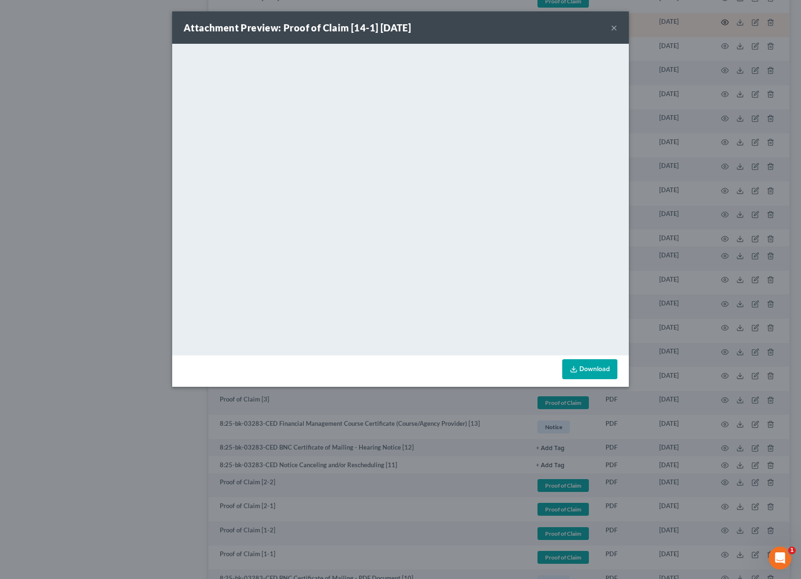
click at [720, 19] on div "Attachment Preview: Proof of Claim [14-1] [DATE] × <object ng-attr-data='[URL][…" at bounding box center [400, 289] width 801 height 579
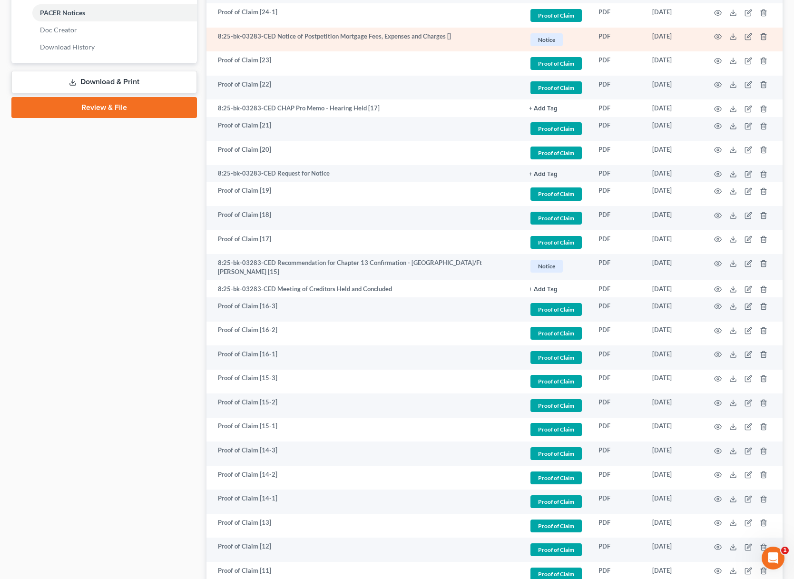
scroll to position [252, 0]
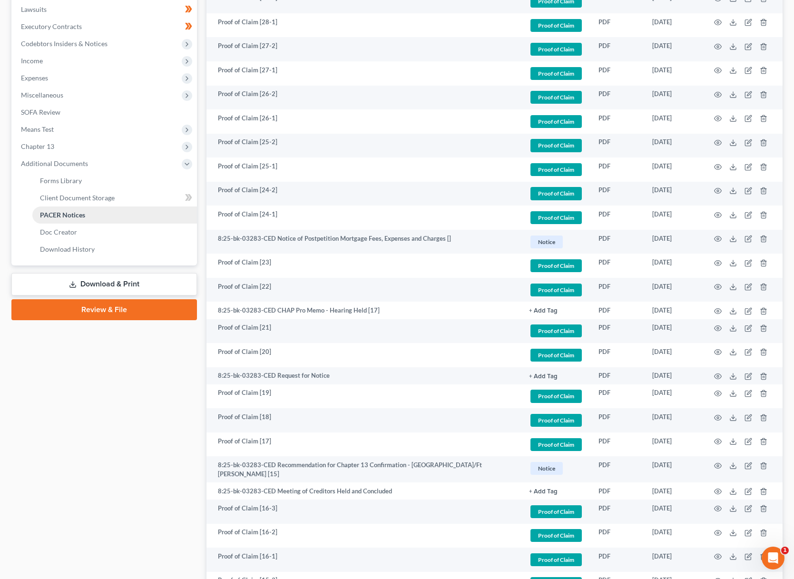
click at [79, 211] on span "PACER Notices" at bounding box center [62, 215] width 45 height 8
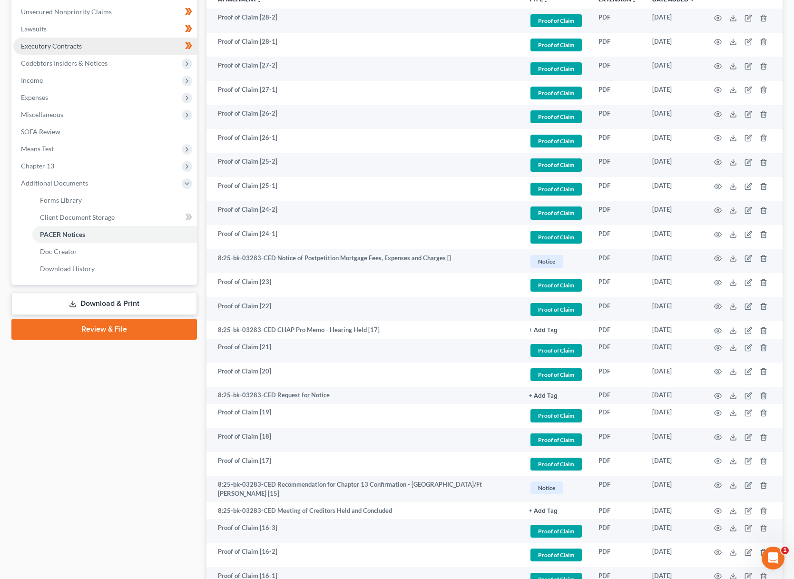
scroll to position [157, 0]
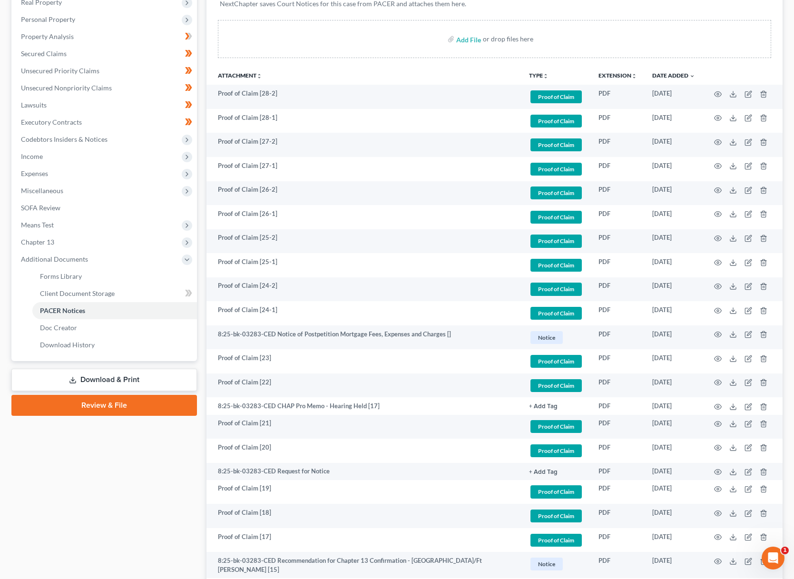
click at [66, 85] on span "Unsecured Nonpriority Claims" at bounding box center [66, 88] width 91 height 8
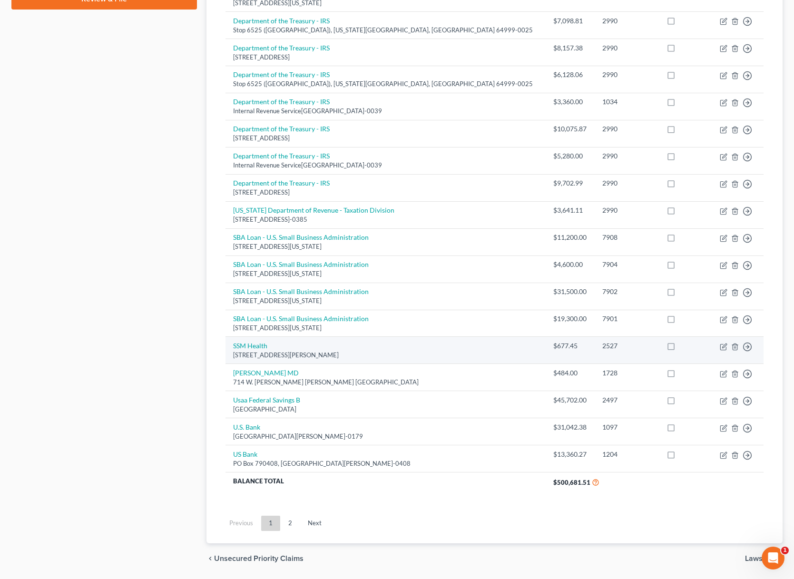
scroll to position [500, 0]
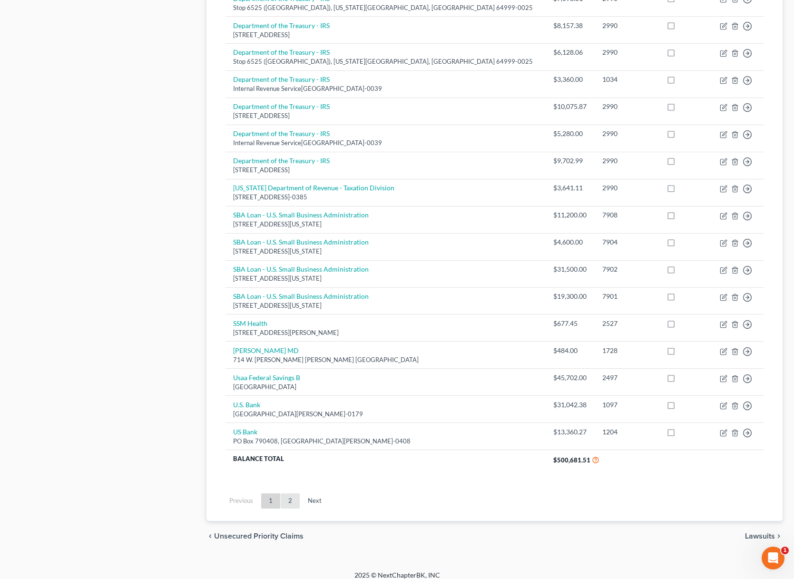
click at [284, 494] on link "2" at bounding box center [290, 500] width 19 height 15
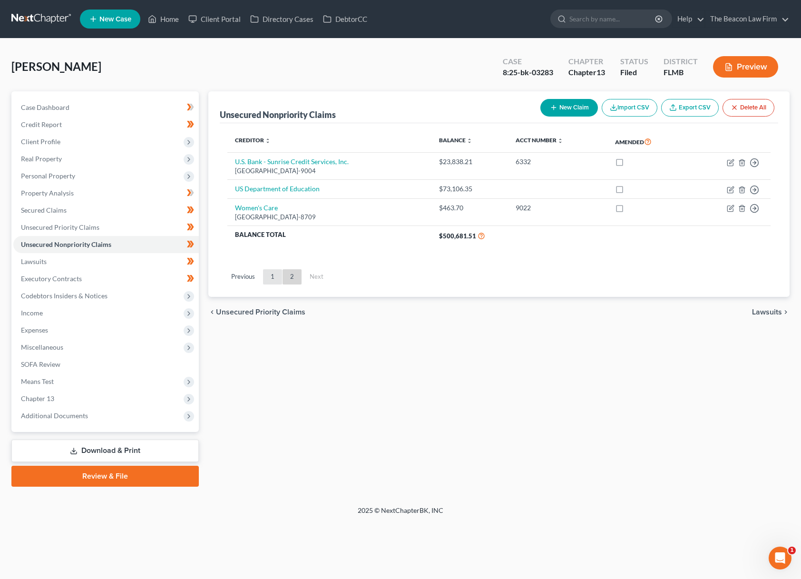
click at [269, 275] on link "1" at bounding box center [272, 276] width 19 height 15
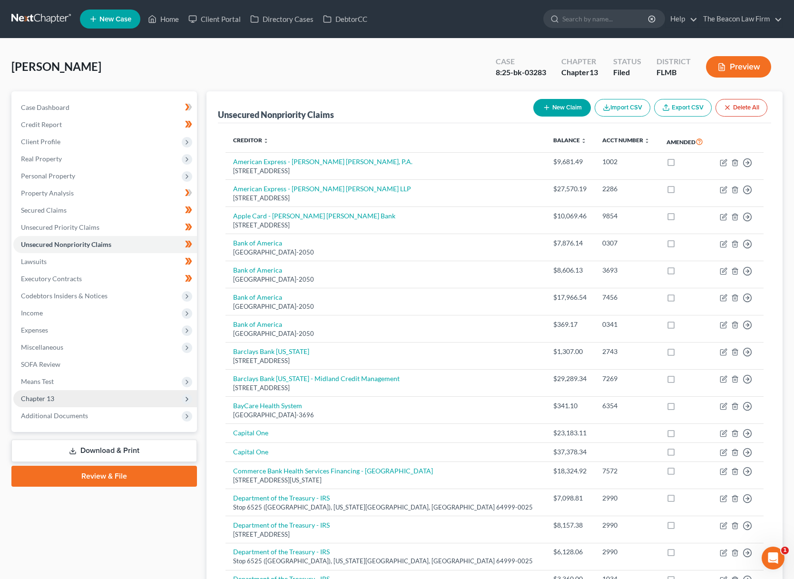
click at [52, 397] on span "Chapter 13" at bounding box center [37, 398] width 33 height 8
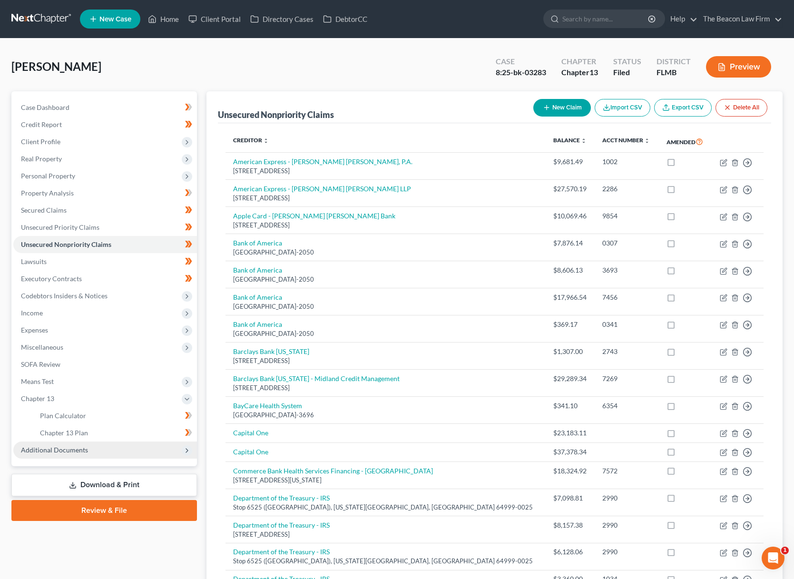
click at [50, 448] on span "Additional Documents" at bounding box center [54, 450] width 67 height 8
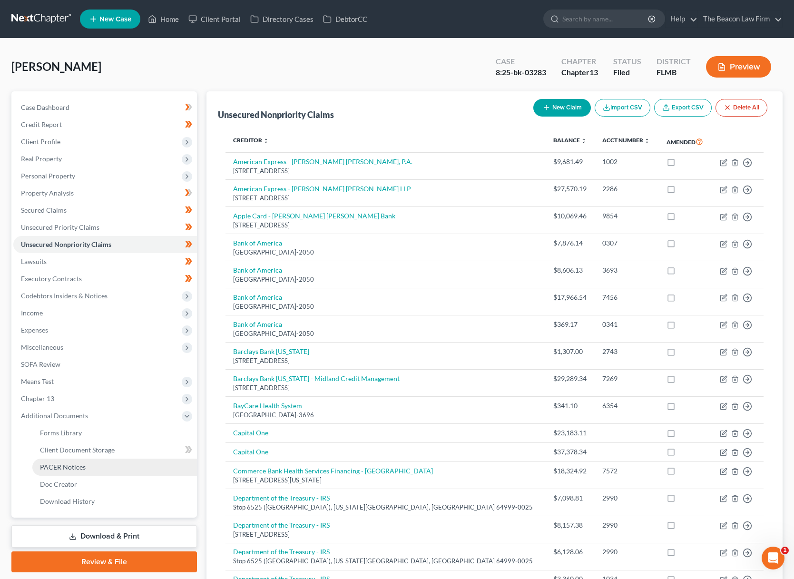
click at [73, 469] on span "PACER Notices" at bounding box center [63, 467] width 46 height 8
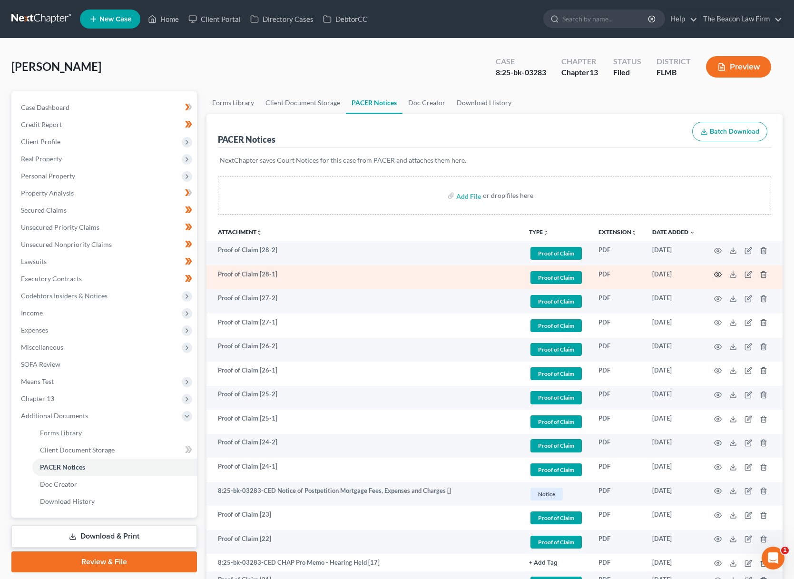
click at [717, 272] on icon "button" at bounding box center [718, 275] width 8 height 8
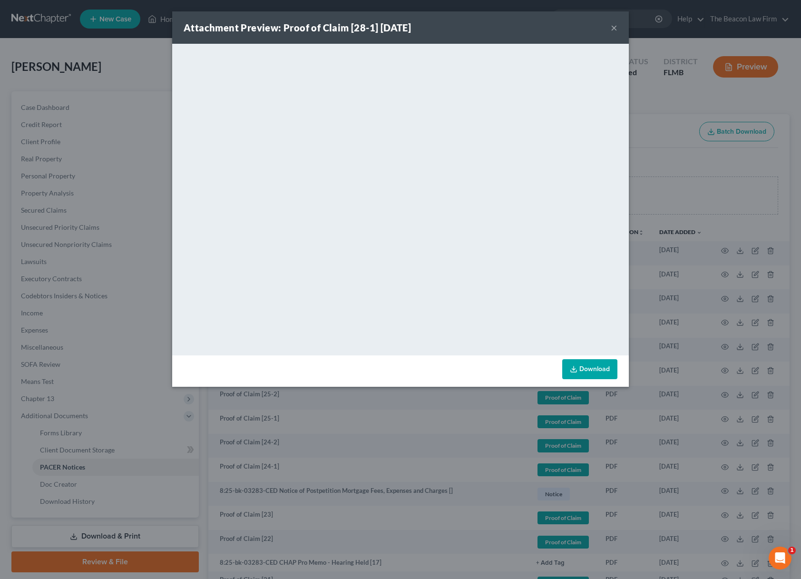
click at [717, 272] on div "Attachment Preview: Proof of Claim [28-1] [DATE] × <object ng-attr-data='[URL][…" at bounding box center [400, 289] width 801 height 579
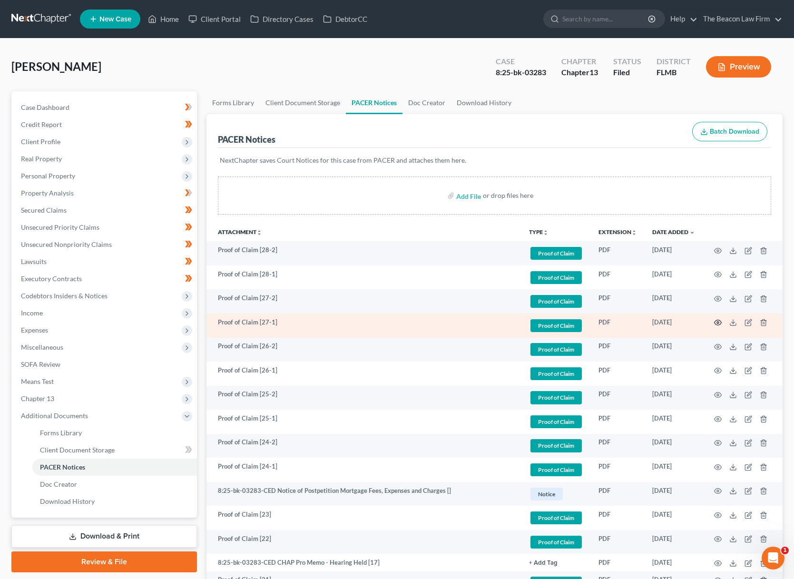
click at [718, 323] on circle "button" at bounding box center [718, 323] width 2 height 2
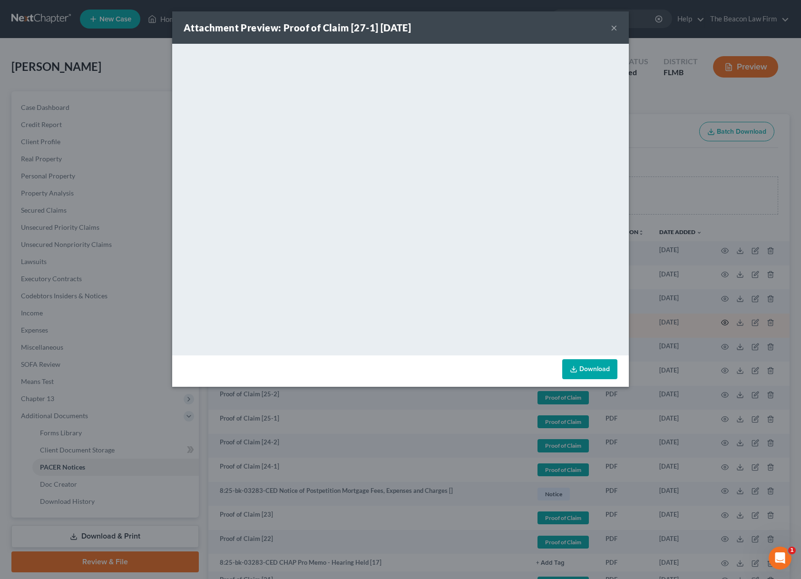
click at [718, 323] on div "Attachment Preview: Proof of Claim [27-1] [DATE] × <object ng-attr-data='[URL][…" at bounding box center [400, 289] width 801 height 579
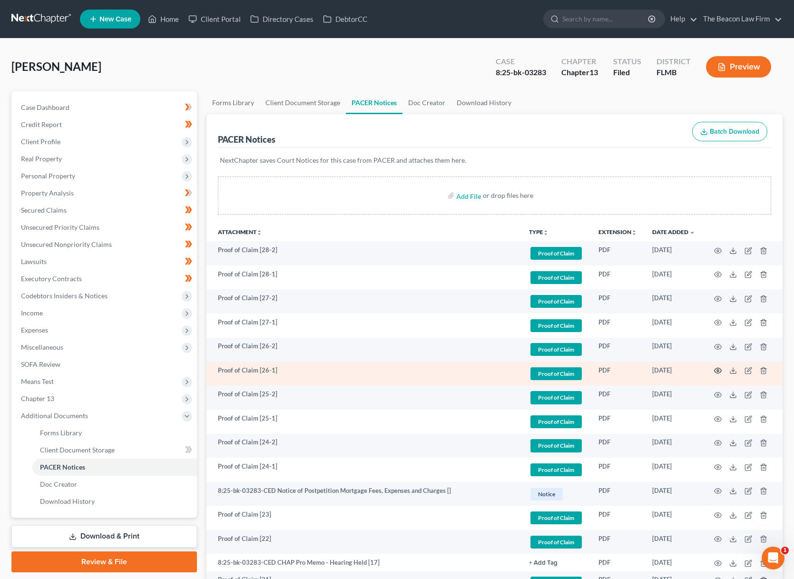
click at [714, 368] on icon "button" at bounding box center [718, 371] width 8 height 8
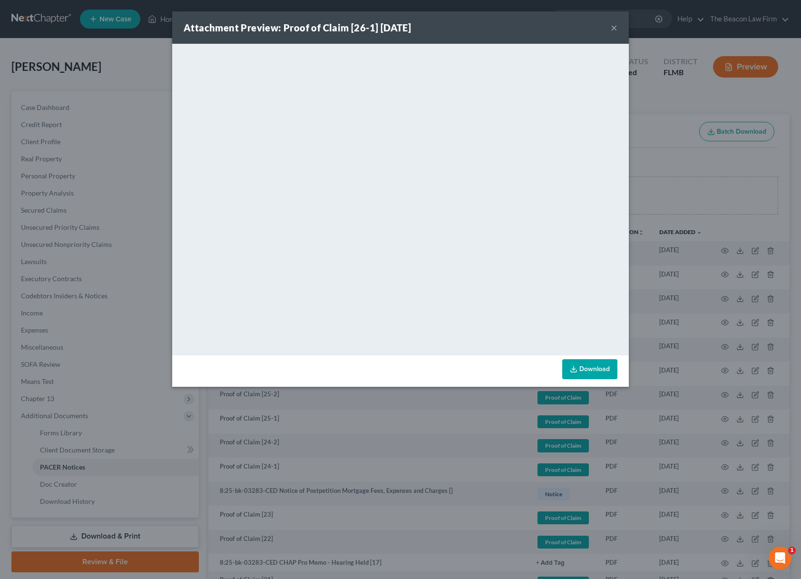
click at [717, 367] on div "Attachment Preview: Proof of Claim [26-1] [DATE] × <object ng-attr-data='[URL][…" at bounding box center [400, 289] width 801 height 579
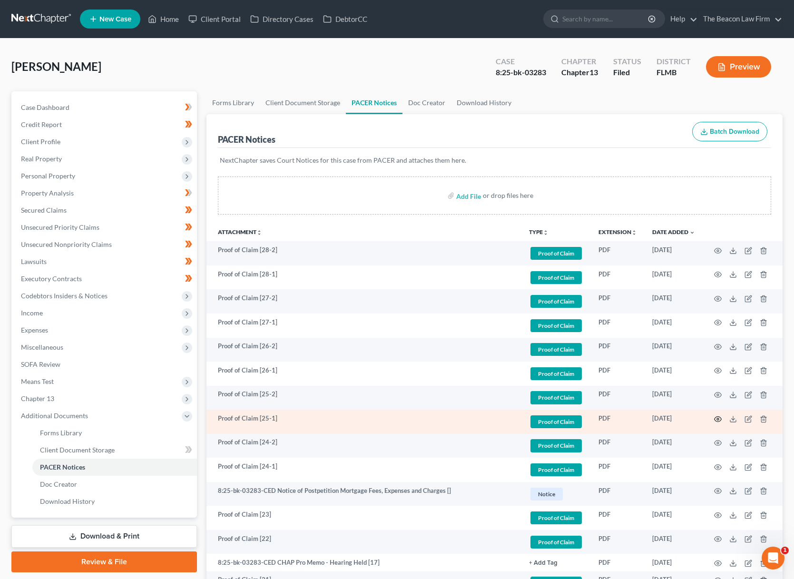
click at [715, 417] on icon "button" at bounding box center [718, 418] width 7 height 5
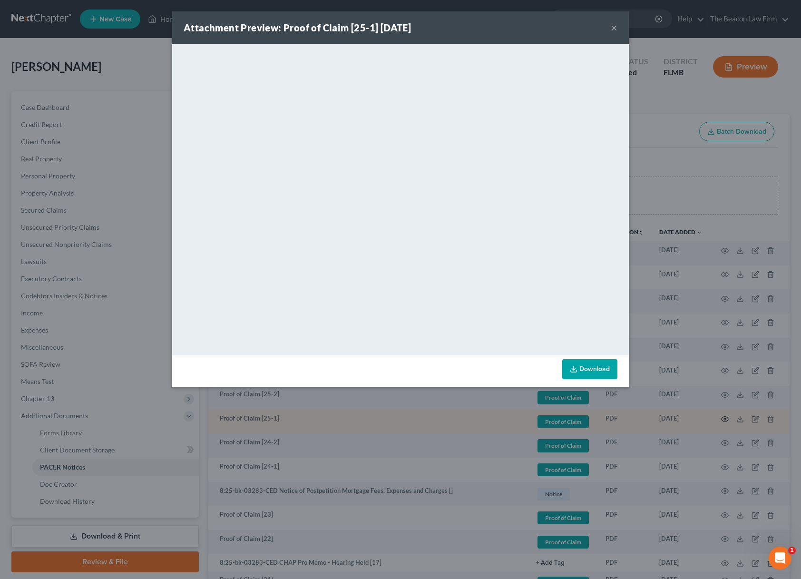
click at [715, 417] on div "Attachment Preview: Proof of Claim [25-1] [DATE] × <object ng-attr-data='[URL][…" at bounding box center [400, 289] width 801 height 579
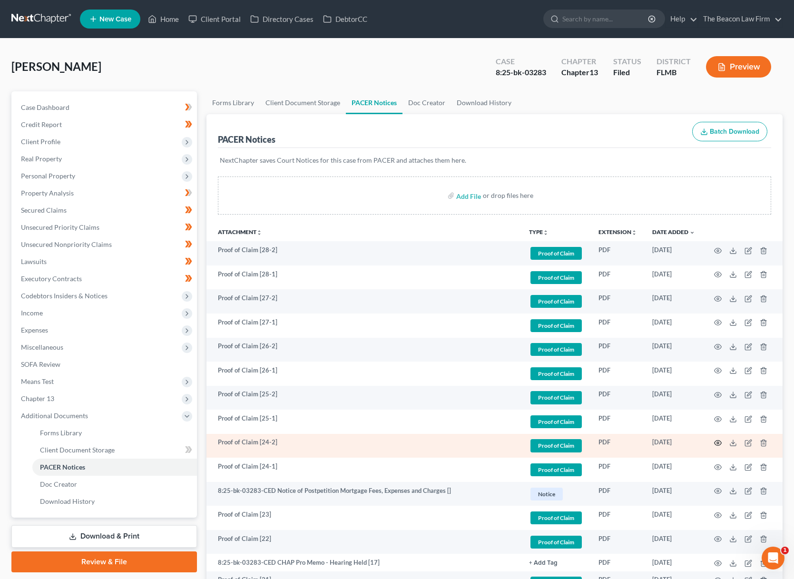
click at [719, 444] on icon "button" at bounding box center [718, 443] width 8 height 8
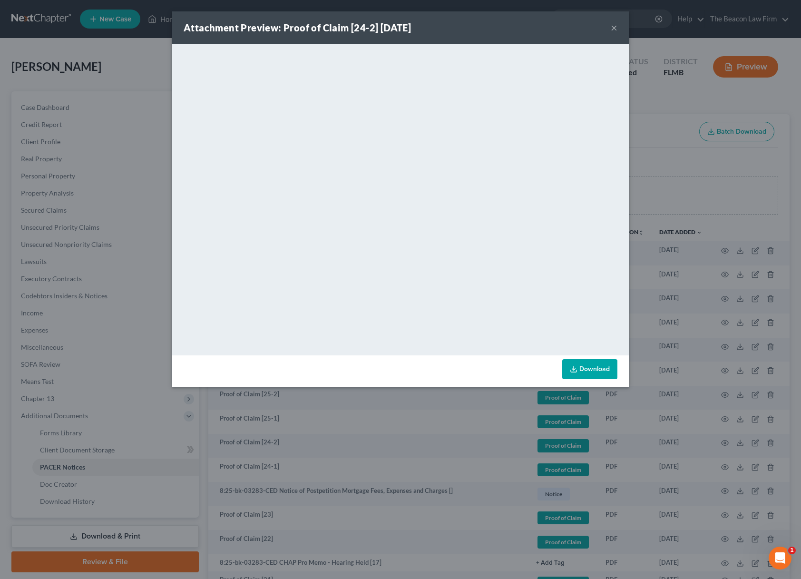
click at [720, 440] on div "Attachment Preview: Proof of Claim [24-2] [DATE] × <object ng-attr-data='[URL][…" at bounding box center [400, 289] width 801 height 579
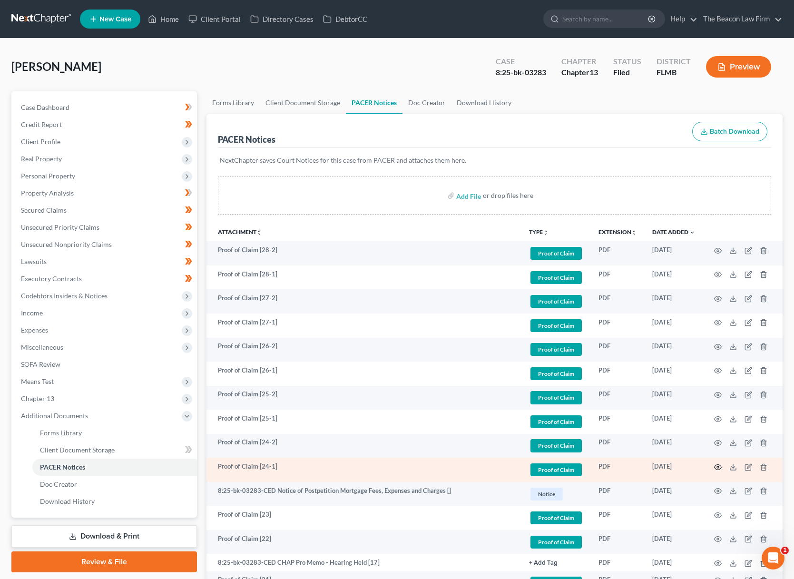
click at [718, 468] on icon "button" at bounding box center [718, 467] width 8 height 8
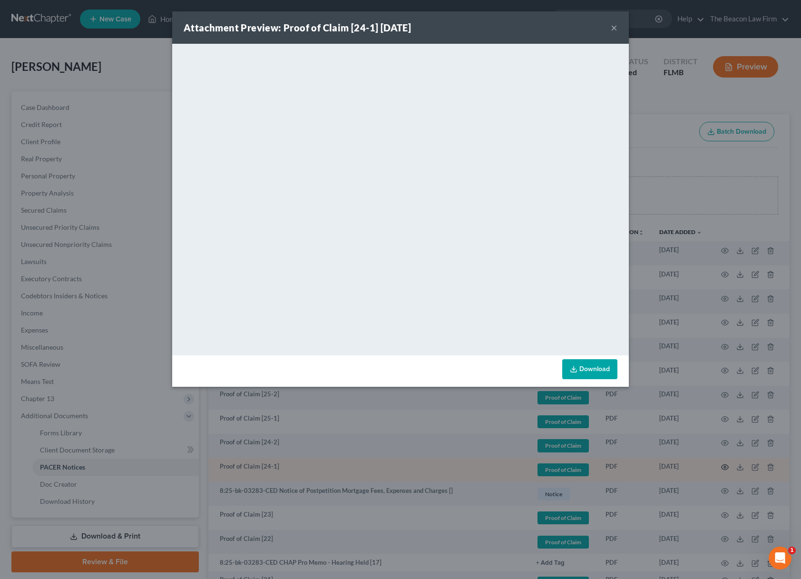
click at [718, 468] on div "Attachment Preview: Proof of Claim [24-1] [DATE] × <object ng-attr-data='[URL][…" at bounding box center [400, 289] width 801 height 579
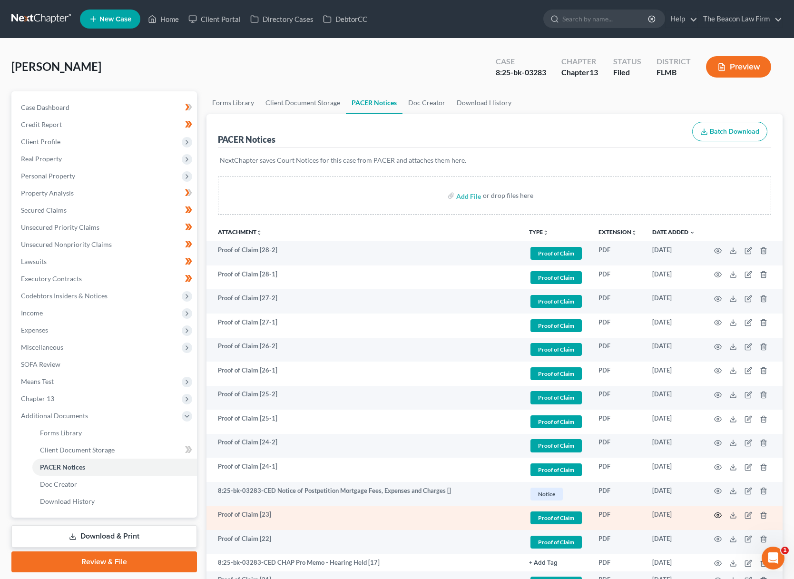
click at [716, 514] on icon "button" at bounding box center [718, 516] width 8 height 8
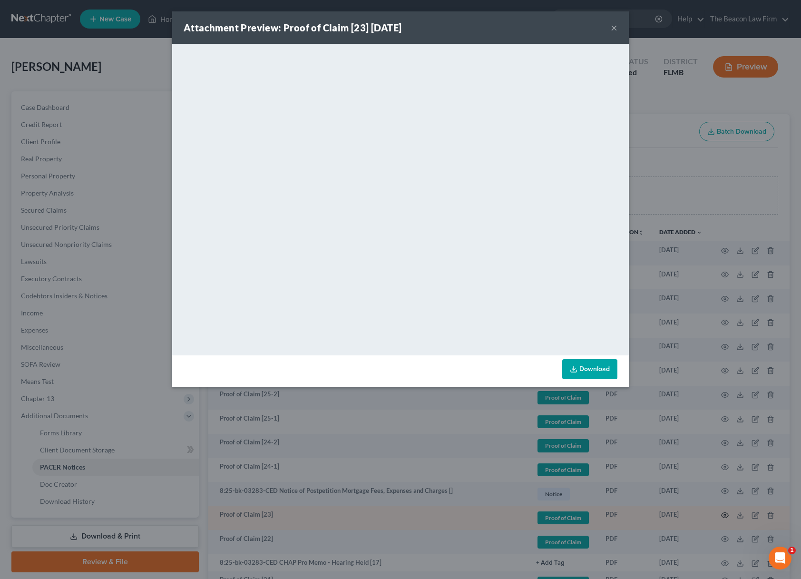
click at [716, 514] on div "Attachment Preview: Proof of Claim [23] [DATE] × <object ng-attr-data='[URL][DO…" at bounding box center [400, 289] width 801 height 579
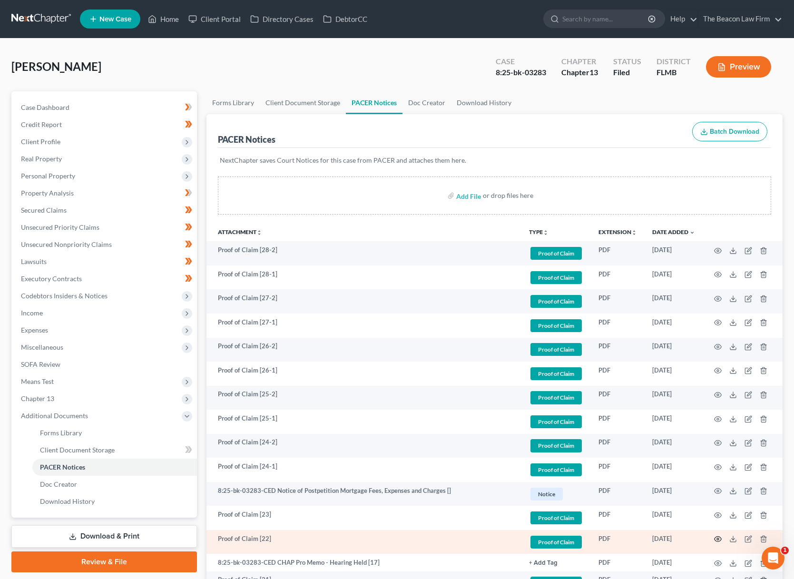
click at [718, 537] on icon "button" at bounding box center [718, 539] width 8 height 8
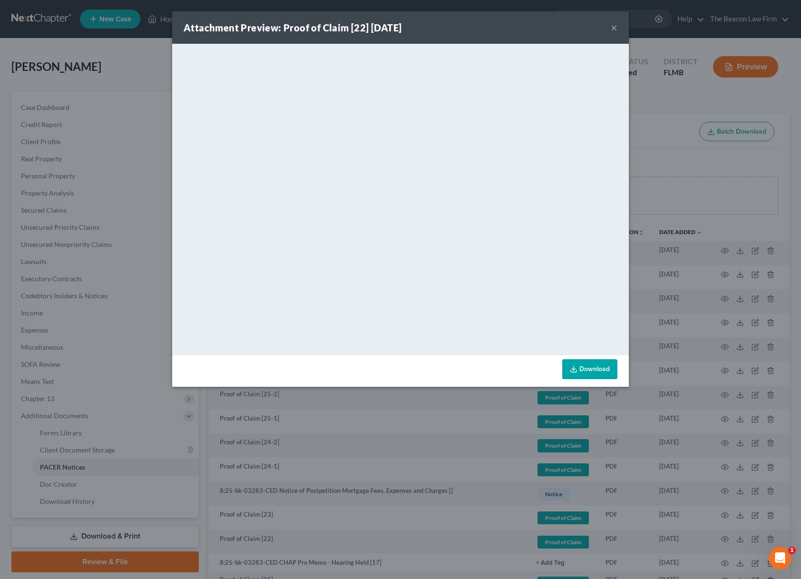
click at [578, 364] on link "Download" at bounding box center [589, 369] width 55 height 20
drag, startPoint x: 453, startPoint y: 424, endPoint x: 458, endPoint y: 428, distance: 5.8
click at [454, 425] on div "Attachment Preview: Proof of Claim [22] [DATE] × <object ng-attr-data='[URL][DO…" at bounding box center [400, 289] width 801 height 579
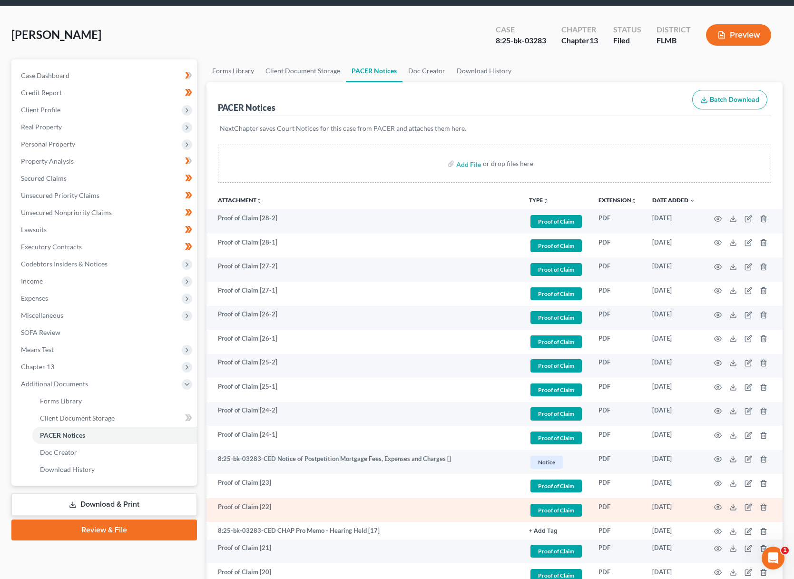
scroll to position [102, 0]
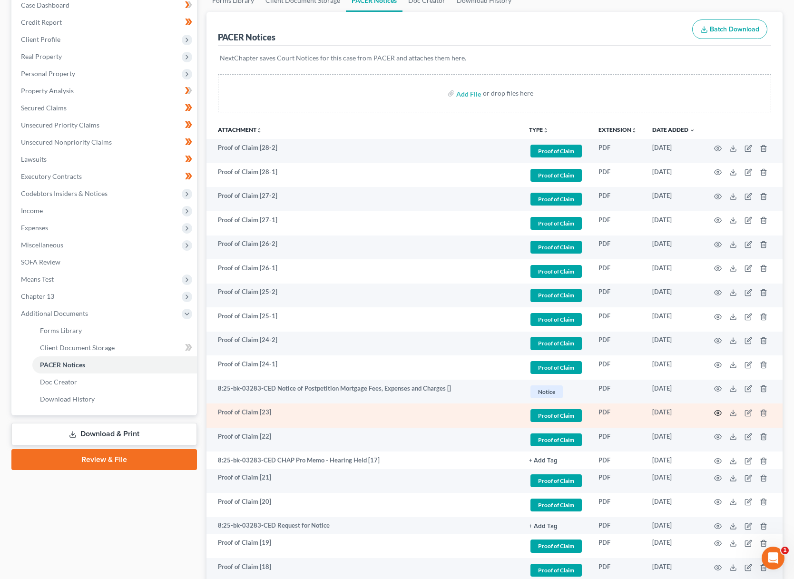
click at [717, 410] on icon "button" at bounding box center [718, 412] width 7 height 5
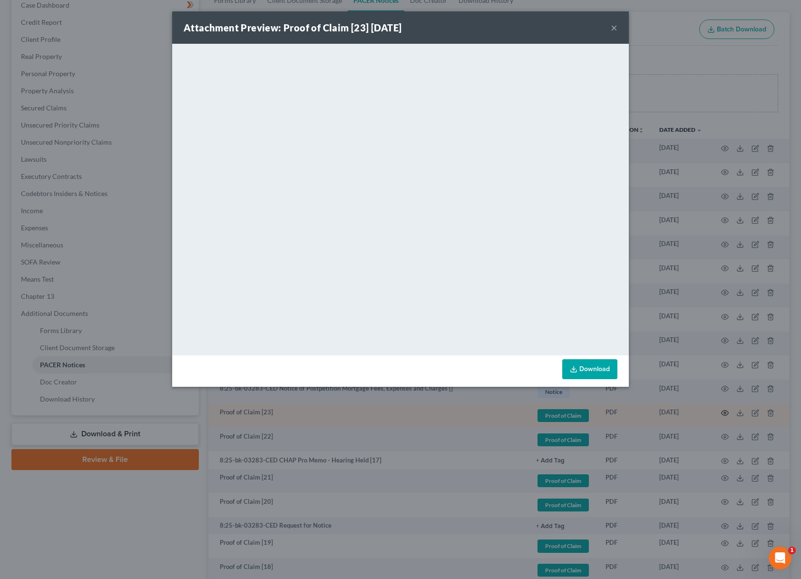
click at [717, 410] on div "Attachment Preview: Proof of Claim [23] [DATE] × <object ng-attr-data='[URL][DO…" at bounding box center [400, 289] width 801 height 579
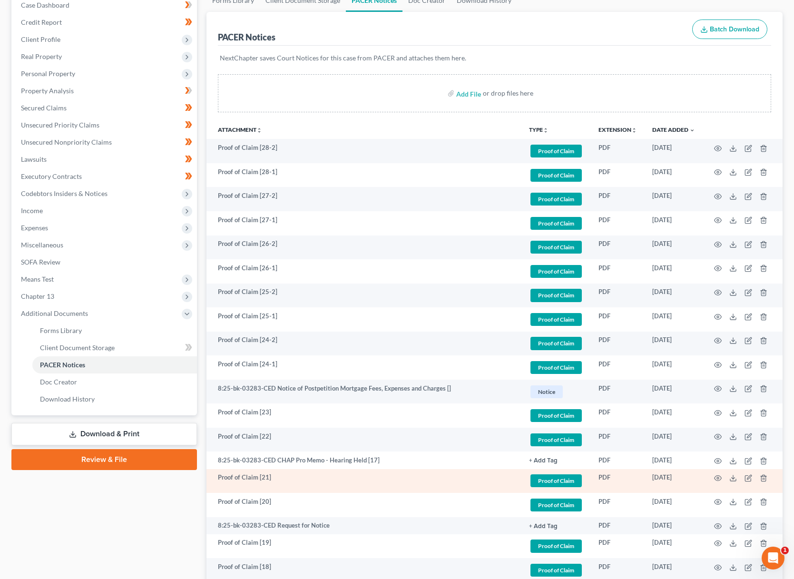
click at [723, 477] on td at bounding box center [743, 481] width 80 height 24
click at [718, 478] on circle "button" at bounding box center [718, 478] width 2 height 2
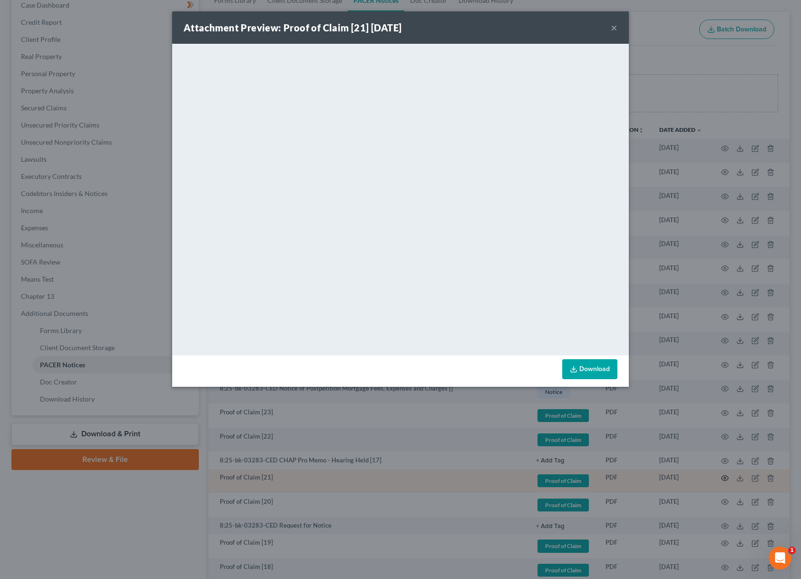
click at [718, 478] on div "Attachment Preview: Proof of Claim [21] [DATE] × <object ng-attr-data='[URL][DO…" at bounding box center [400, 289] width 801 height 579
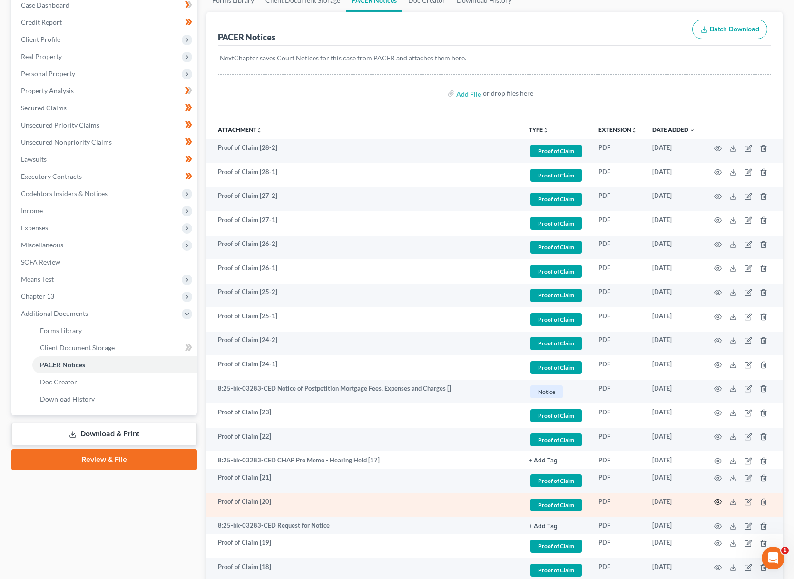
click at [718, 501] on icon "button" at bounding box center [718, 502] width 8 height 8
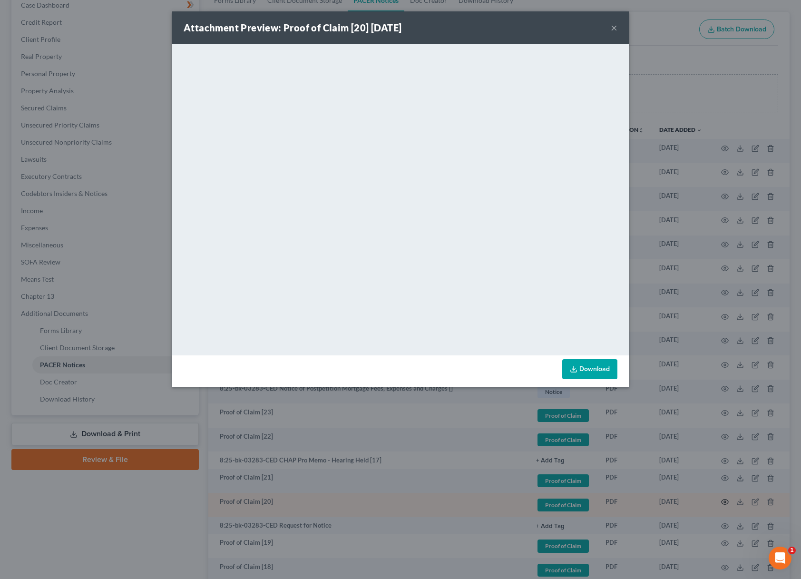
click at [718, 501] on div "Attachment Preview: Proof of Claim [20] [DATE] × <object ng-attr-data='[URL][DO…" at bounding box center [400, 289] width 801 height 579
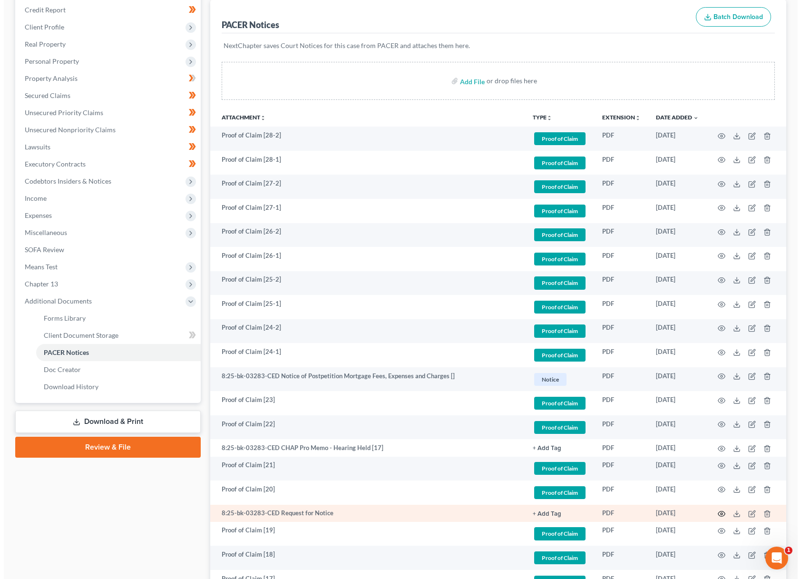
scroll to position [127, 0]
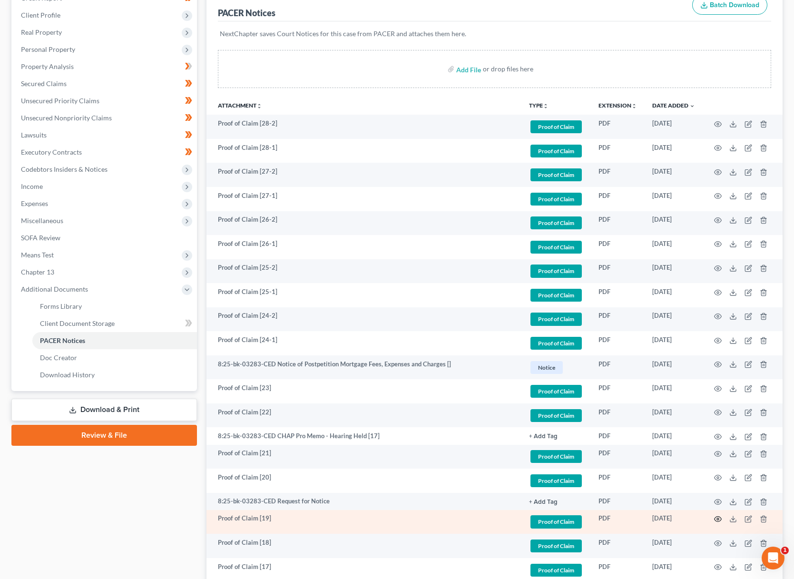
click at [718, 519] on circle "button" at bounding box center [718, 519] width 2 height 2
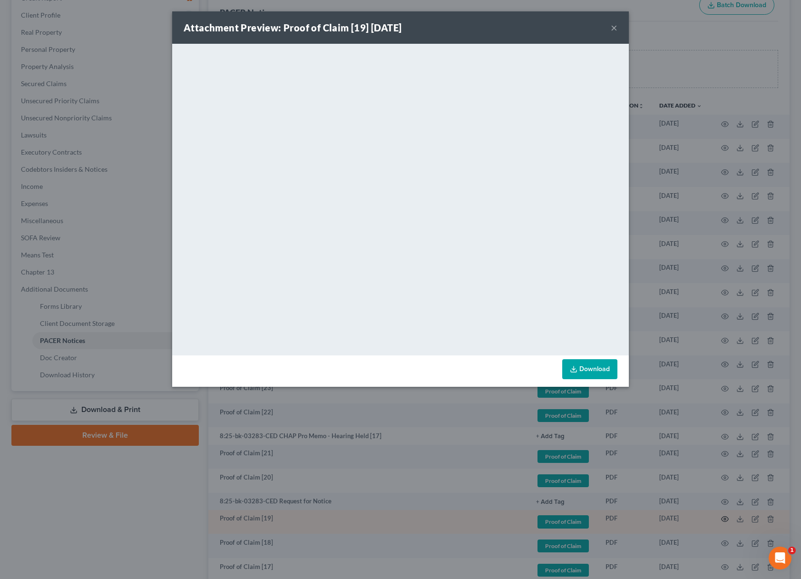
click at [718, 519] on div "Attachment Preview: Proof of Claim [19] [DATE] × <object ng-attr-data='[URL][DO…" at bounding box center [400, 289] width 801 height 579
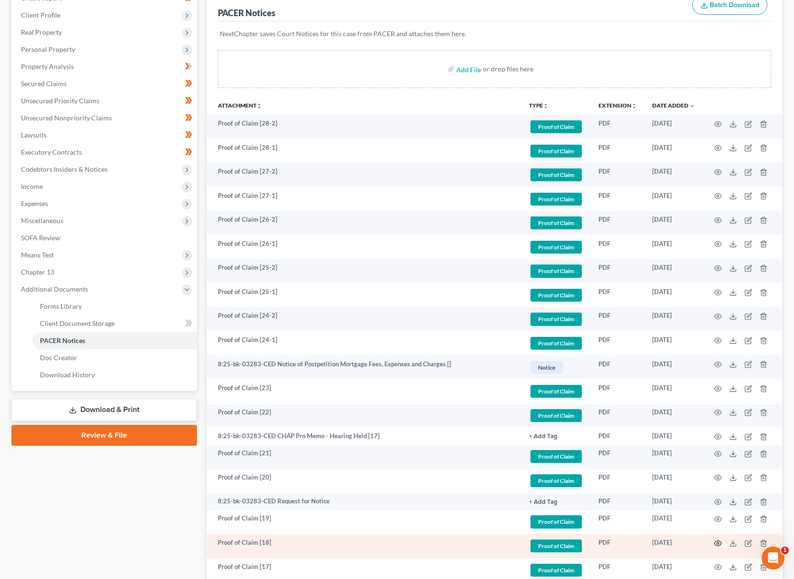
click at [719, 541] on icon "button" at bounding box center [718, 543] width 7 height 5
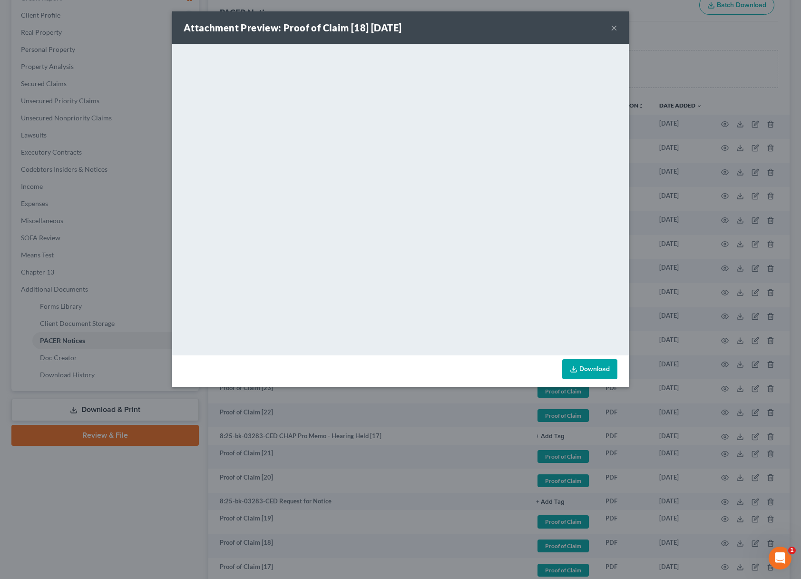
click at [725, 537] on div "Attachment Preview: Proof of Claim [18] [DATE] × <object ng-attr-data='[URL][DO…" at bounding box center [400, 289] width 801 height 579
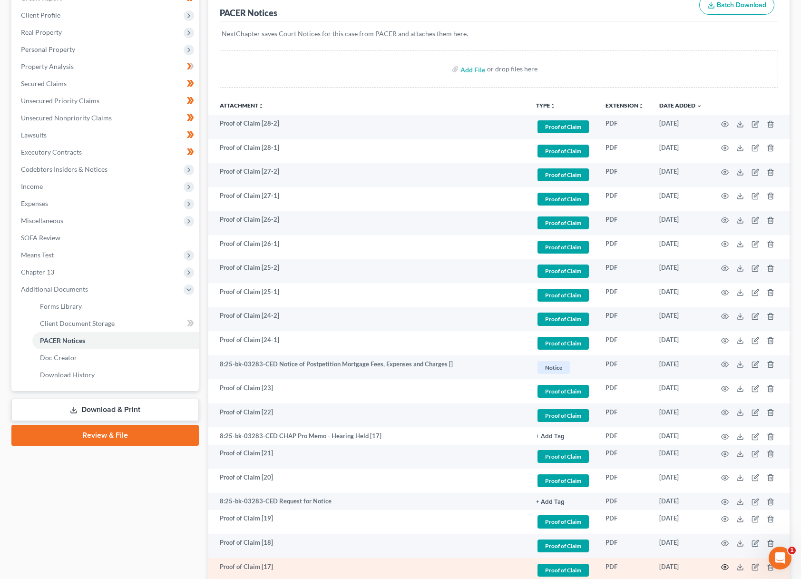
click at [724, 566] on circle "button" at bounding box center [725, 567] width 2 height 2
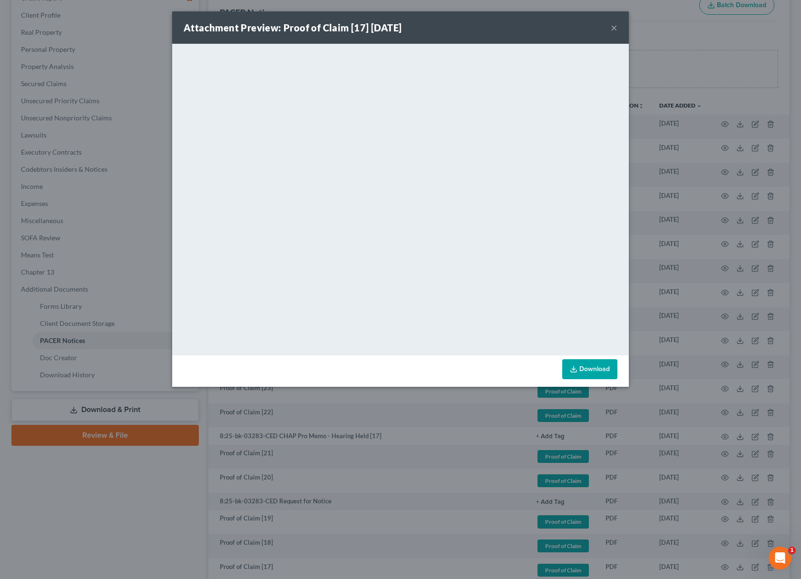
scroll to position [177, 0]
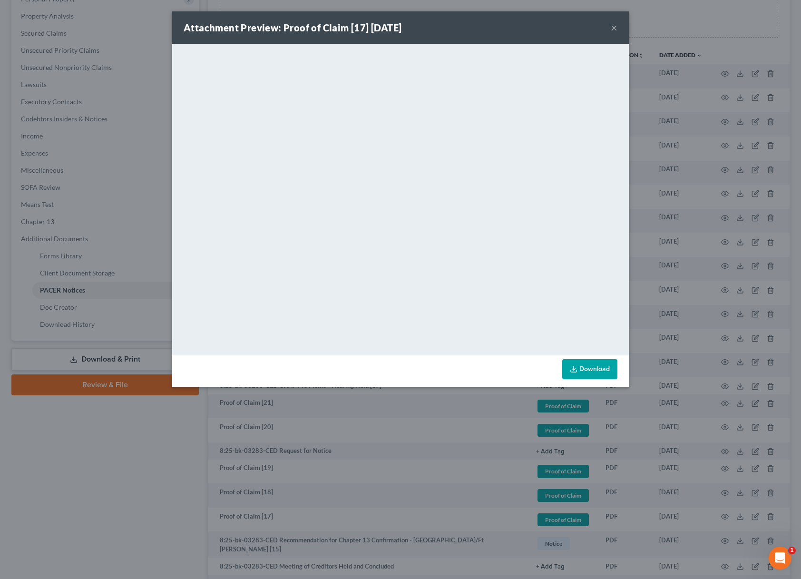
click at [507, 426] on div "Attachment Preview: Proof of Claim [17] [DATE] × <object ng-attr-data='[URL][DO…" at bounding box center [400, 289] width 801 height 579
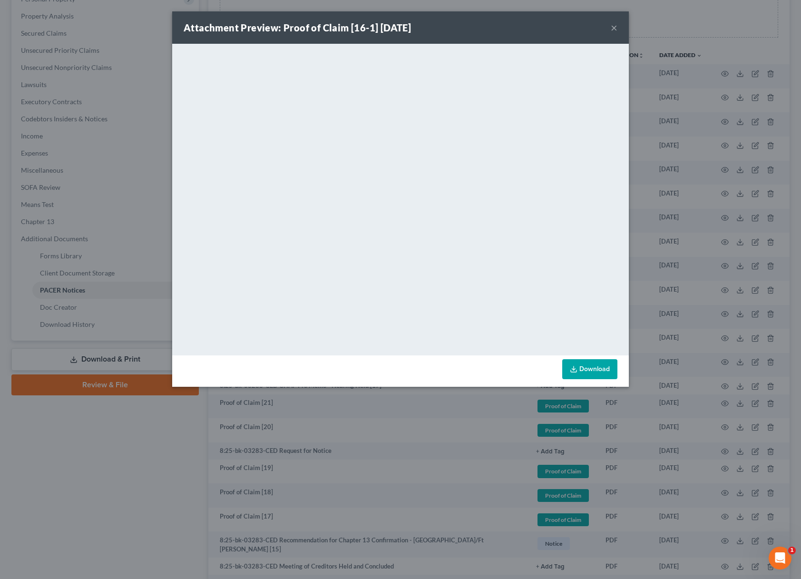
scroll to position [238, 0]
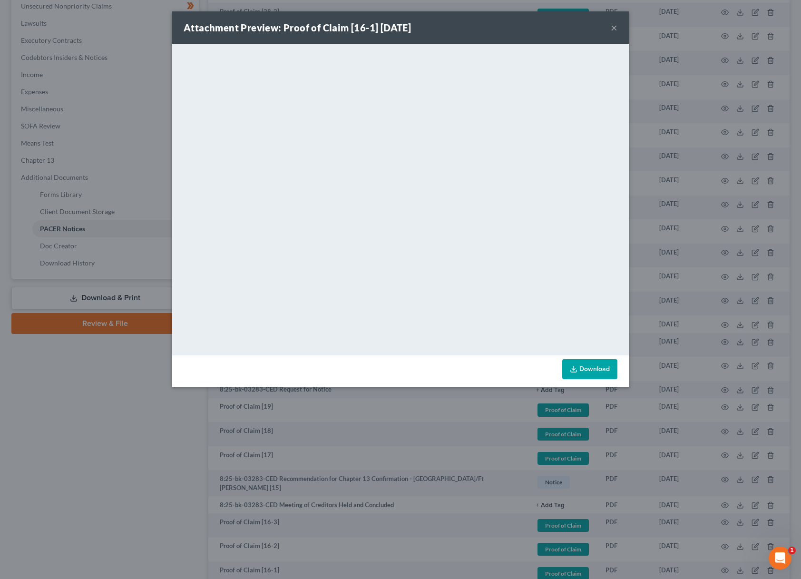
click at [375, 420] on div "Attachment Preview: Proof of Claim [16-1] [DATE] × <object ng-attr-data='[URL][…" at bounding box center [400, 289] width 801 height 579
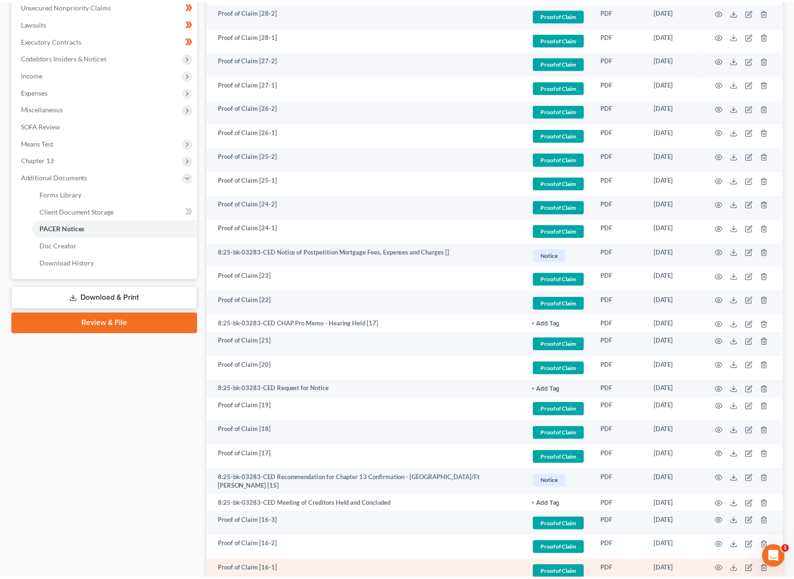
scroll to position [337, 0]
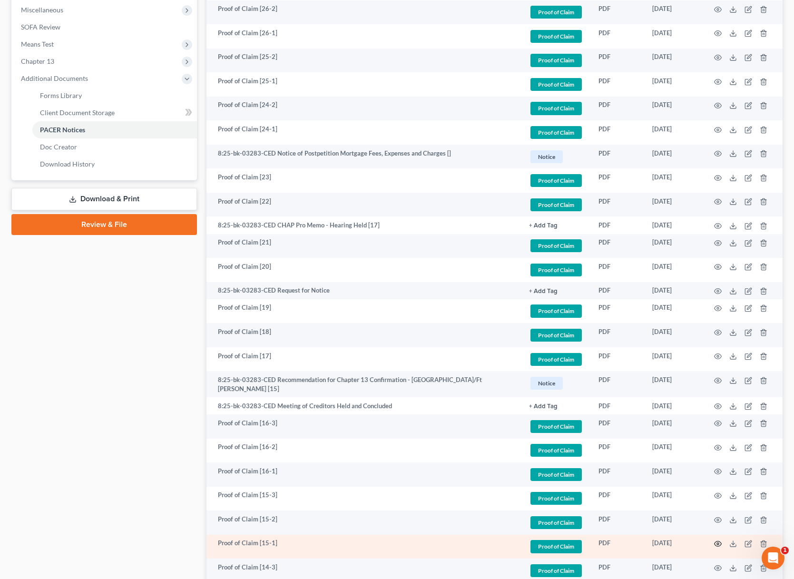
click at [720, 541] on icon "button" at bounding box center [718, 544] width 8 height 8
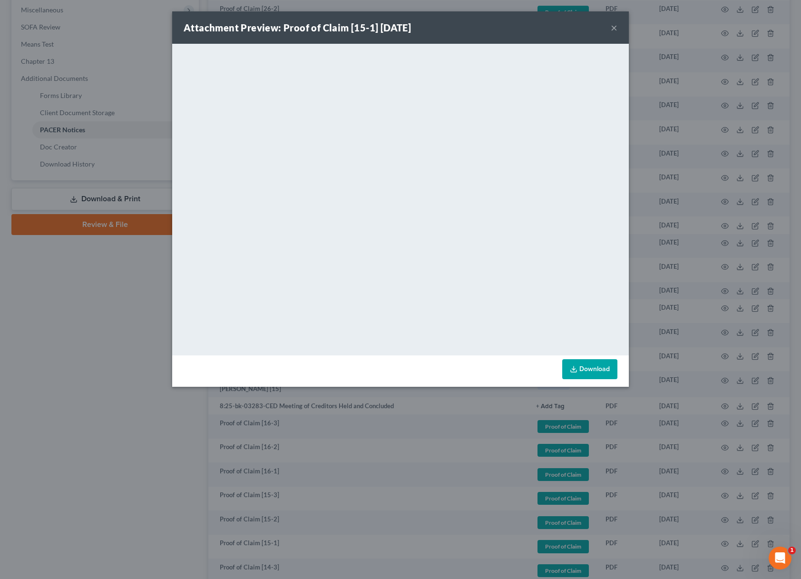
click at [714, 542] on div "Attachment Preview: Proof of Claim [15-1] [DATE] × <object ng-attr-data='[URL][…" at bounding box center [400, 289] width 801 height 579
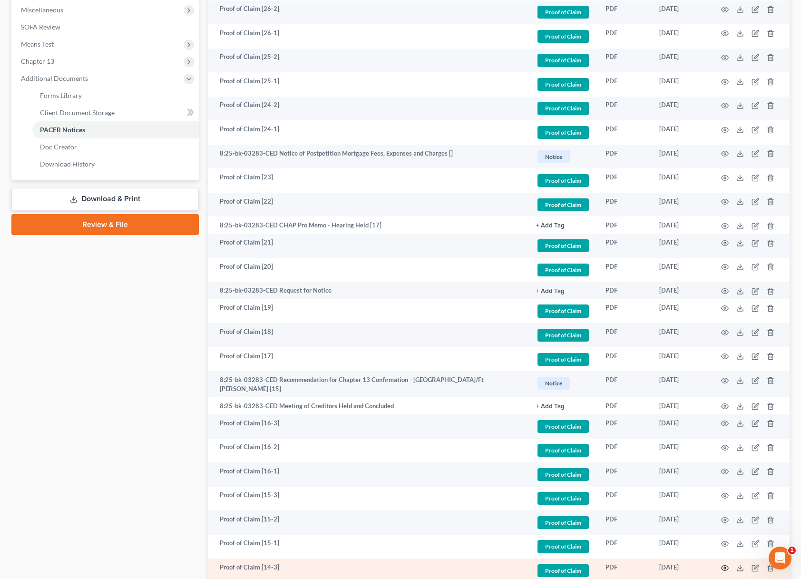
click at [721, 567] on icon "button" at bounding box center [725, 568] width 8 height 8
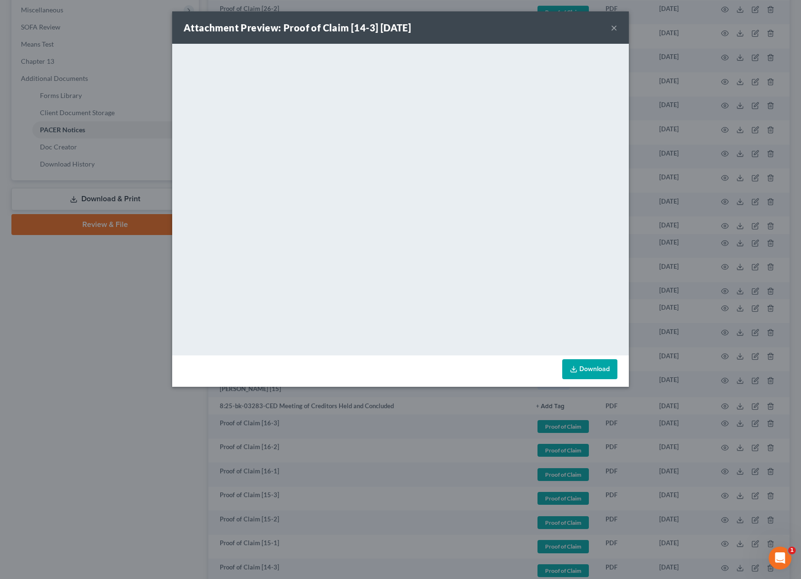
drag, startPoint x: 645, startPoint y: 454, endPoint x: 632, endPoint y: 458, distance: 13.9
click at [644, 455] on div "Attachment Preview: Proof of Claim [14-3] [DATE] × <object ng-attr-data='[URL][…" at bounding box center [400, 289] width 801 height 579
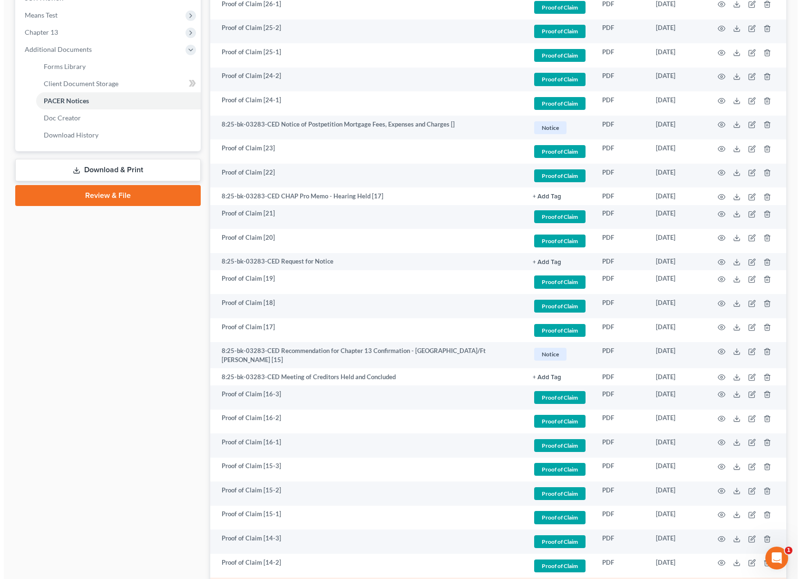
scroll to position [410, 0]
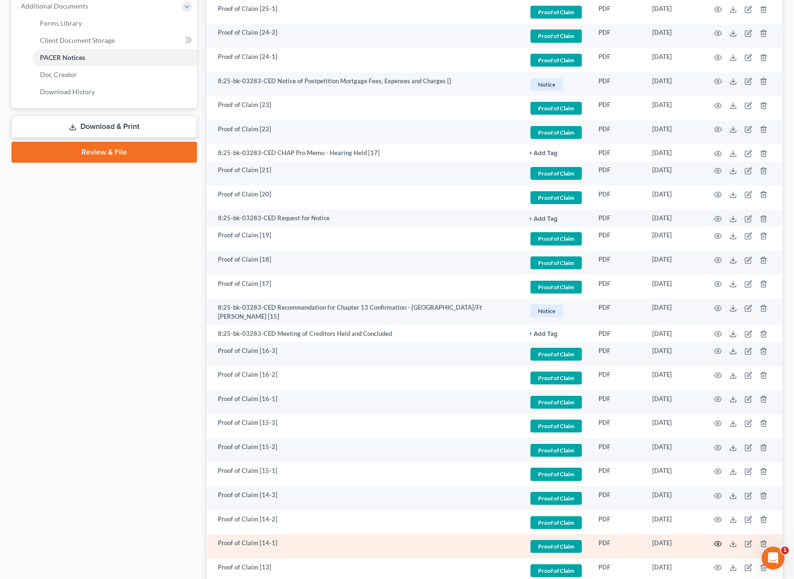
click at [720, 540] on icon "button" at bounding box center [718, 544] width 8 height 8
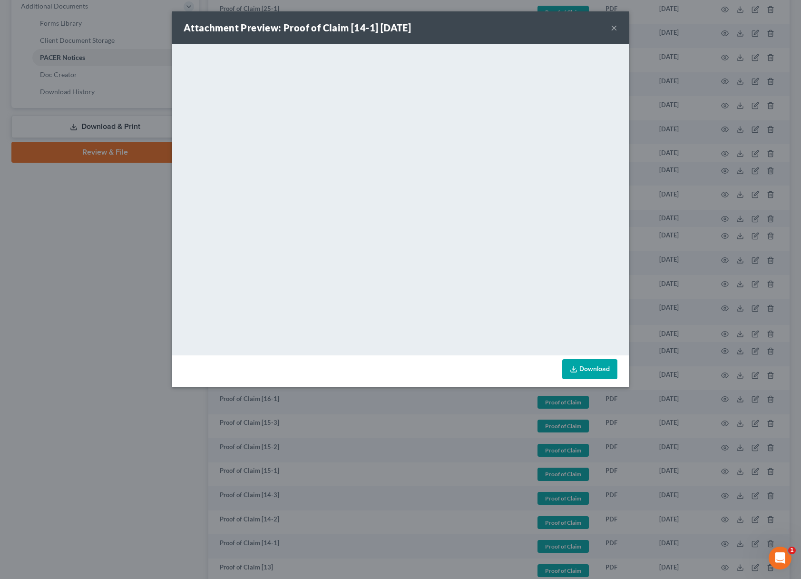
click at [411, 448] on div "Attachment Preview: Proof of Claim [14-1] [DATE] × <object ng-attr-data='[URL][…" at bounding box center [400, 289] width 801 height 579
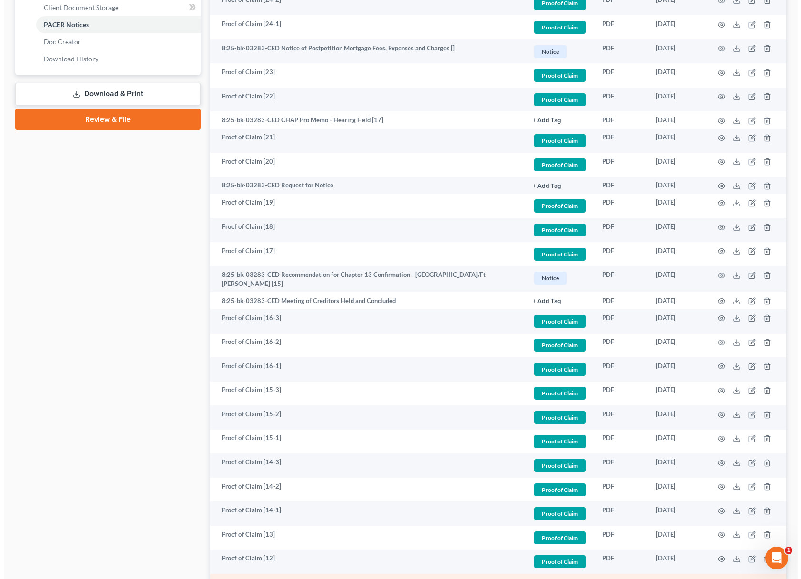
scroll to position [479, 0]
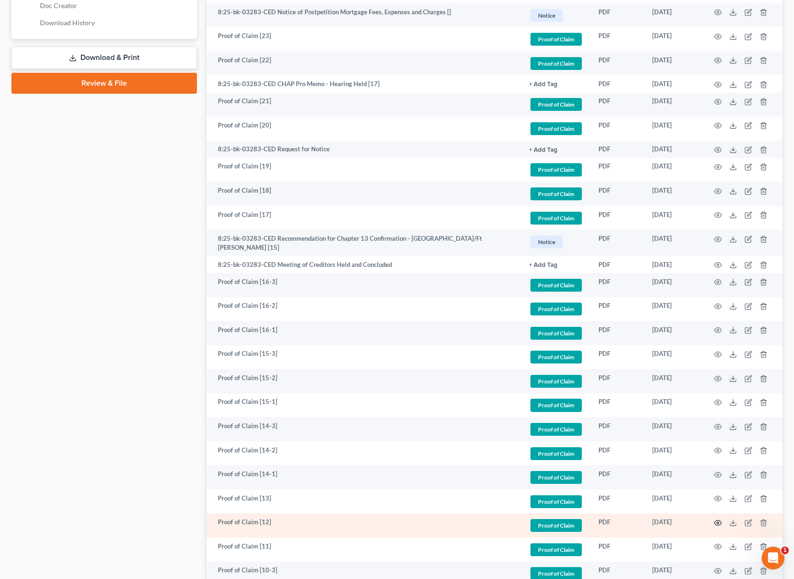
click at [718, 519] on icon "button" at bounding box center [718, 523] width 8 height 8
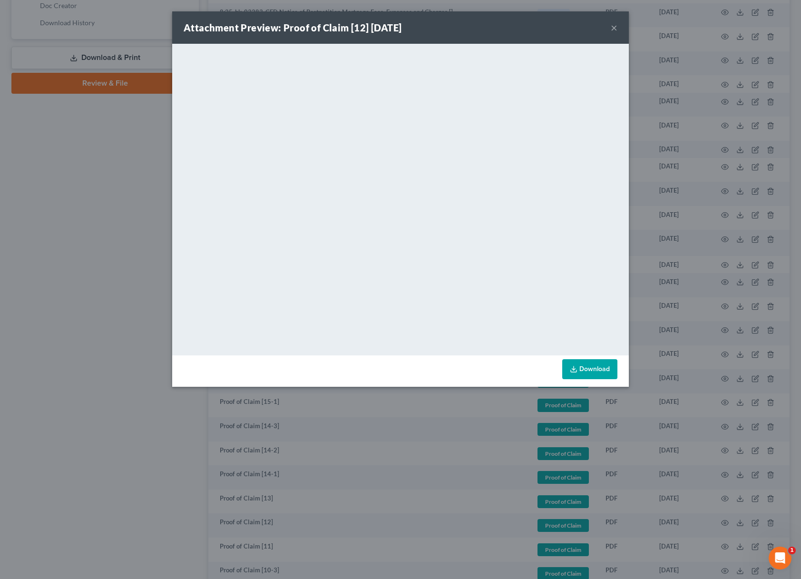
click at [361, 479] on div "Attachment Preview: Proof of Claim [12] [DATE] × <object ng-attr-data='[URL][DO…" at bounding box center [400, 289] width 801 height 579
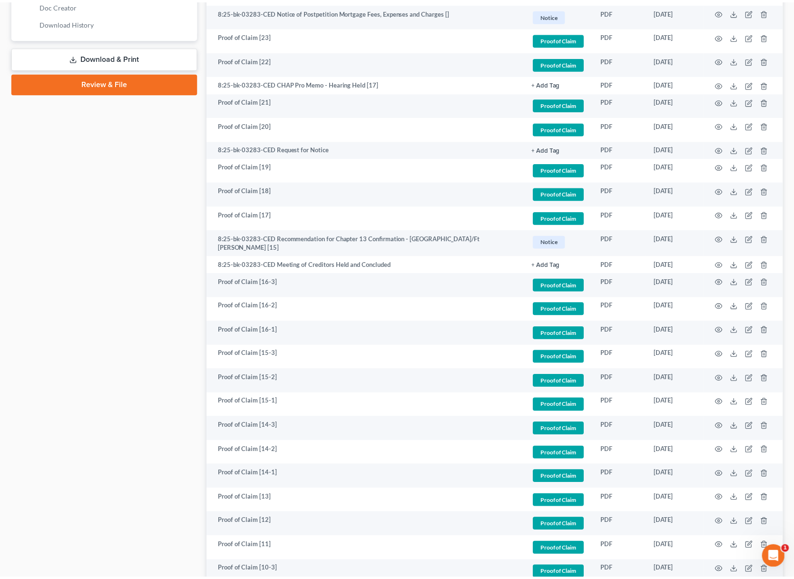
scroll to position [495, 0]
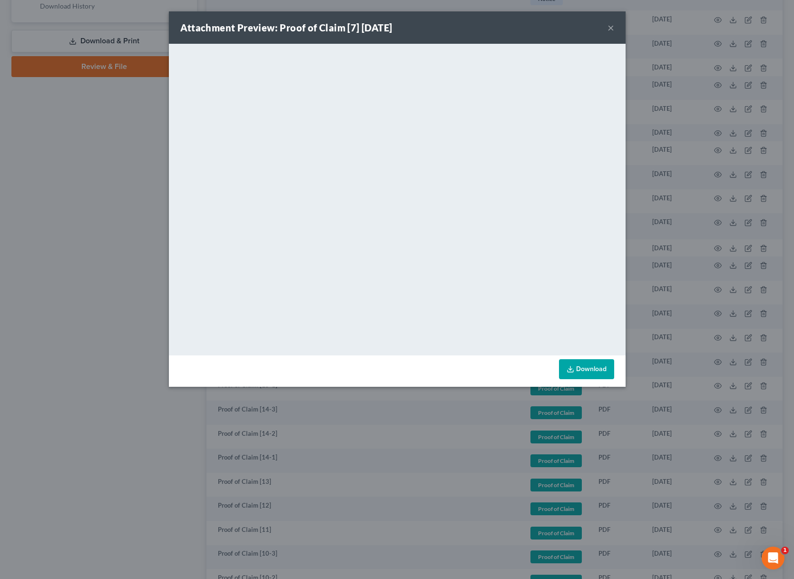
scroll to position [743, 0]
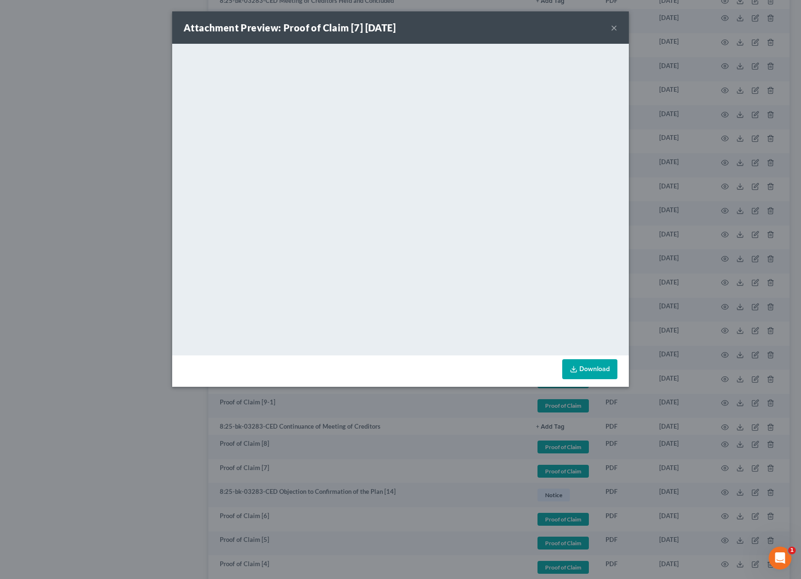
click at [484, 437] on div "Attachment Preview: Proof of Claim [7] [DATE] × <object ng-attr-data='[URL][DOM…" at bounding box center [400, 289] width 801 height 579
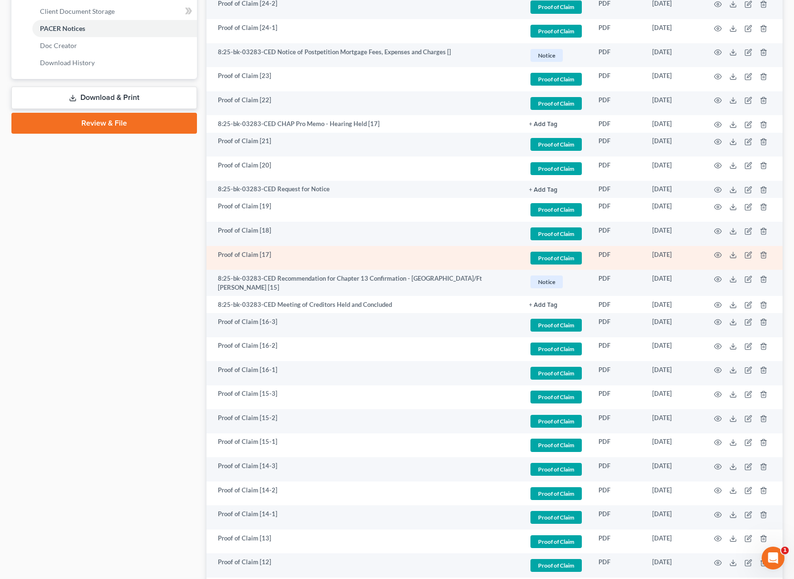
scroll to position [0, 0]
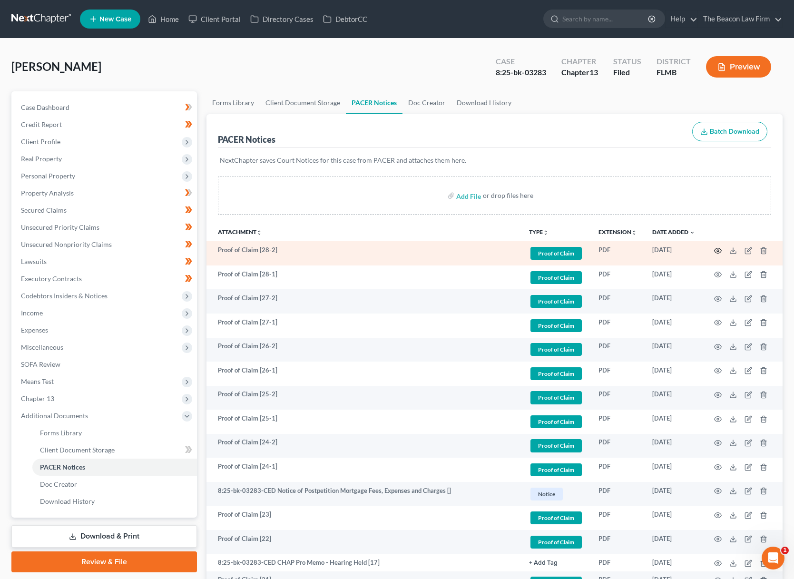
click at [718, 252] on circle "button" at bounding box center [718, 251] width 2 height 2
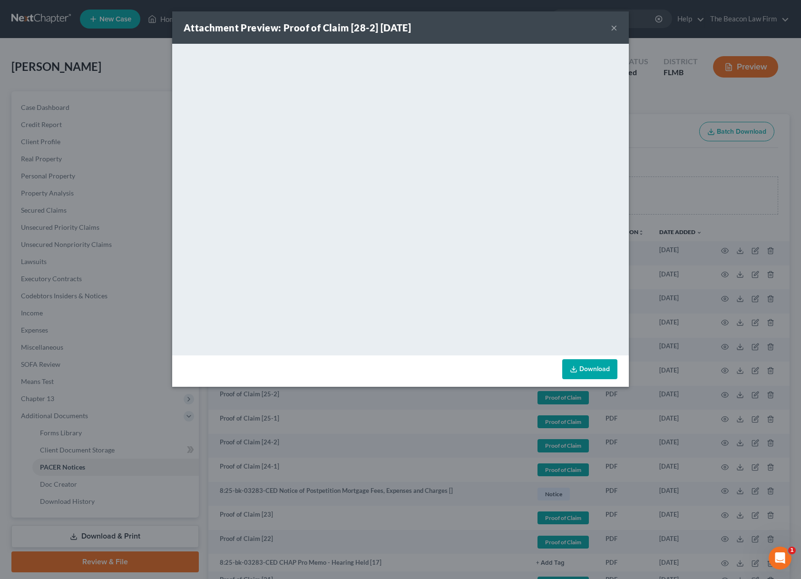
click at [614, 30] on button "×" at bounding box center [614, 27] width 7 height 11
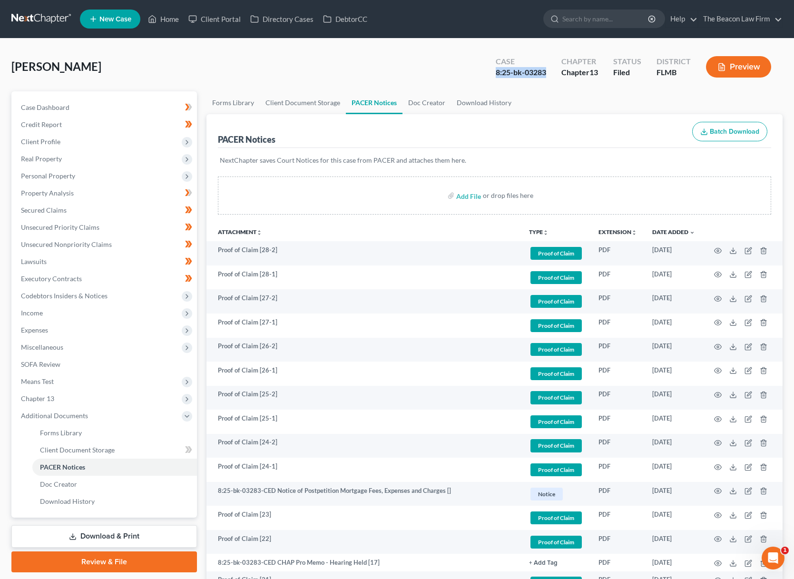
drag, startPoint x: 552, startPoint y: 71, endPoint x: 489, endPoint y: 74, distance: 63.3
click at [492, 74] on div "Case 8:25-bk-03283" at bounding box center [521, 68] width 66 height 28
copy div "8:25-bk-03283"
